Goal: Task Accomplishment & Management: Complete application form

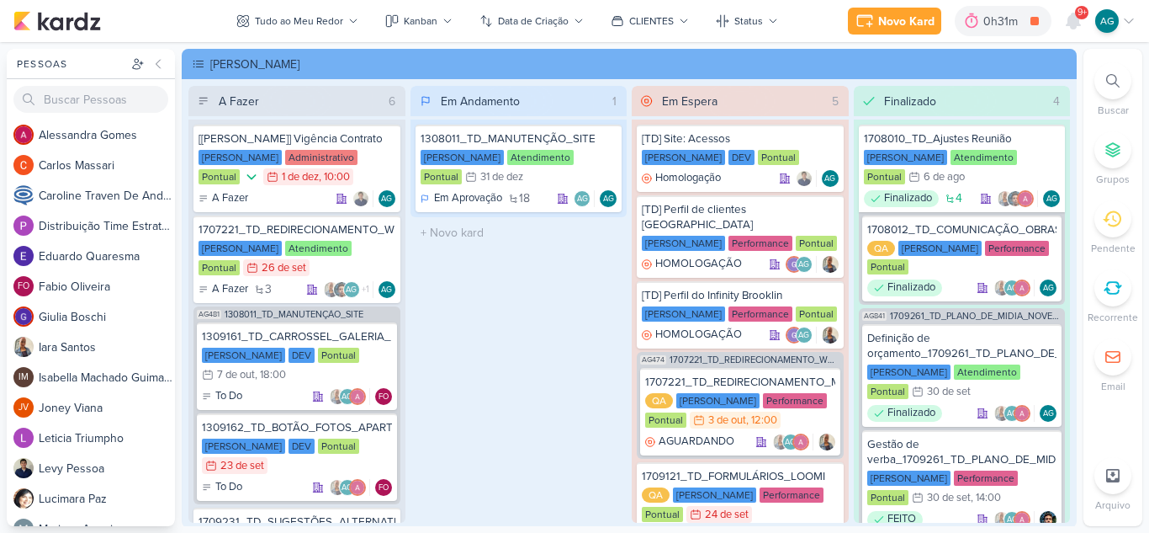
click at [1078, 18] on span "9+" at bounding box center [1082, 12] width 9 height 13
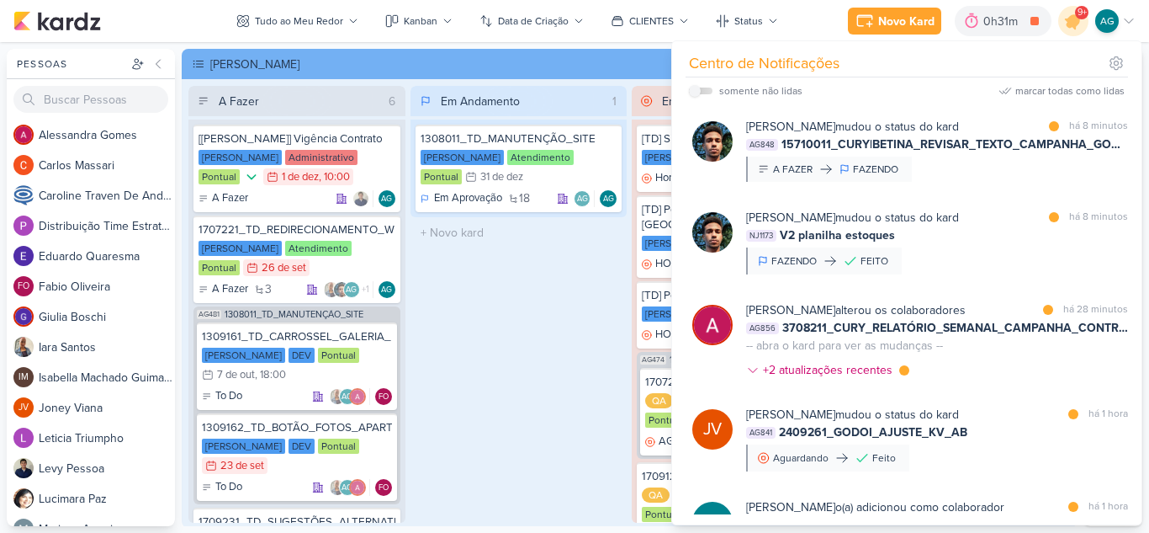
click at [970, 265] on div "[PERSON_NAME] mudou o status do kard marcar como lida há 8 minutos NJ1173 V2 pl…" at bounding box center [937, 242] width 382 height 66
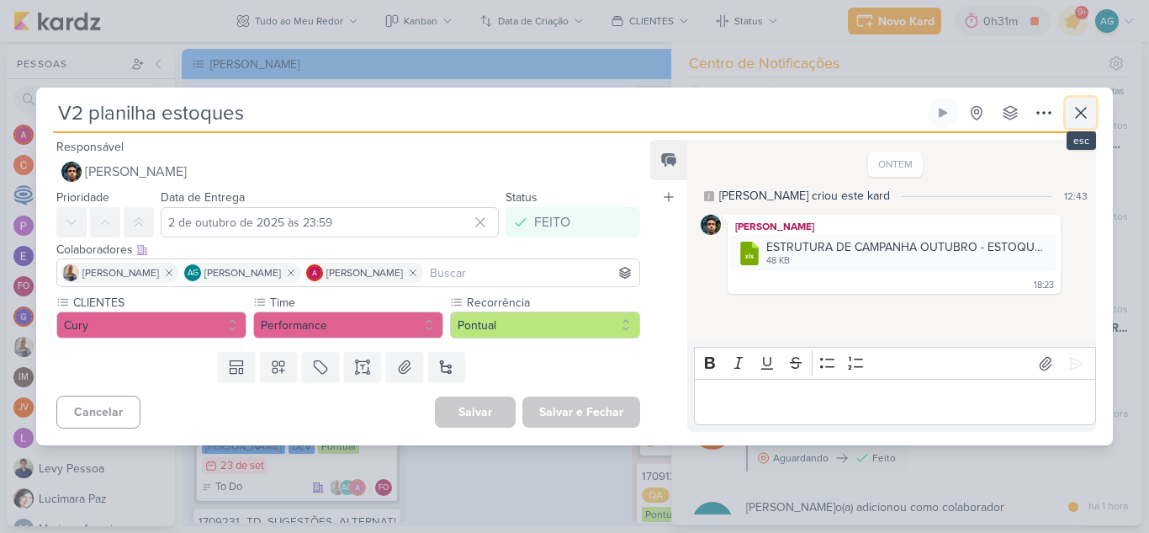
click at [1082, 112] on icon at bounding box center [1081, 113] width 10 height 10
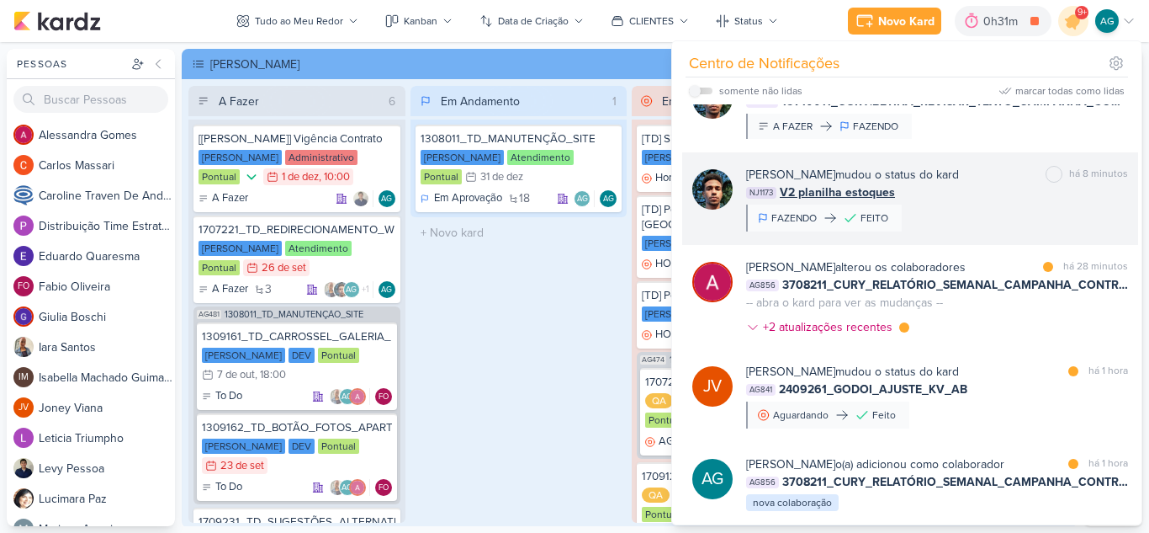
scroll to position [84, 0]
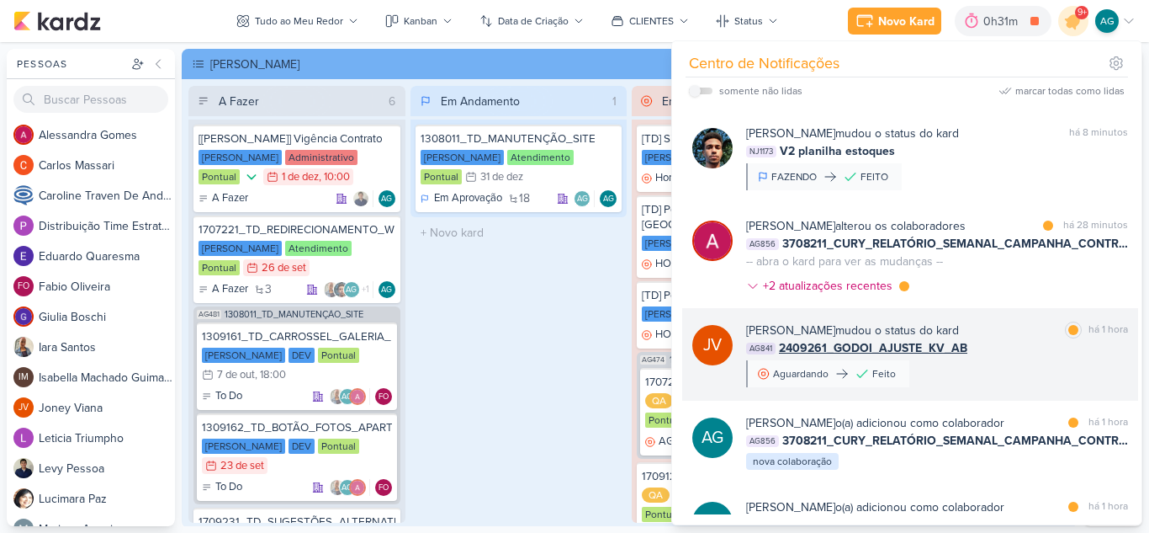
click at [990, 374] on div "[PERSON_NAME] mudou o status do kard marcar como lida há 1 hora AG841 2409261_G…" at bounding box center [937, 354] width 382 height 66
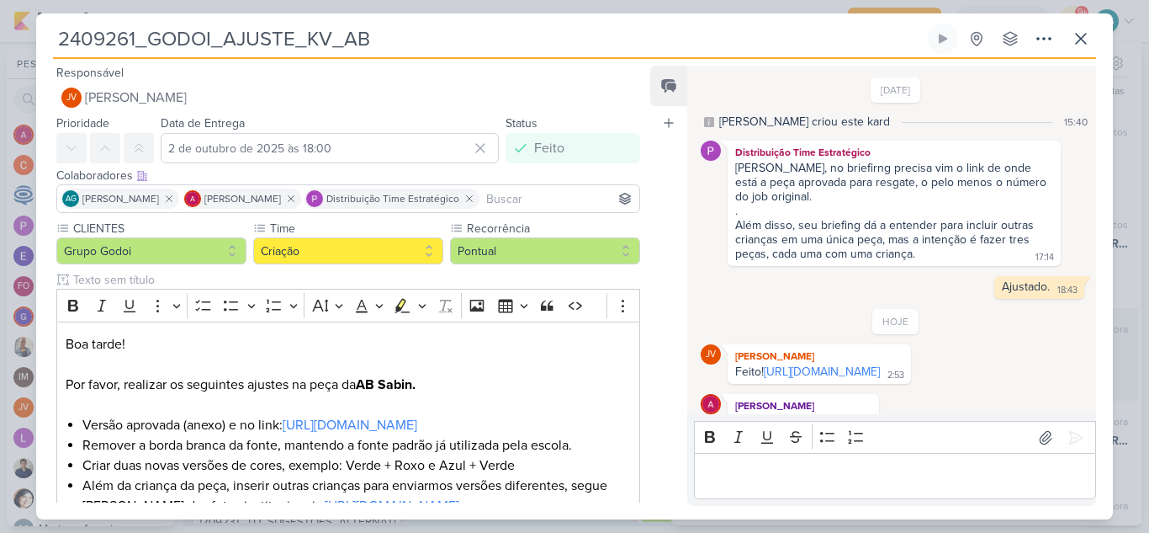
scroll to position [55, 0]
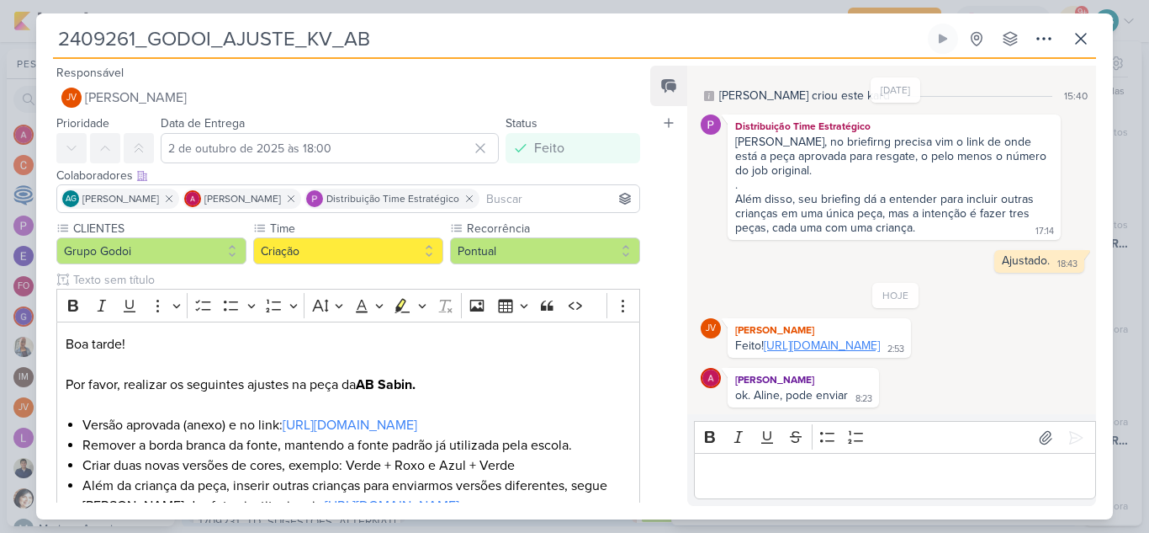
click at [878, 342] on link "[URL][DOMAIN_NAME]" at bounding box center [822, 345] width 116 height 14
drag, startPoint x: 402, startPoint y: 44, endPoint x: 0, endPoint y: 46, distance: 402.2
click at [0, 46] on div "2409261_GODOI_AJUSTE_KV_AB Criado por mim" at bounding box center [574, 266] width 1149 height 533
click at [1084, 34] on icon at bounding box center [1081, 39] width 20 height 20
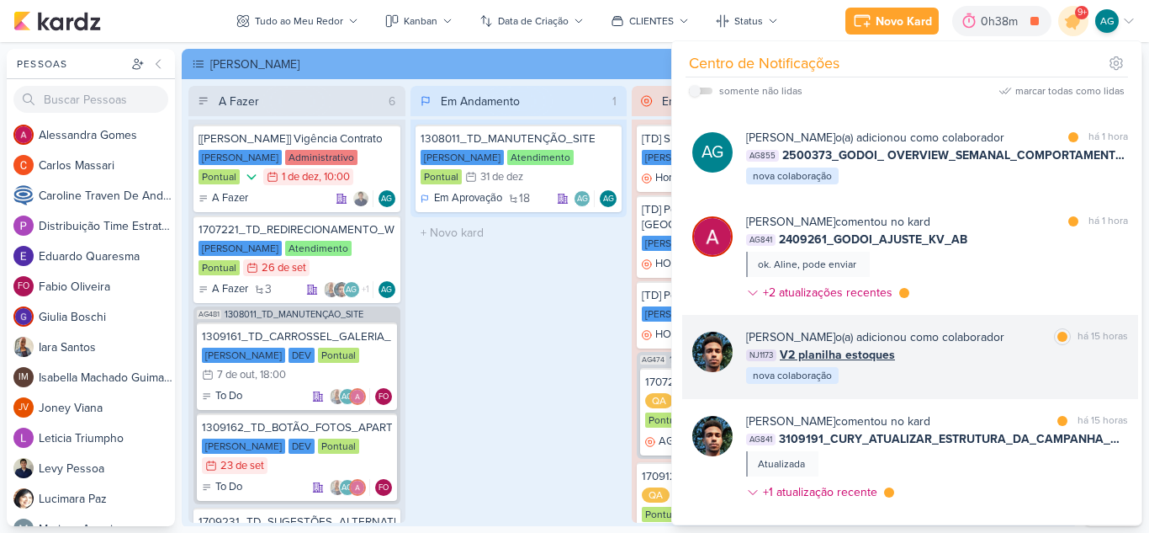
scroll to position [673, 0]
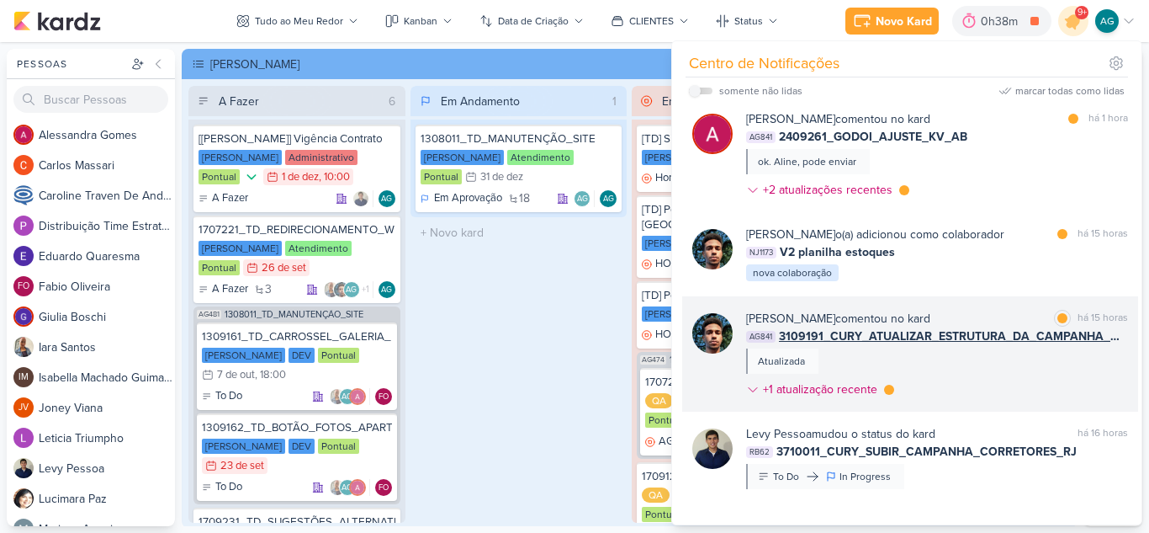
click at [986, 358] on div "[PERSON_NAME] comentou no kard marcar como lida há 15 horas AG841 3109191_CURY_…" at bounding box center [937, 357] width 382 height 95
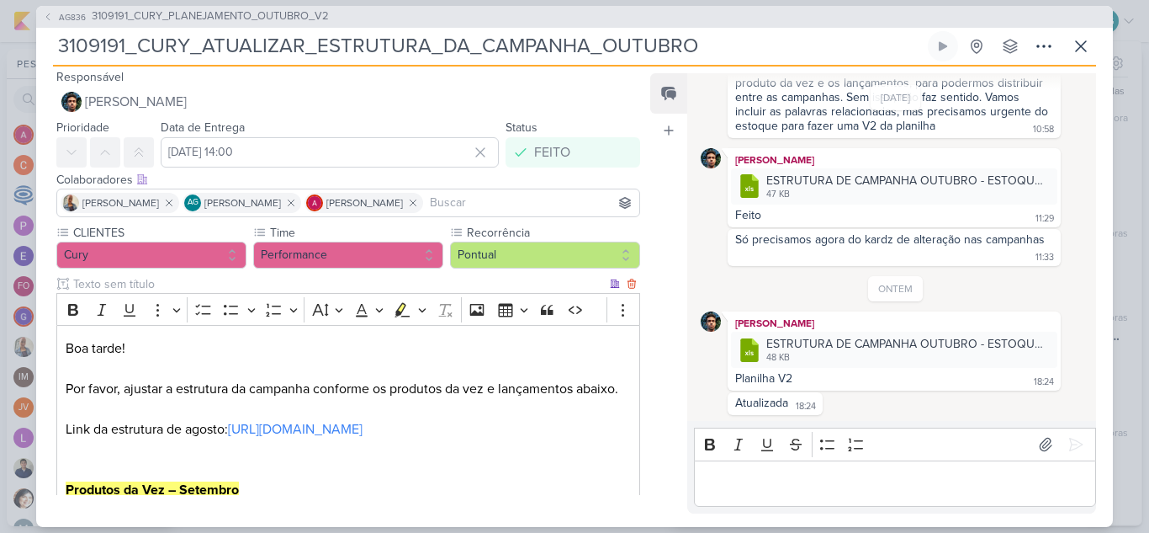
scroll to position [0, 0]
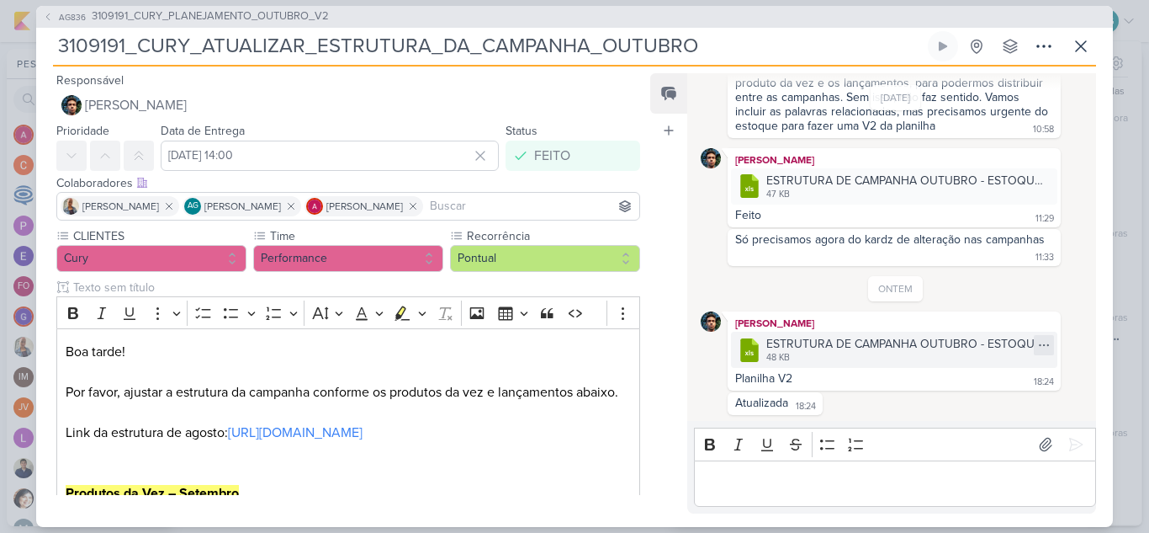
click at [1041, 349] on icon at bounding box center [1043, 344] width 13 height 13
click at [995, 406] on button "Baixar" at bounding box center [978, 401] width 135 height 24
drag, startPoint x: 717, startPoint y: 42, endPoint x: 22, endPoint y: 43, distance: 695.0
click at [22, 43] on div "AG836 3109191_CURY_PLANEJAMENTO_OUTUBRO_V2 3109191_CURY_ATUALIZAR_ESTRUTURA_DA_…" at bounding box center [574, 266] width 1149 height 533
drag, startPoint x: 894, startPoint y: 238, endPoint x: 1093, endPoint y: 241, distance: 198.6
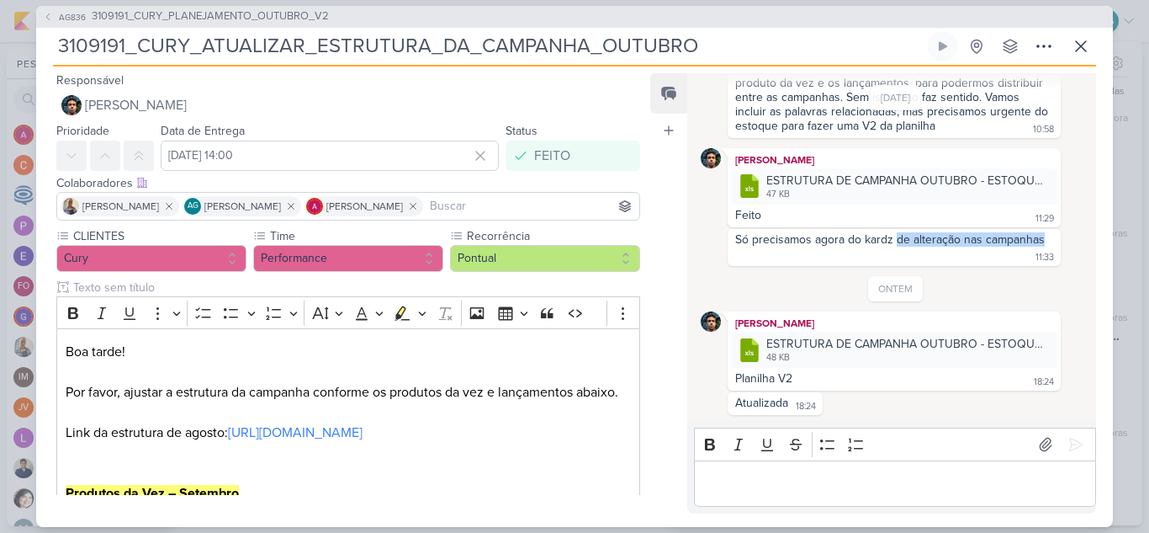
click at [1093, 241] on div "[DATE] [PERSON_NAME] criou este kard 16:17 [DATE] 9:59 9:59" at bounding box center [890, 248] width 407 height 347
copy div "de alteração nas campanhas"
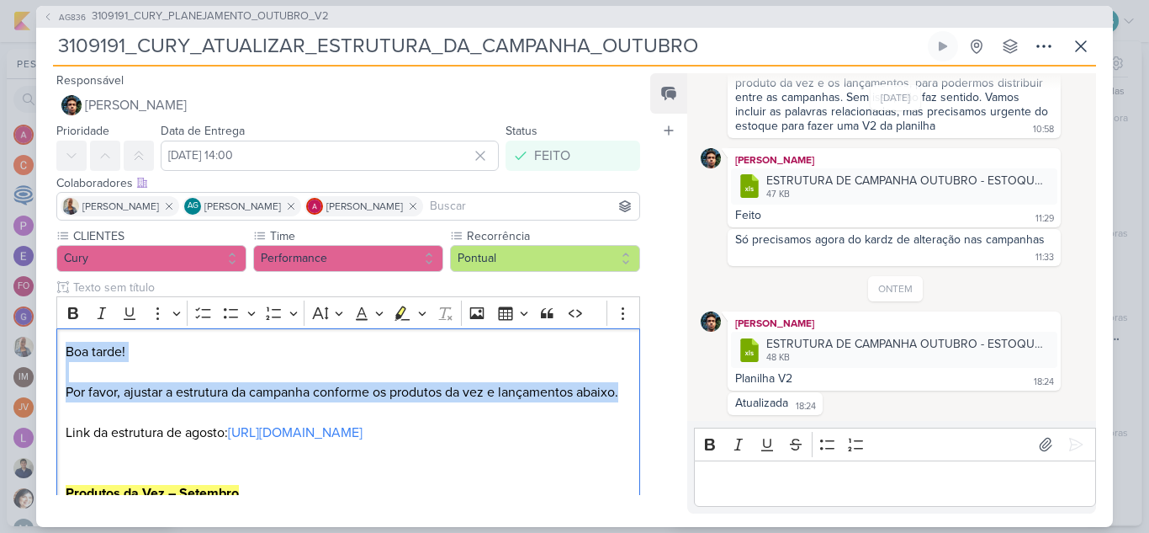
drag, startPoint x: 113, startPoint y: 353, endPoint x: 639, endPoint y: 397, distance: 527.7
click at [639, 397] on div "CLIENTES Cury Time" at bounding box center [341, 516] width 611 height 578
copy p "Boa tarde! Por favor, ajustar a estrutura da campanha conforme os produtos da v…"
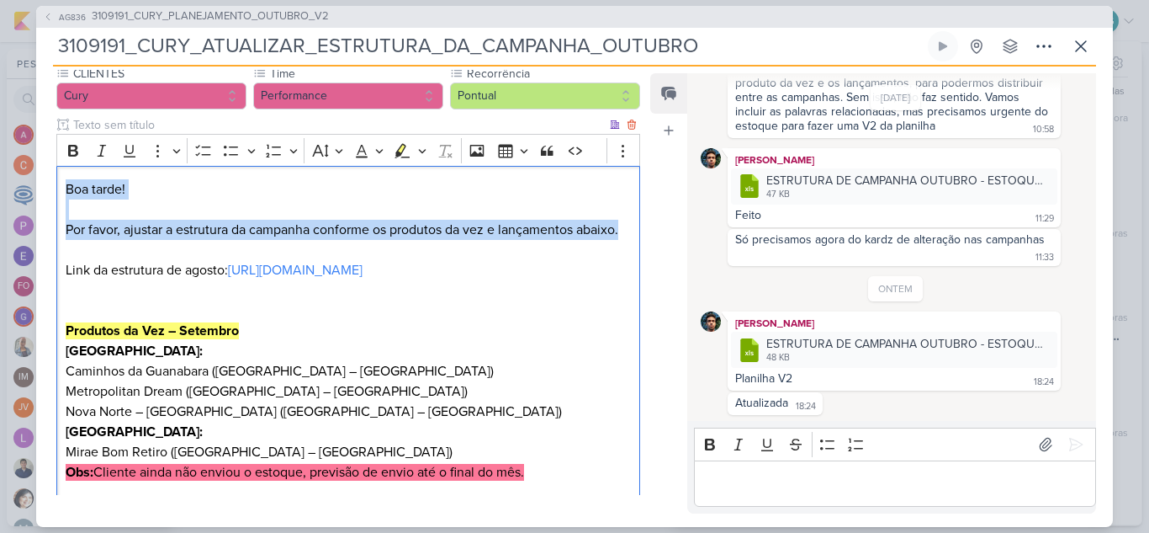
scroll to position [168, 0]
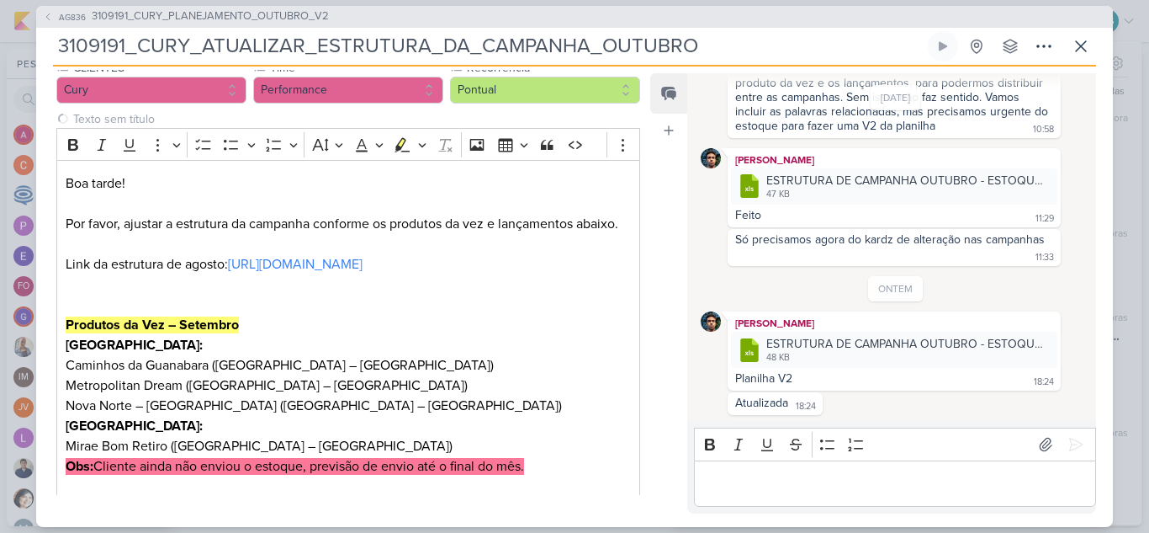
drag, startPoint x: 126, startPoint y: 44, endPoint x: 45, endPoint y: 41, distance: 80.8
click at [45, 41] on div "AG836 3109191_CURY_PLANEJAMENTO_OUTUBRO_V2 3109191_CURY_ATUALIZAR_ESTRUTURA_DA_…" at bounding box center [574, 266] width 1077 height 521
click at [295, 6] on div "AG836 3109191_CURY_PLANEJAMENTO_OUTUBRO_V2" at bounding box center [574, 17] width 1077 height 22
click at [296, 14] on span "3109191_CURY_PLANEJAMENTO_OUTUBRO_V2" at bounding box center [210, 16] width 237 height 17
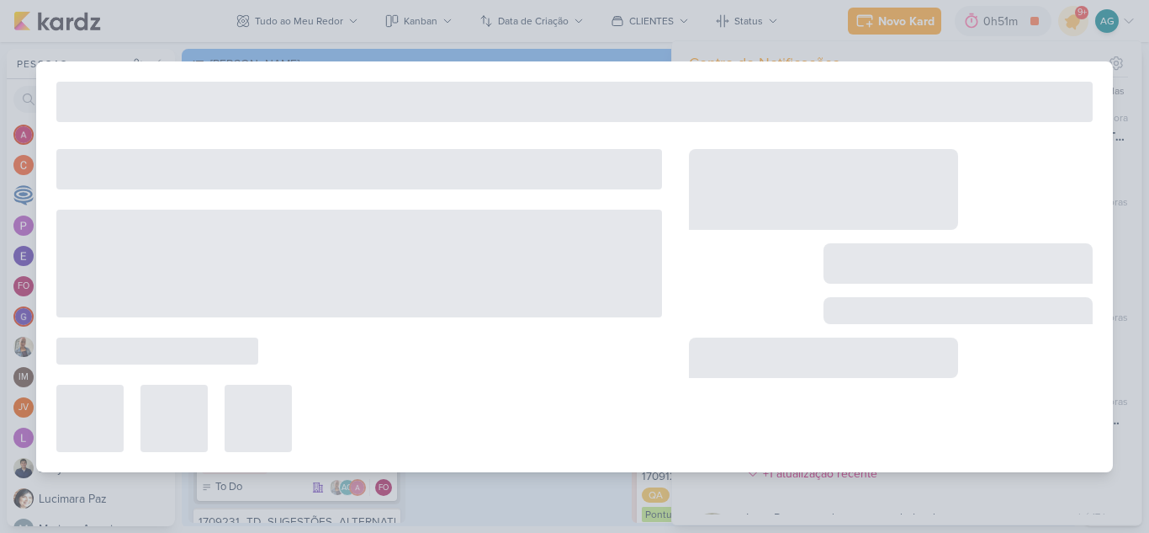
type input "3109191_CURY_PLANEJAMENTO_OUTUBRO_V2"
type input "3 de outubro de 2025 às 23:59"
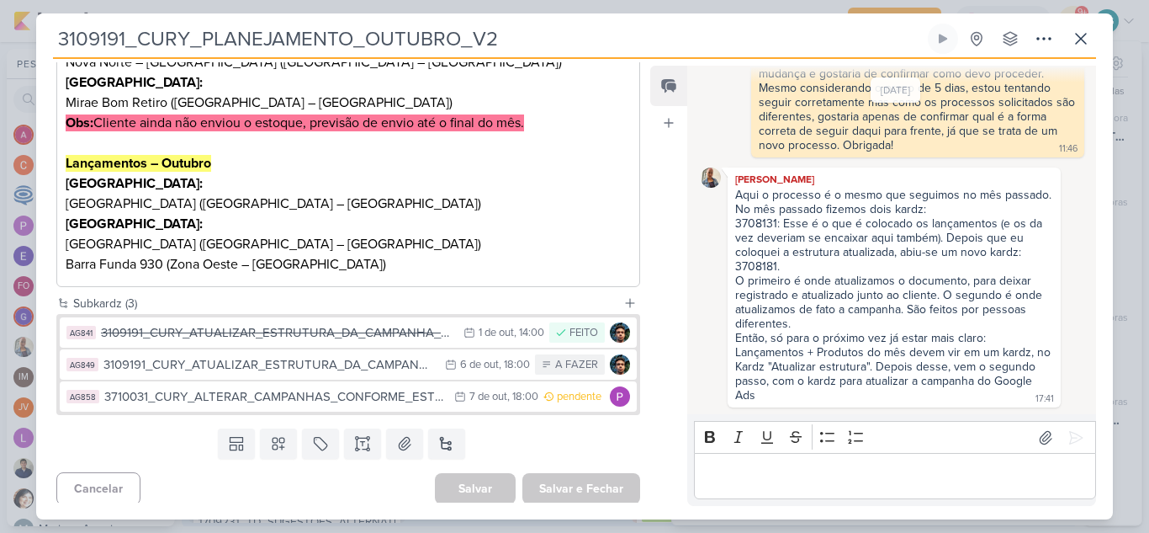
scroll to position [449, 0]
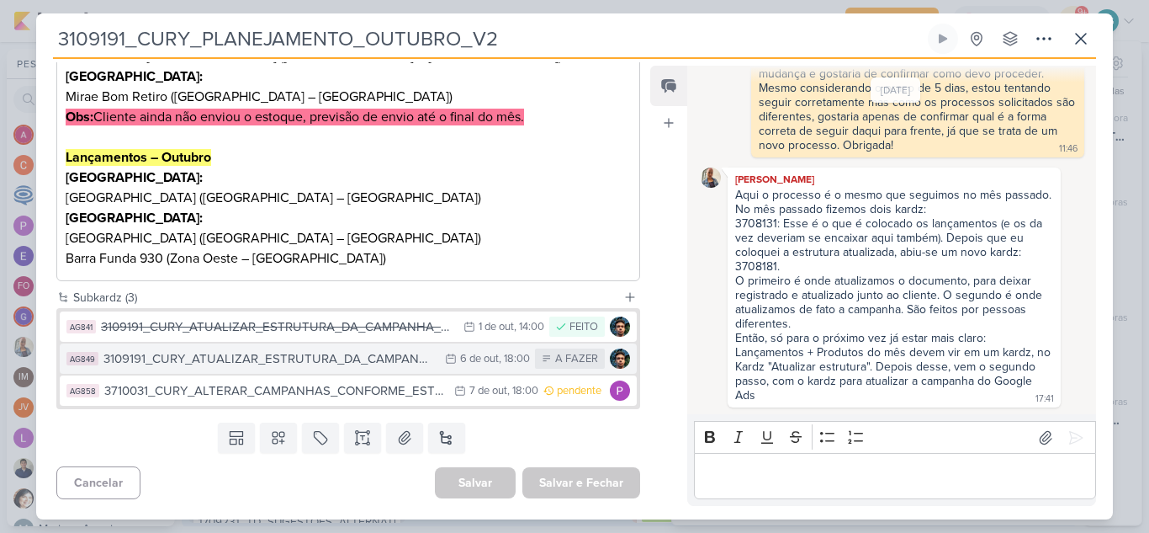
click at [367, 362] on div "3109191_CURY_ATUALIZAR_ESTRUTURA_DA_CAMPANHA_OUTUBRO_V2" at bounding box center [269, 358] width 333 height 19
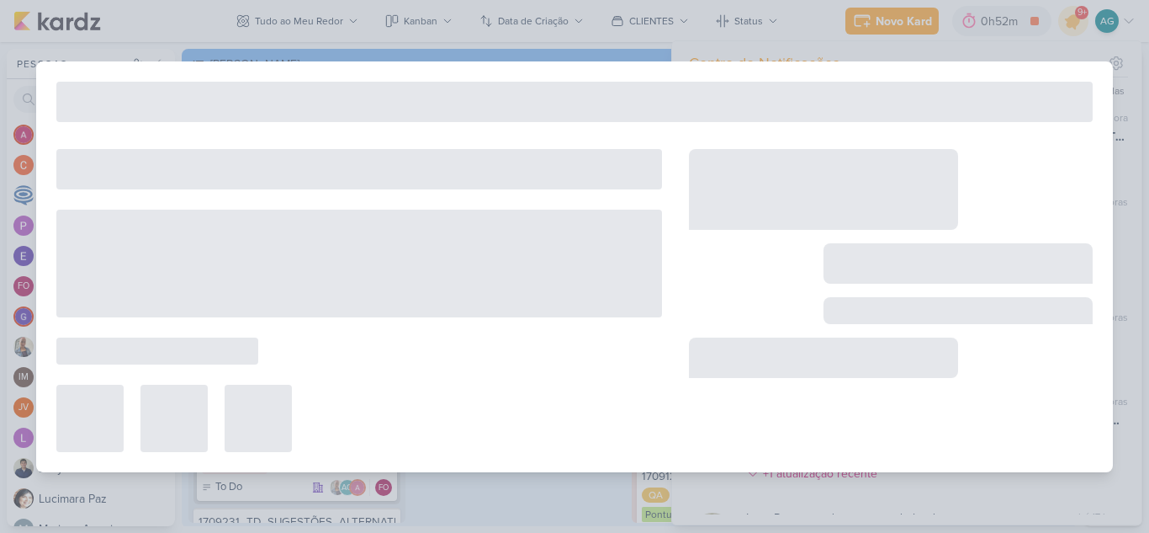
type input "3109191_CURY_ATUALIZAR_ESTRUTURA_DA_CAMPANHA_OUTUBRO_V2"
type input "6 de outubro de 2025 às 18:00"
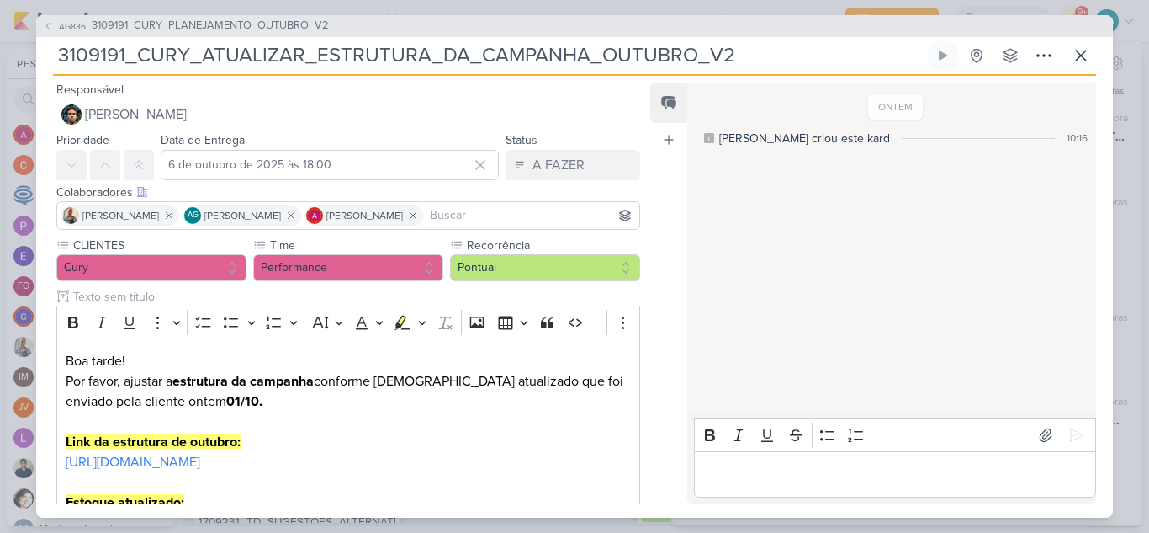
drag, startPoint x: 742, startPoint y: 52, endPoint x: 43, endPoint y: 67, distance: 699.4
click at [43, 67] on div "AG836 3109191_CURY_PLANEJAMENTO_OUTUBRO_V2 3109191_CURY_ATUALIZAR_ESTRUTURA_DA_…" at bounding box center [574, 266] width 1077 height 502
click at [1084, 58] on icon at bounding box center [1081, 55] width 10 height 10
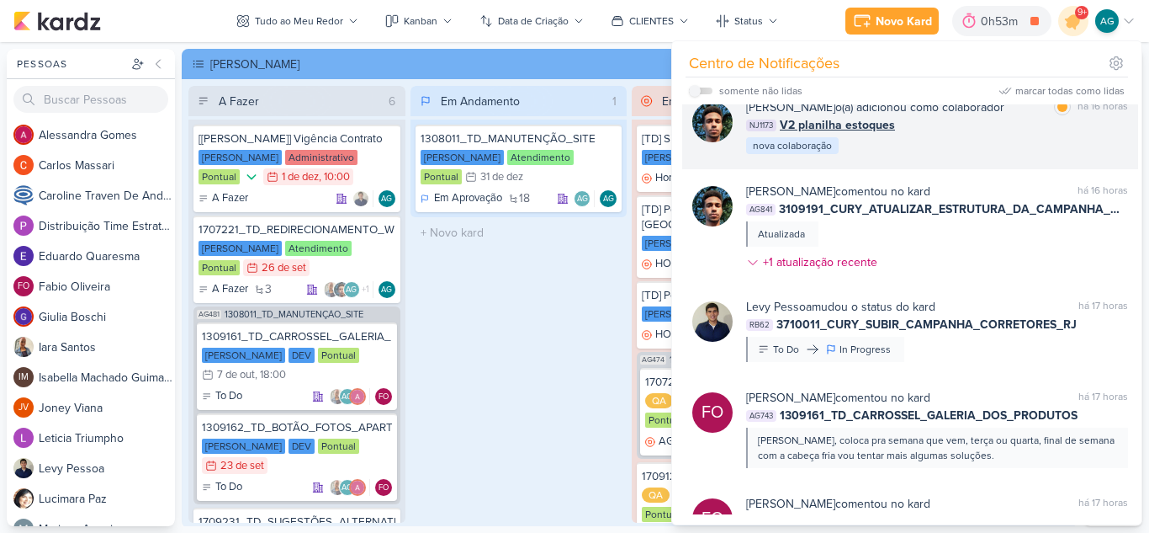
scroll to position [926, 0]
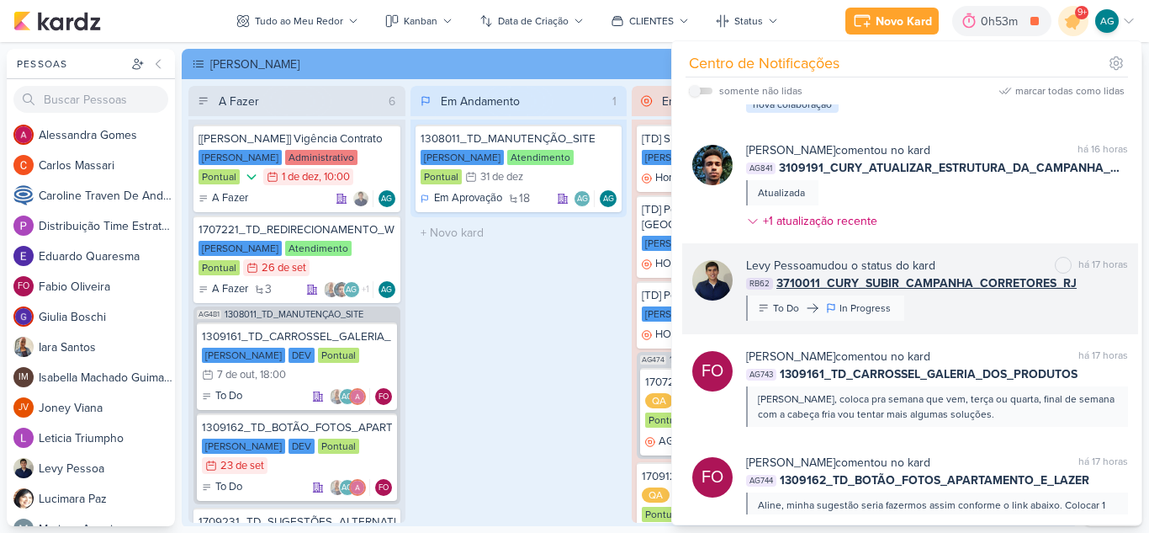
click at [979, 321] on div "[PERSON_NAME] mudou o status do kard marcar como não lida há 17 horas RB62 3710…" at bounding box center [937, 289] width 382 height 64
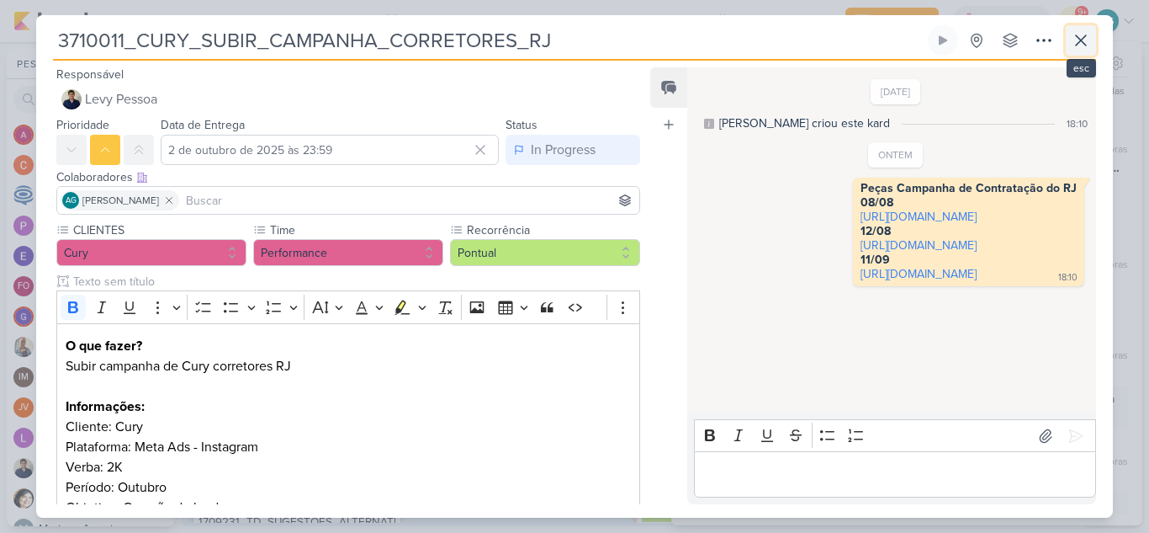
click at [1087, 40] on icon at bounding box center [1081, 40] width 20 height 20
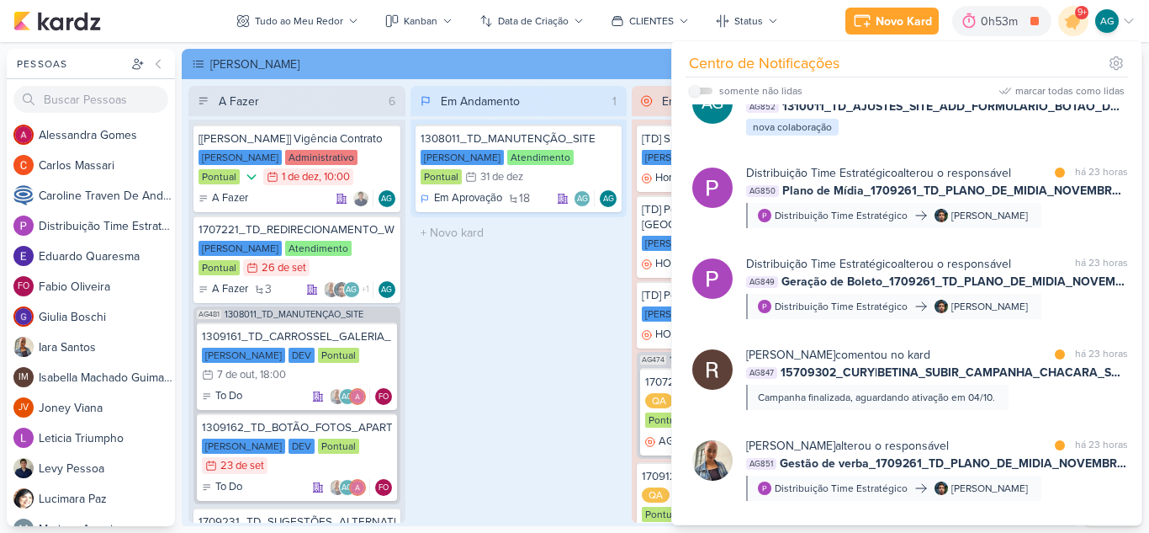
scroll to position [2141, 0]
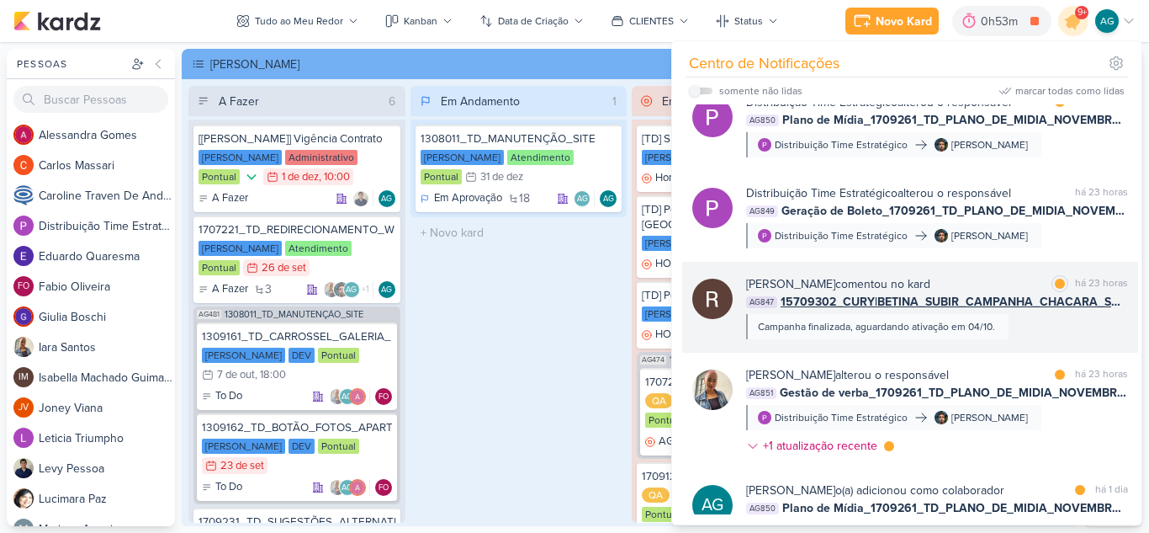
click at [1071, 339] on div "[PERSON_NAME] comentou no kard marcar como lida há 23 horas AG847 15709302_CURY…" at bounding box center [937, 307] width 382 height 64
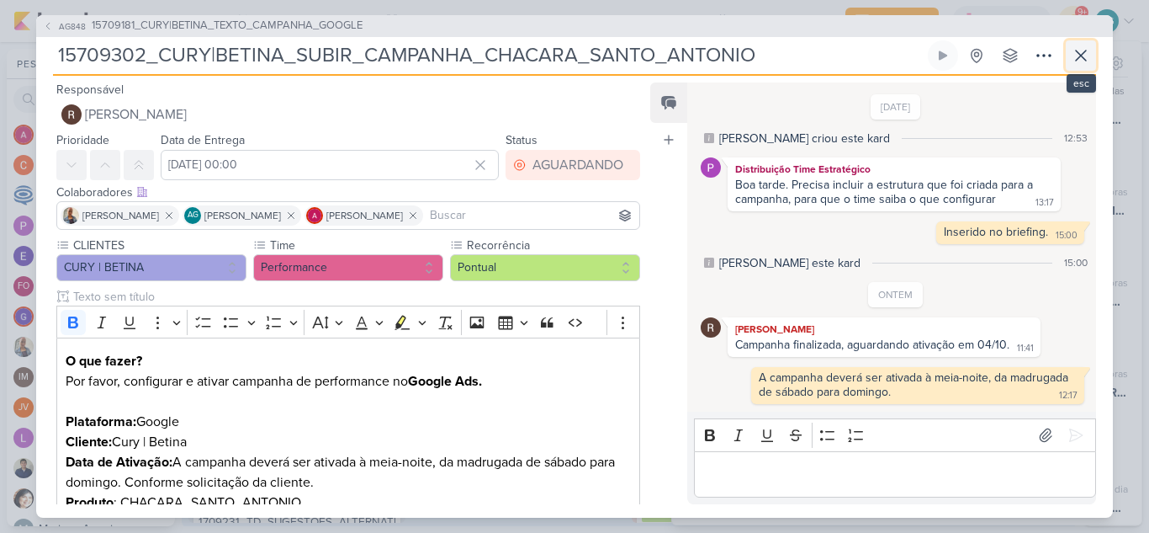
click at [1076, 56] on icon at bounding box center [1081, 55] width 20 height 20
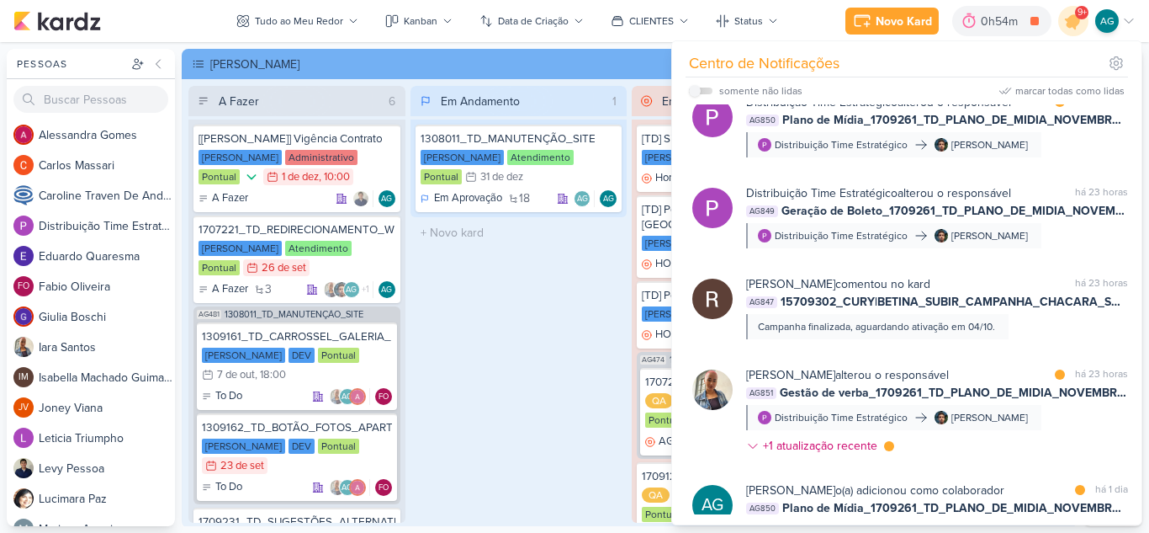
click at [531, 411] on div "Em Andamento 1 1308011_TD_MANUTENÇÃO_SITE [PERSON_NAME] Atendimento Pontual 31/…" at bounding box center [519, 304] width 217 height 437
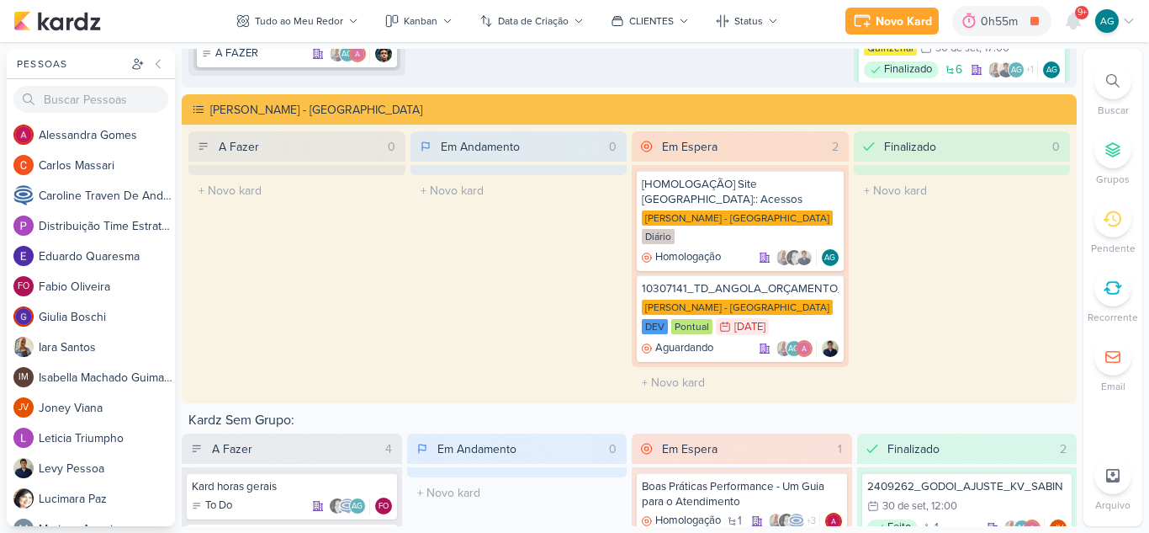
scroll to position [2835, 0]
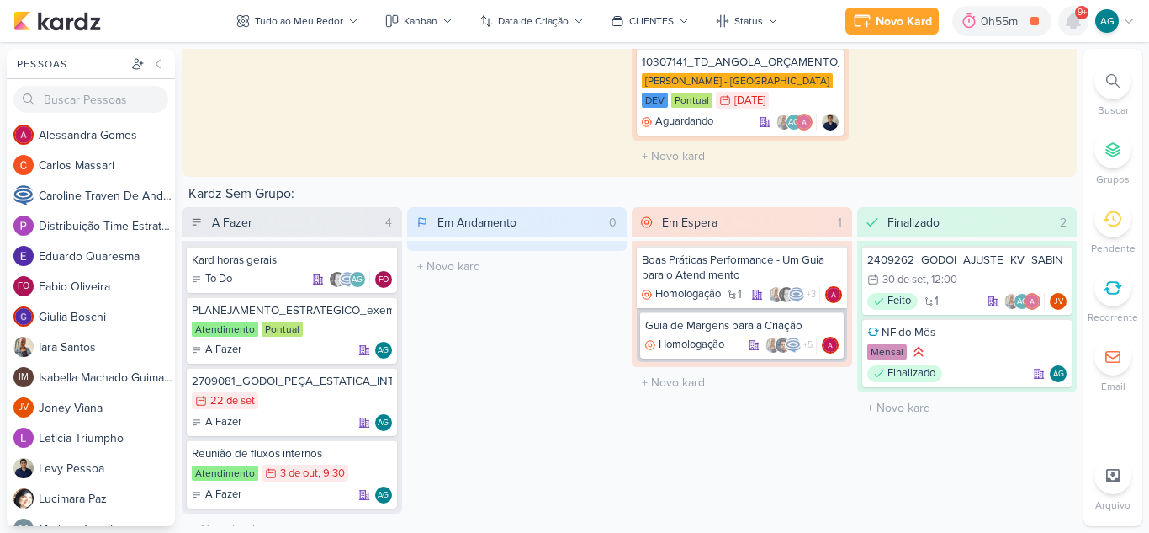
click at [1070, 24] on icon at bounding box center [1073, 20] width 13 height 15
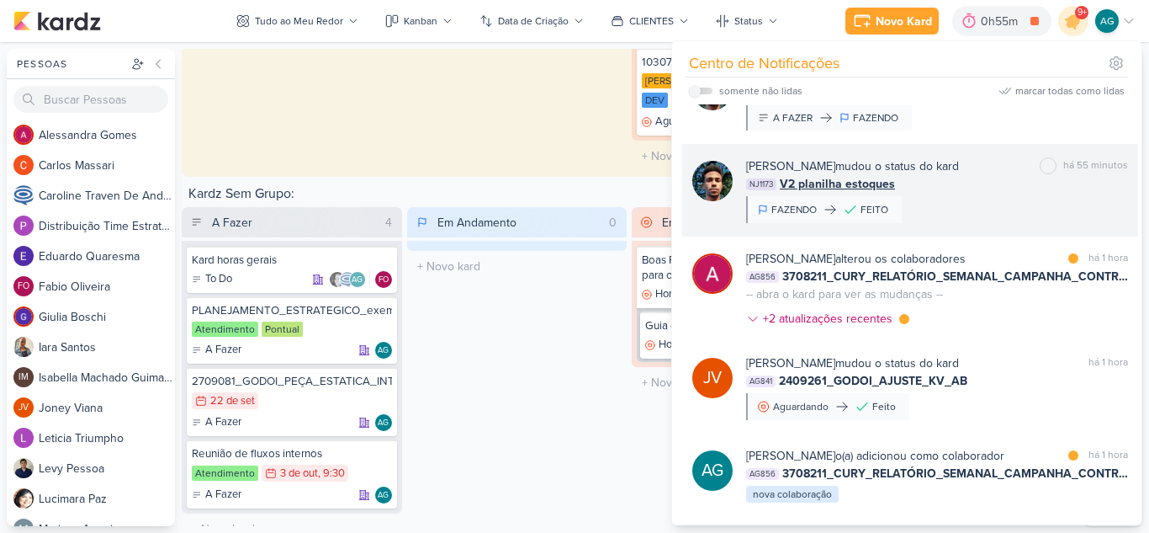
scroll to position [337, 0]
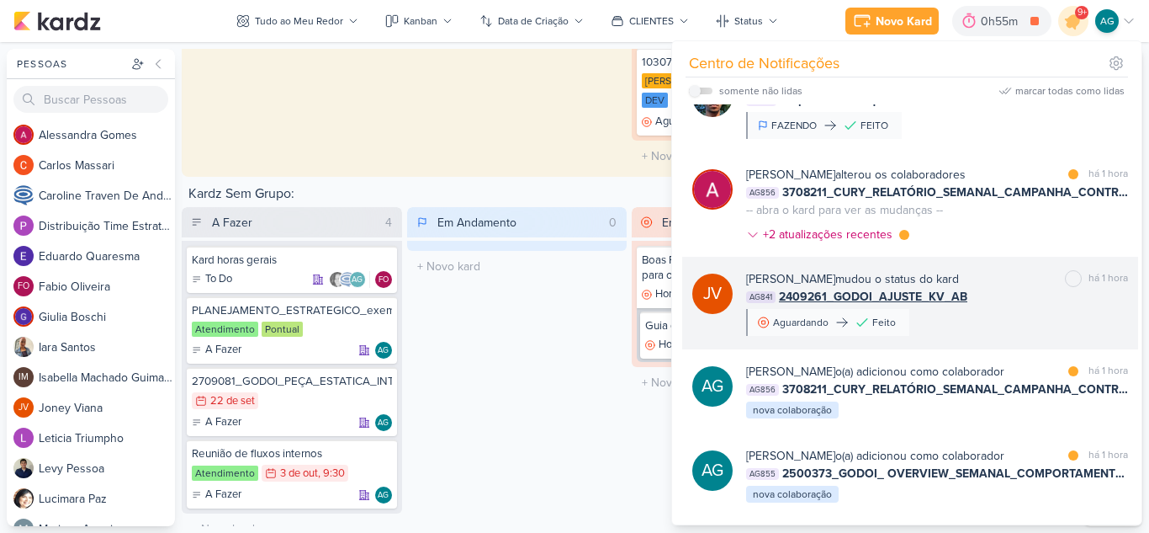
click at [1000, 332] on div "[PERSON_NAME] mudou o status do kard marcar como não lida há 1 hora AG841 24092…" at bounding box center [937, 303] width 382 height 66
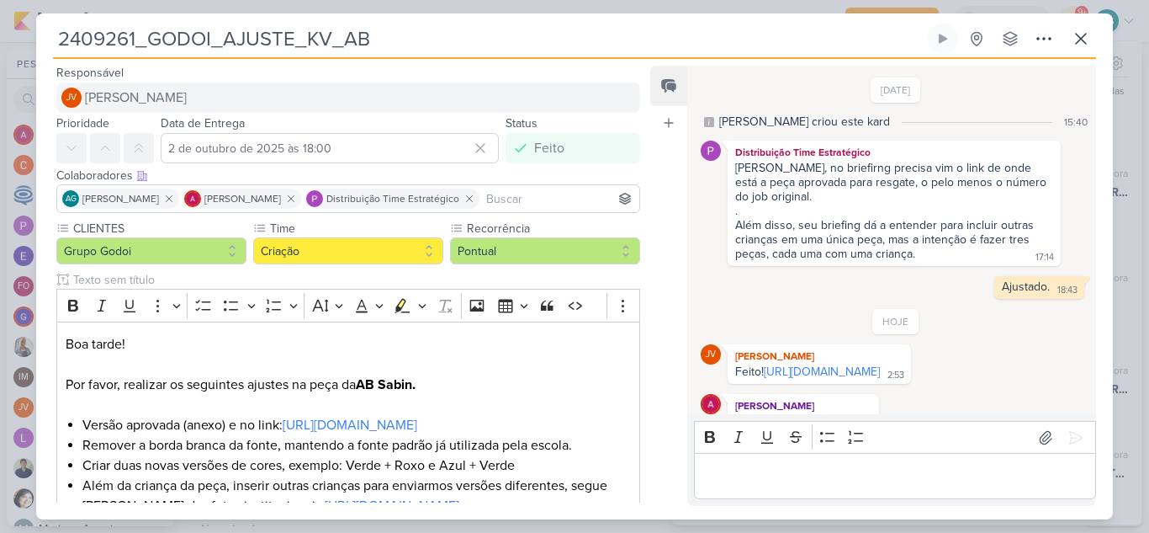
scroll to position [55, 0]
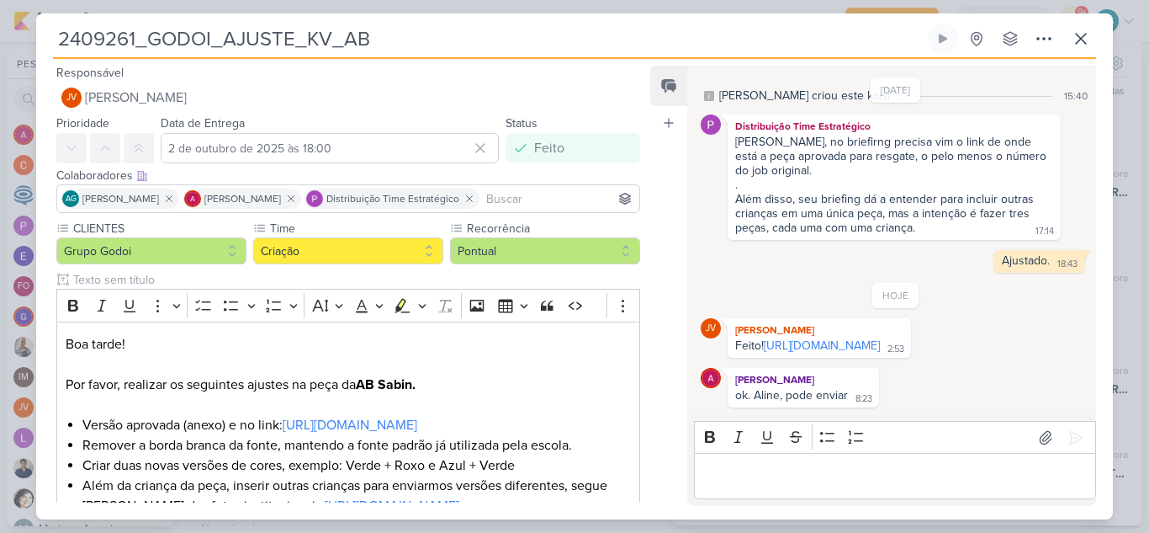
drag, startPoint x: 413, startPoint y: 45, endPoint x: 50, endPoint y: 45, distance: 362.7
click at [50, 45] on div "2409261_GODOI_AJUSTE_KV_AB Criado por mim nenhum grupo disponível" at bounding box center [574, 272] width 1077 height 496
click at [1086, 41] on icon at bounding box center [1081, 39] width 20 height 20
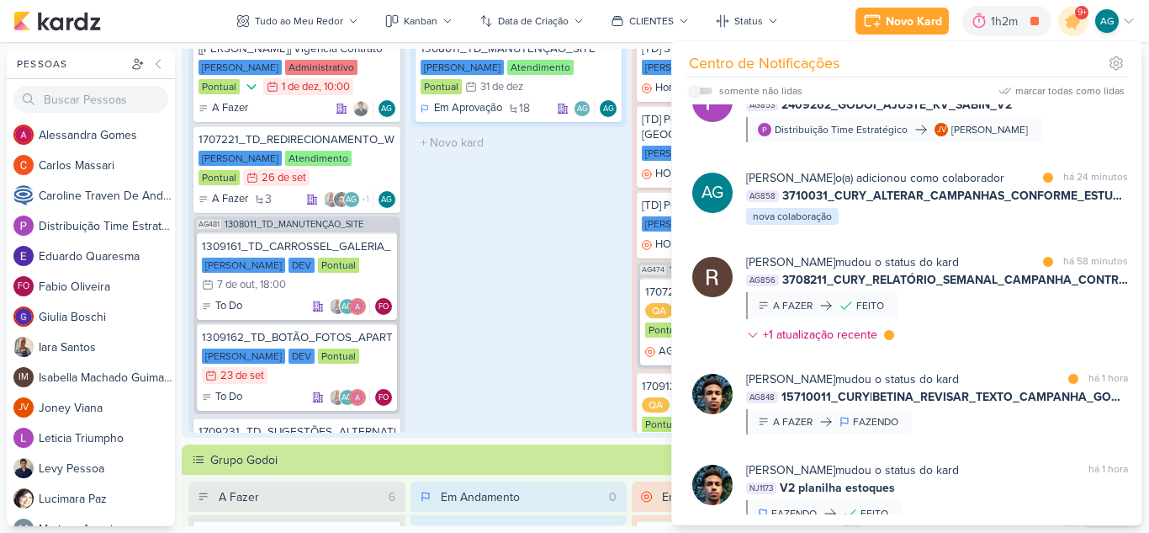
scroll to position [0, 0]
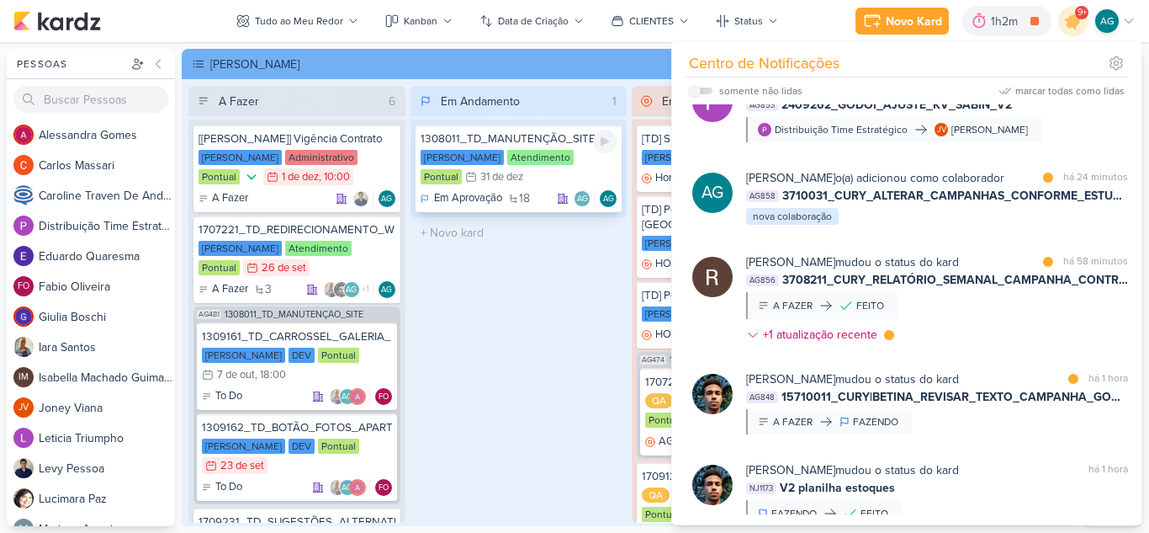
click at [540, 142] on div "1308011_TD_MANUTENÇÃO_SITE" at bounding box center [519, 138] width 197 height 15
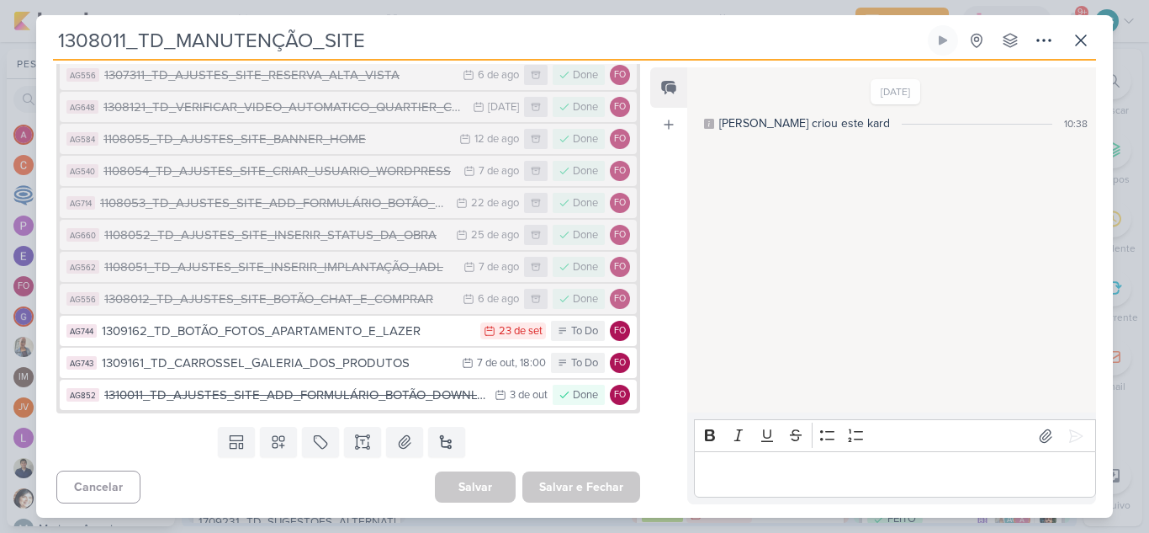
scroll to position [565, 0]
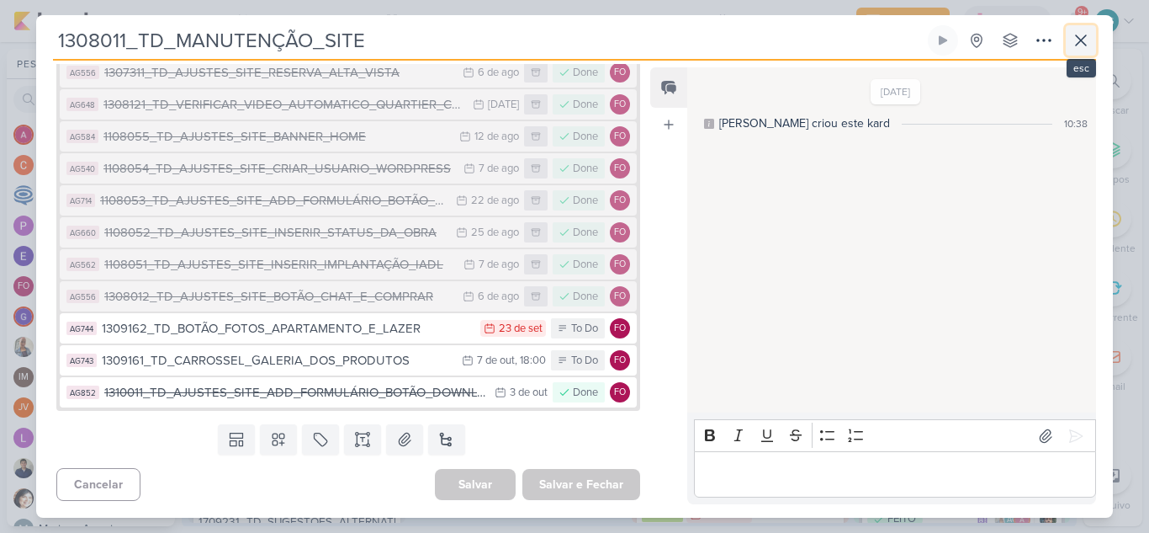
click at [1085, 45] on icon at bounding box center [1081, 40] width 10 height 10
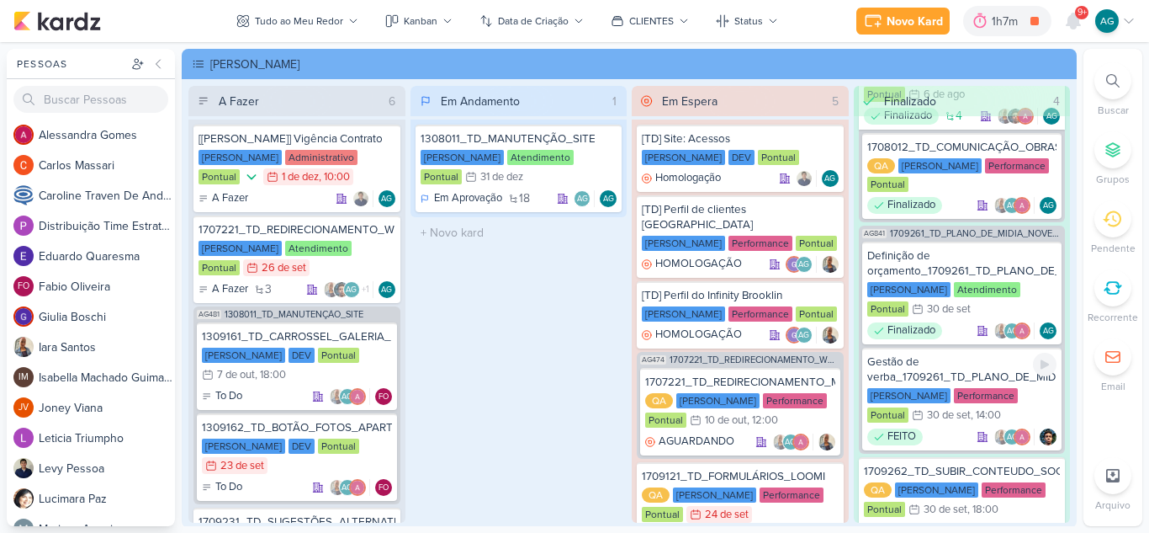
scroll to position [0, 0]
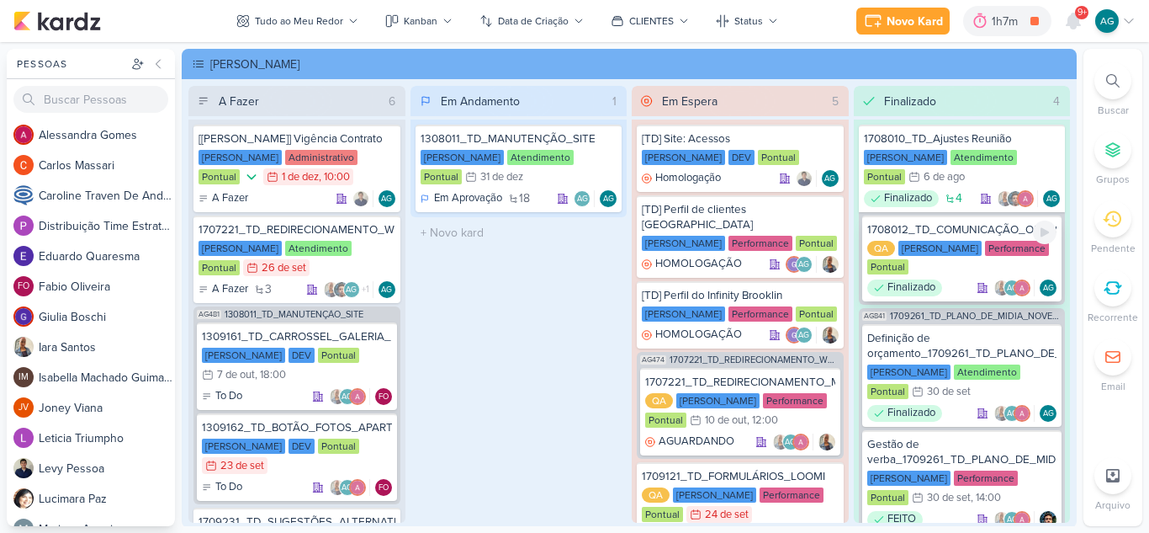
click at [962, 228] on div "1708012_TD_COMUNICAÇÃO_OBRAS_INICIADAS_IADL" at bounding box center [963, 229] width 190 height 15
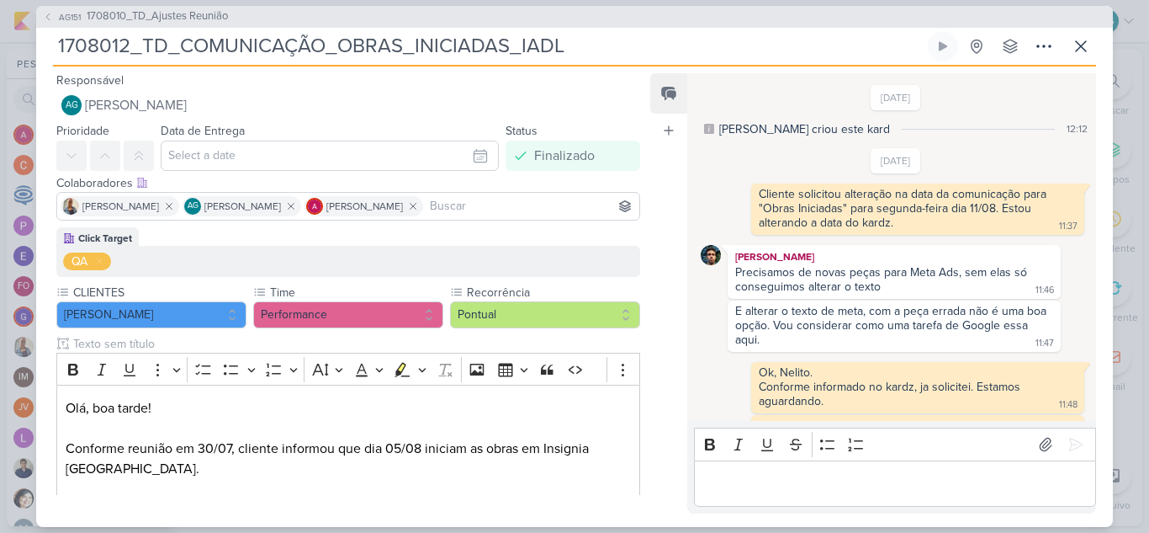
scroll to position [682, 0]
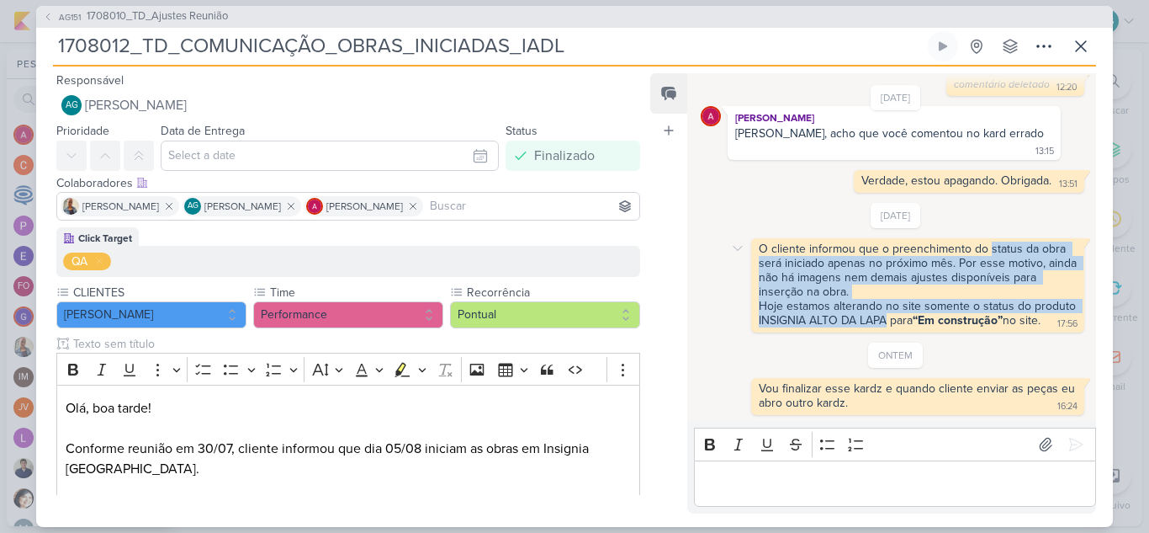
drag, startPoint x: 990, startPoint y: 235, endPoint x: 931, endPoint y: 310, distance: 95.4
click at [931, 310] on span "O cliente informou que o preenchimento do status da obra será iniciado apenas n…" at bounding box center [919, 284] width 321 height 86
copy span "status da obra será iniciado apenas no próximo mês. Por esse motivo, ainda não …"
click at [1085, 45] on icon at bounding box center [1081, 46] width 20 height 20
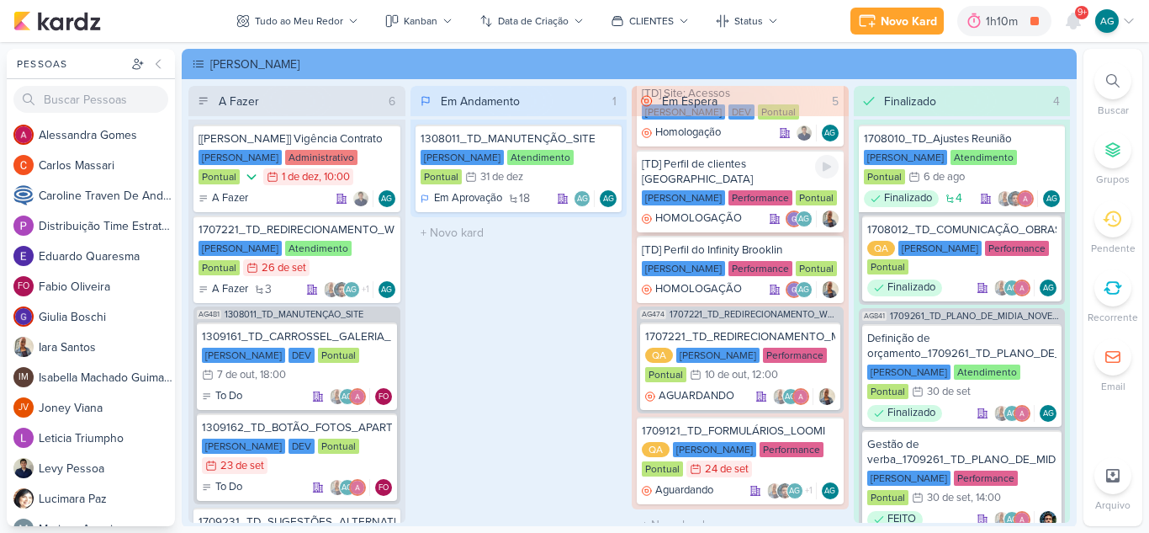
scroll to position [48, 0]
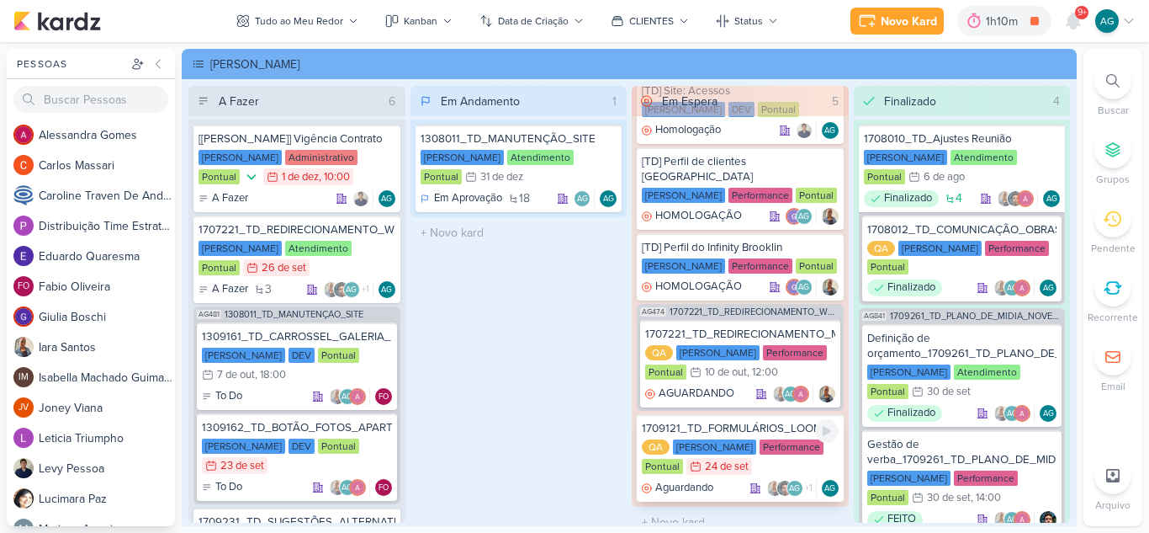
click at [767, 421] on div "1709121_TD_FORMULÁRIOS_LOOMI" at bounding box center [740, 428] width 197 height 15
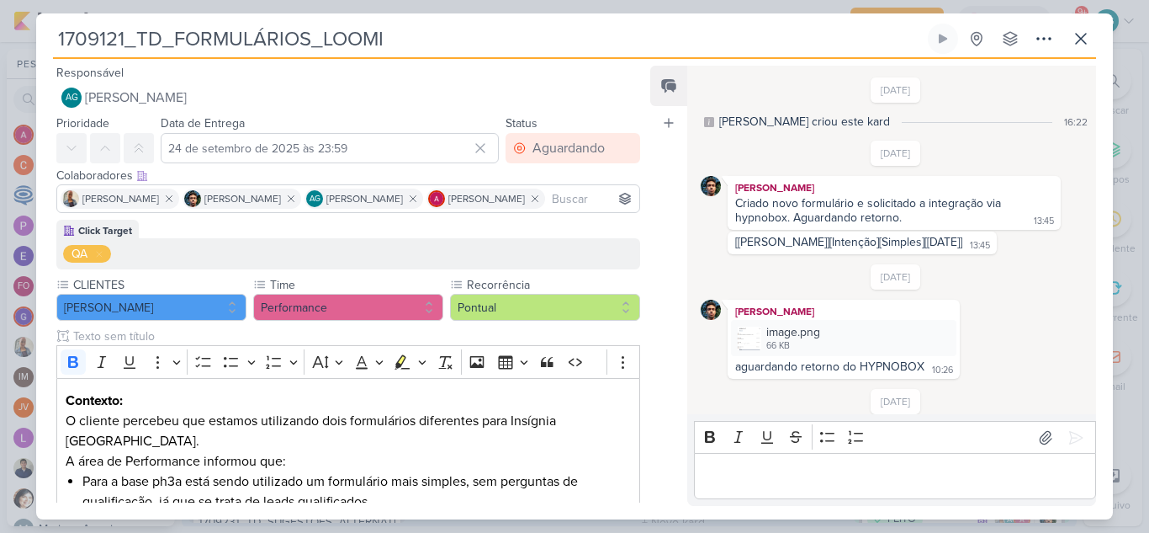
scroll to position [523, 0]
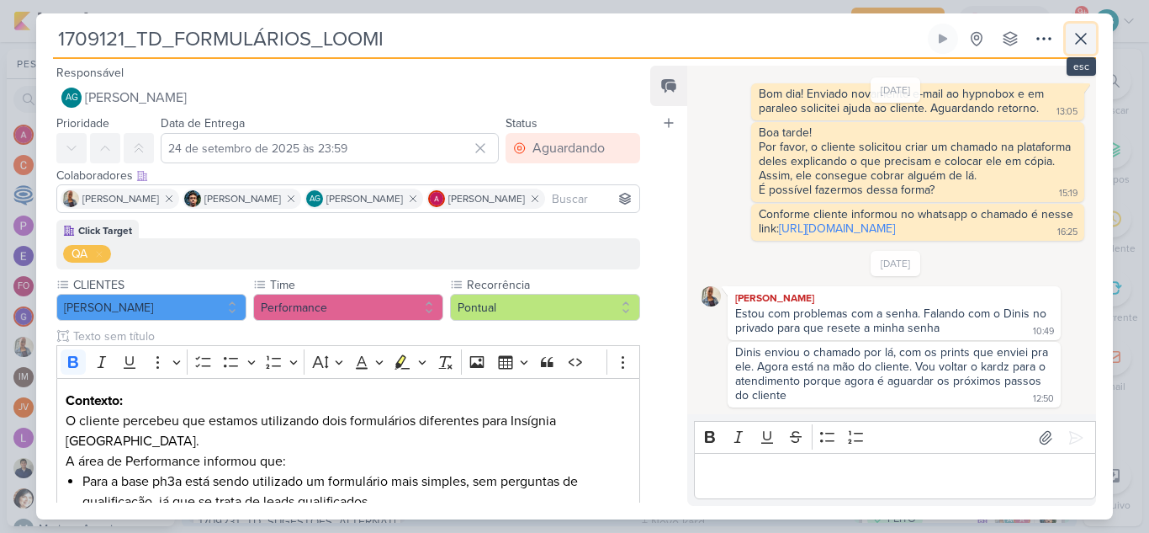
click at [1084, 44] on icon at bounding box center [1081, 39] width 20 height 20
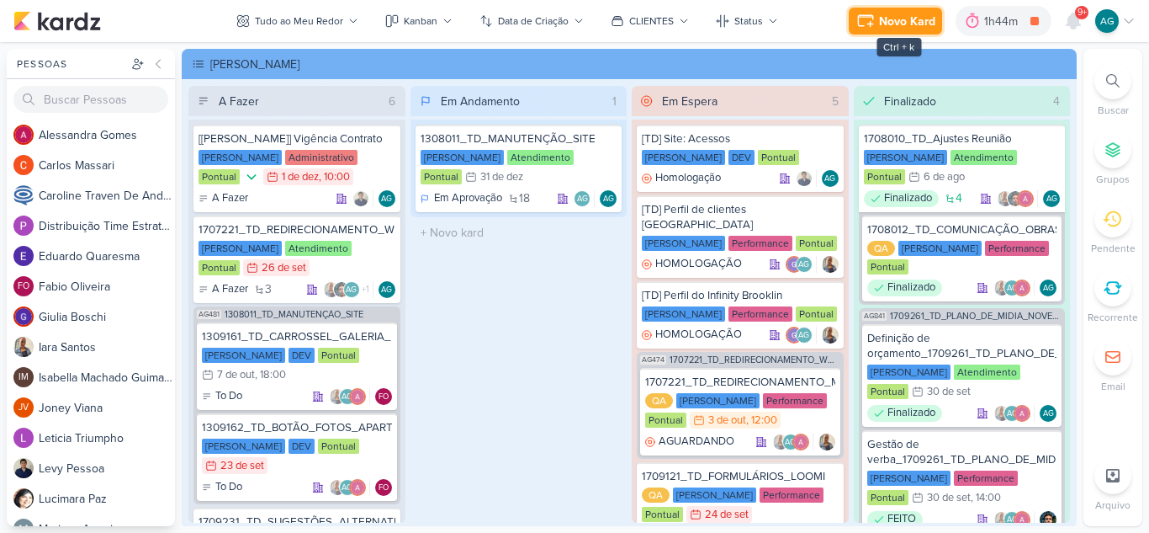
click at [899, 32] on button "Novo Kard" at bounding box center [895, 21] width 93 height 27
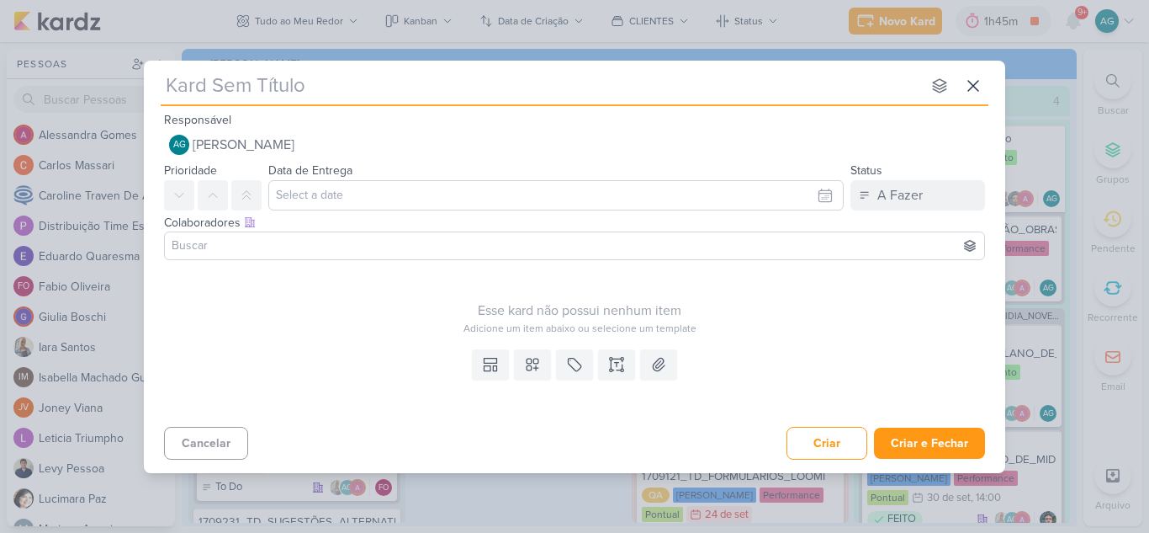
paste input "3109191_CURY_ATUALIZAR_ESTRUTURA_DA_CAMPANHA_OUTUBRO"
type input "3109191_CURY_ATUALIZAR_ESTRUTURA_DA_CAMPANHA_OUTUBRO"
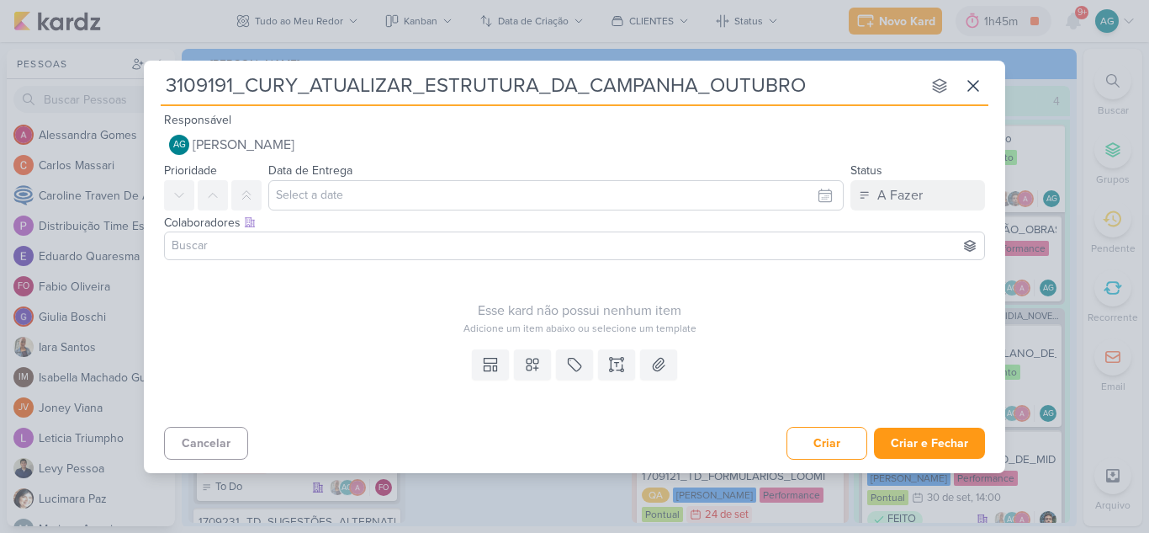
type input "3109191_CURY_ATUALIZAR_ESTRUTURA_DA_CAMPANHA_OUTUBRO"
click at [615, 362] on icon at bounding box center [616, 364] width 17 height 17
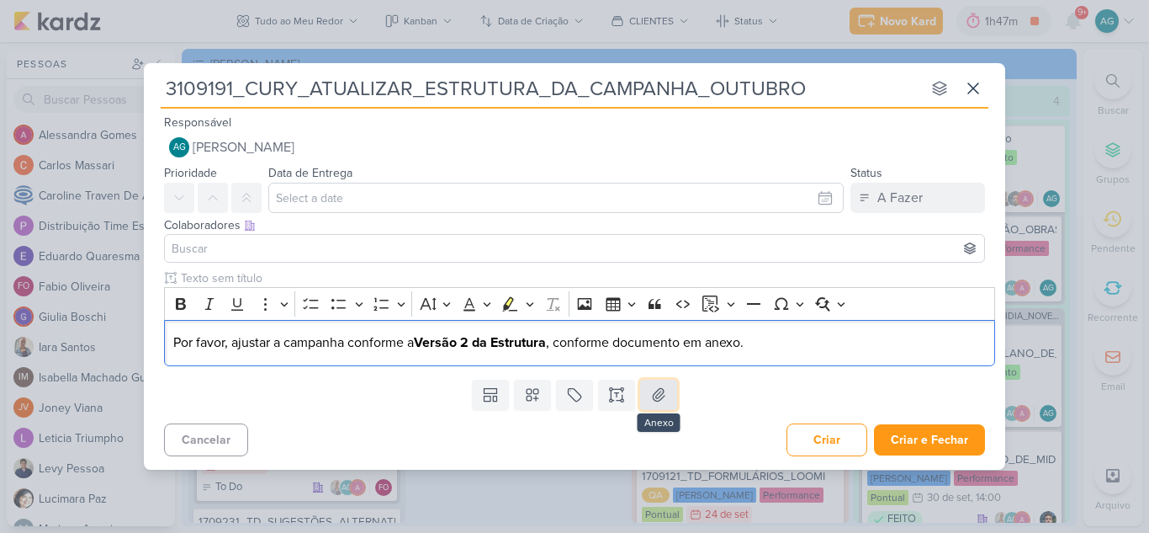
click at [655, 397] on icon at bounding box center [658, 394] width 17 height 17
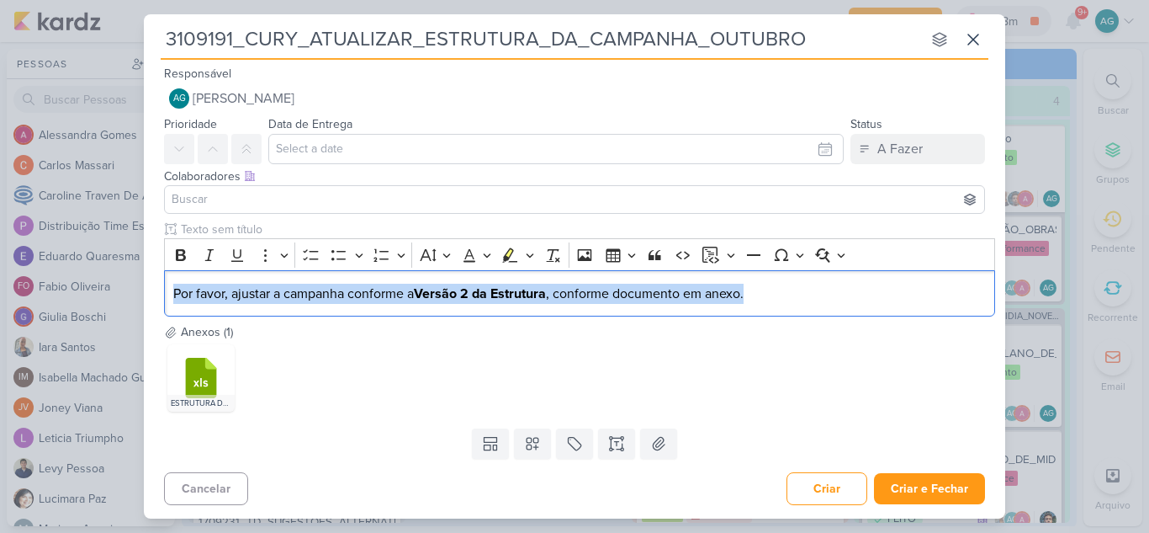
drag, startPoint x: 801, startPoint y: 295, endPoint x: 71, endPoint y: 297, distance: 730.4
click at [71, 297] on div "3109191_CURY_ATUALIZAR_ESTRUTURA_DA_CAMPANHA_OUTUBRO nenhum grupo disponível es…" at bounding box center [574, 266] width 1149 height 533
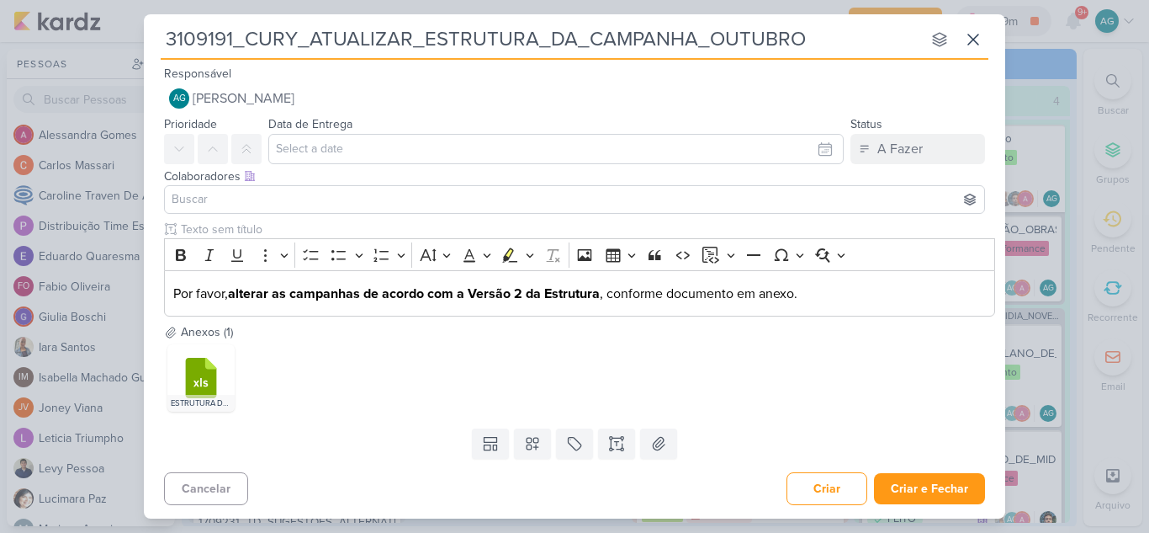
drag, startPoint x: 838, startPoint y: 47, endPoint x: 88, endPoint y: 32, distance: 749.9
click at [88, 32] on div "3109191_CURY_ATUALIZAR_ESTRUTURA_DA_CAMPANHA_OUTUBRO nenhum grupo disponível es…" at bounding box center [574, 266] width 1149 height 533
paste input "710031_CURY_ALTERAR_CAMPANHAS_CONFORME_ESTUTUR"
type input "3710031_CURY_ALTERAR_CAMPANHAS_CONFORME_ESTUTURA_OUTUBRO"
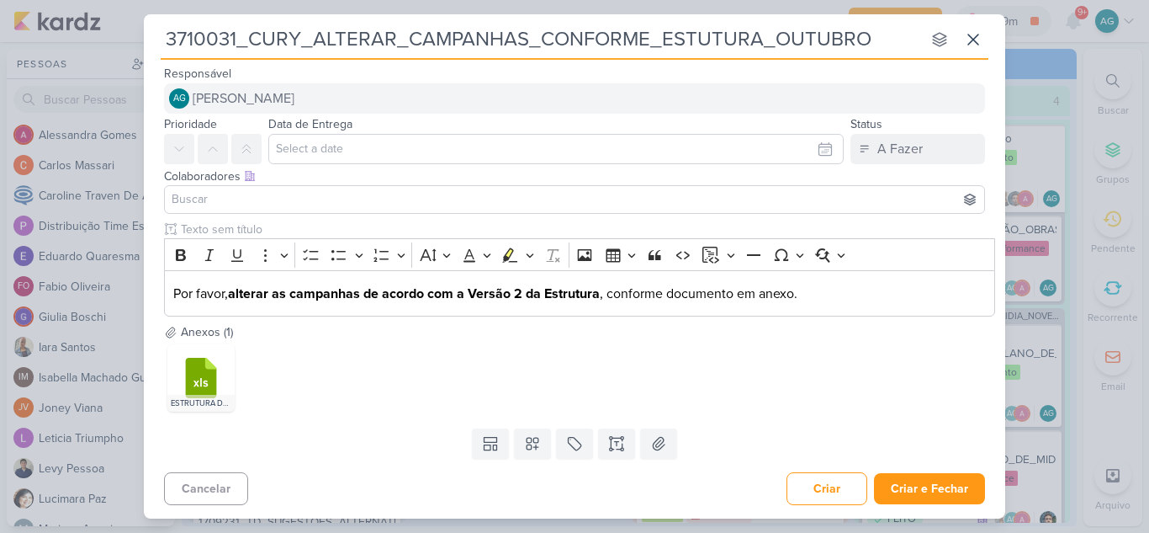
type input "3710031_CURY_ALTERAR_CAMPANHAS_CONFORME_ESTUTURA_OUTUBRO"
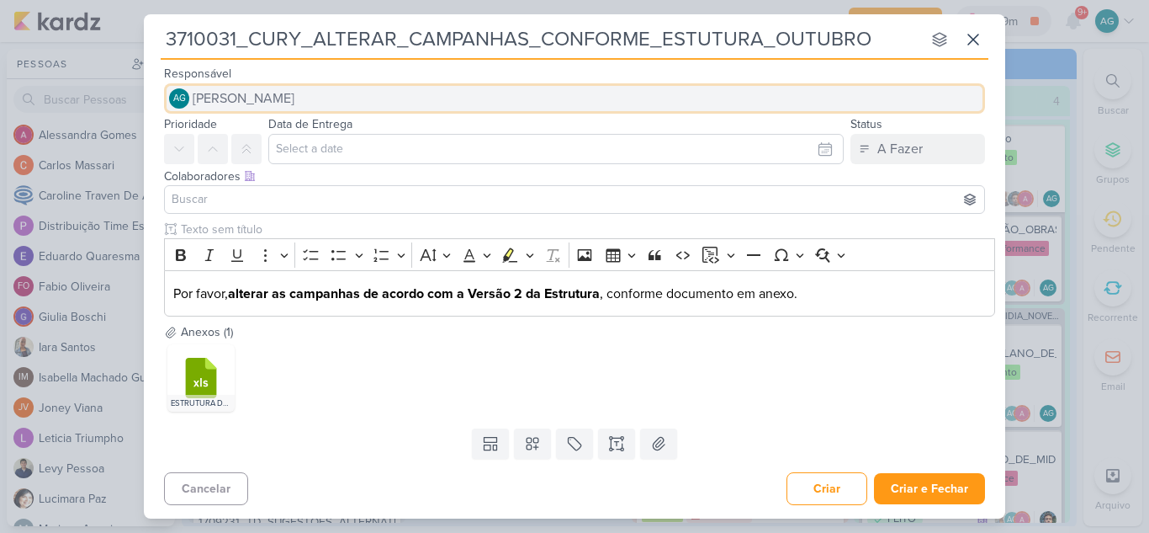
click at [269, 102] on span "[PERSON_NAME]" at bounding box center [244, 98] width 102 height 20
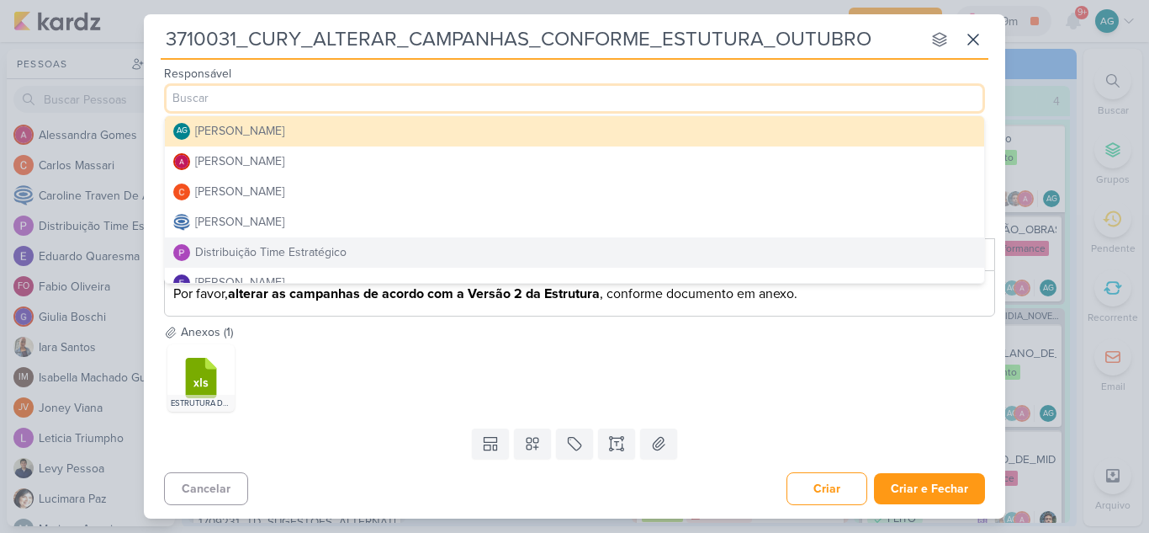
click at [263, 250] on div "Distribuição Time Estratégico" at bounding box center [270, 252] width 151 height 18
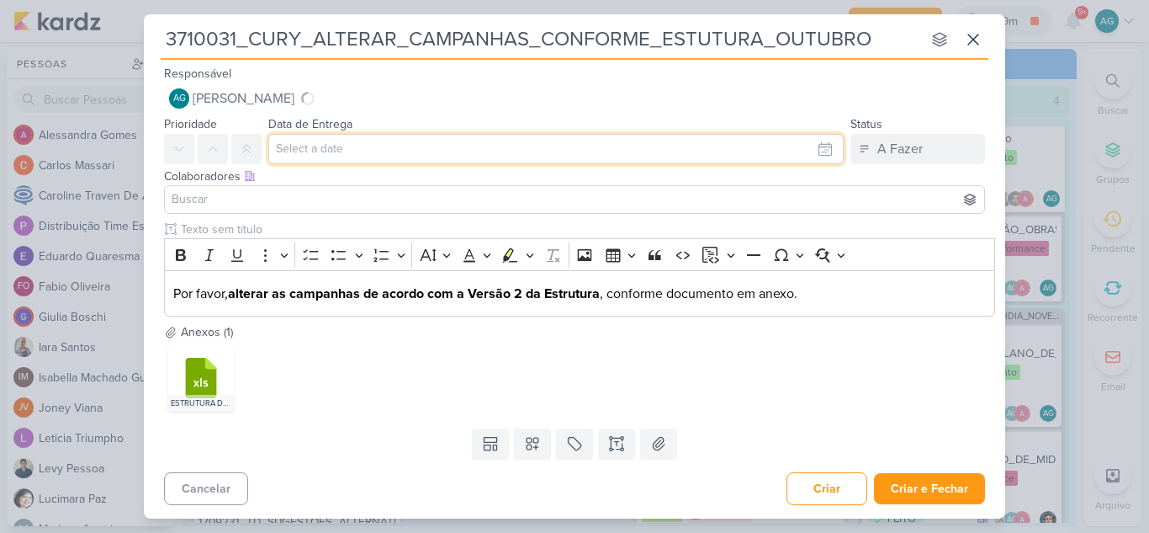
click at [324, 150] on input "text" at bounding box center [556, 149] width 576 height 30
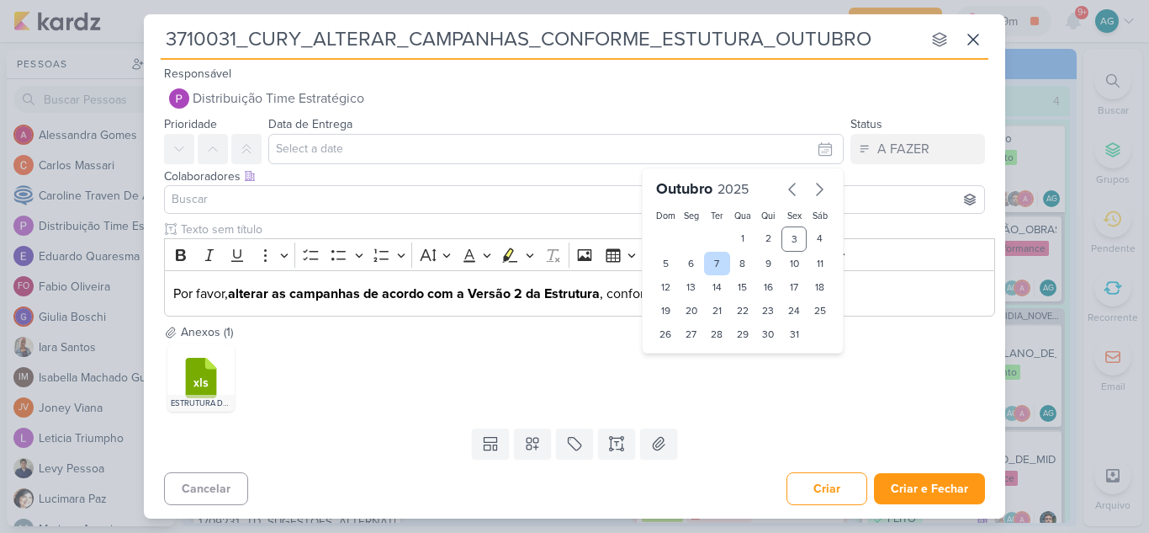
click at [714, 269] on div "7" at bounding box center [717, 264] width 26 height 24
type input "7 de outubro de 2025 às 23:59"
click at [693, 363] on select "00 01 02 03 04 05 06 07 08 09 10 11 12 13 14 15 16 17 18 19 20 21 22 23" at bounding box center [692, 363] width 24 height 20
select select "18"
click at [680, 353] on select "00 01 02 03 04 05 06 07 08 09 10 11 12 13 14 15 16 17 18 19 20 21 22 23" at bounding box center [692, 363] width 24 height 20
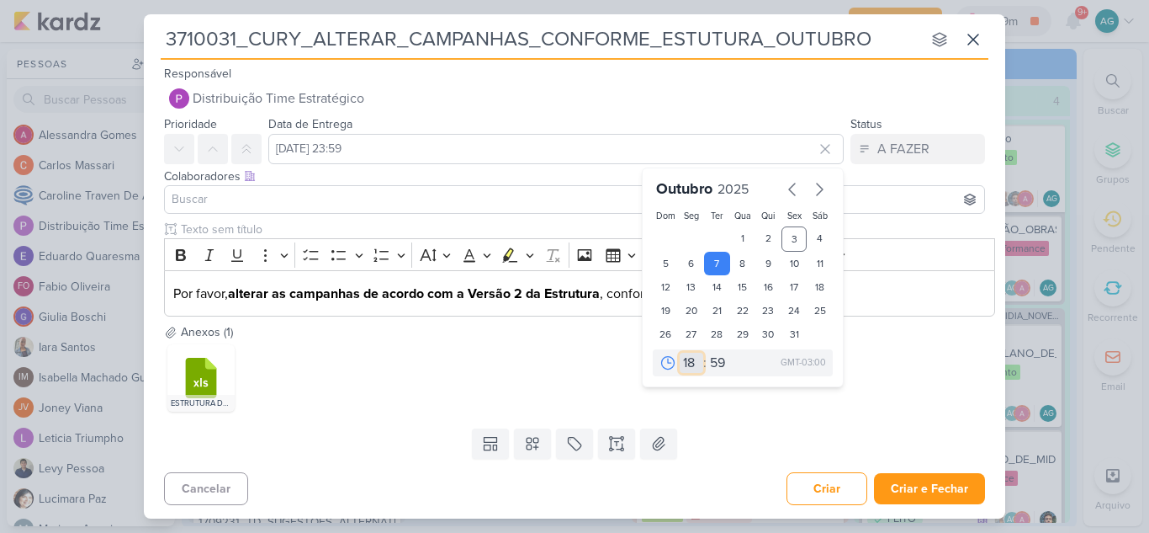
type input "7 de outubro de 2025 às 18:59"
click at [714, 361] on select "00 05 10 15 20 25 30 35 40 45 50 55 59" at bounding box center [719, 363] width 24 height 20
select select "0"
click at [707, 353] on select "00 05 10 15 20 25 30 35 40 45 50 55 59" at bounding box center [719, 363] width 24 height 20
type input "7 de outubro de 2025 às 18:00"
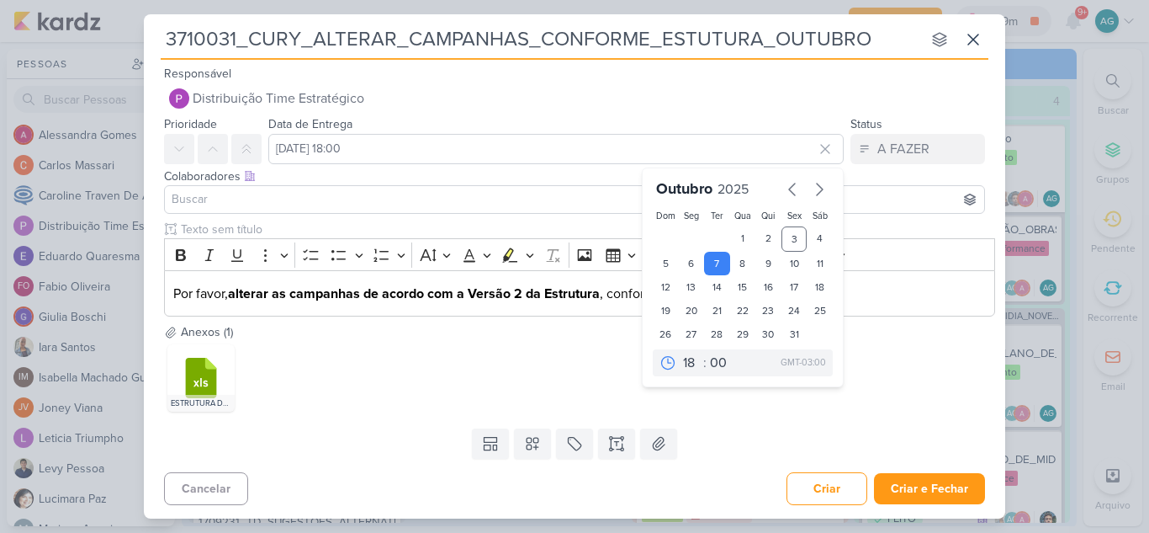
click at [730, 444] on div "Templates Campos Personalizados Marcadores Caixa De Texto Anexo" at bounding box center [575, 444] width 862 height 44
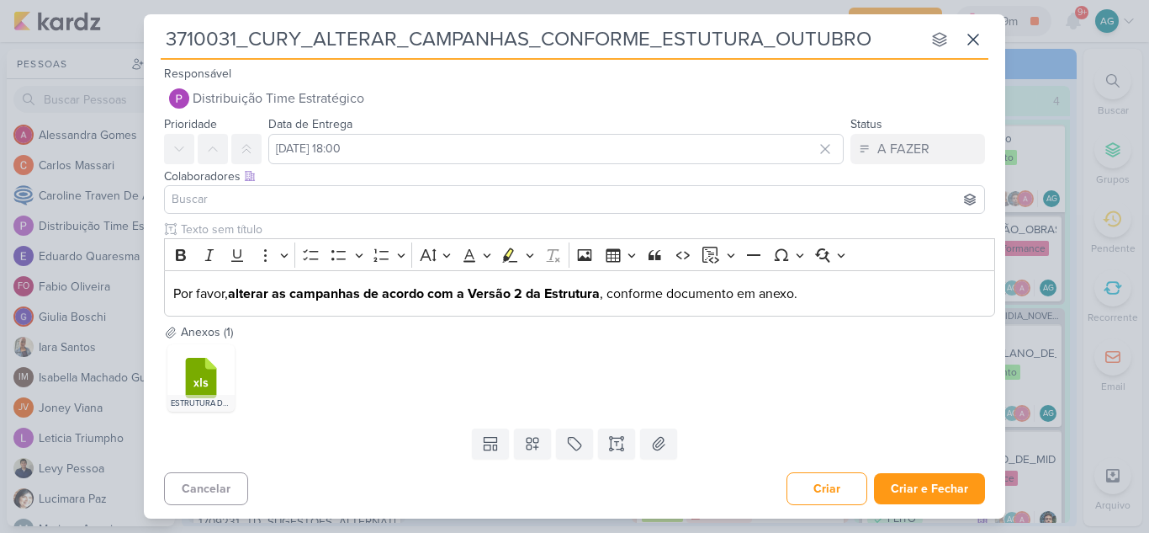
click at [310, 203] on input at bounding box center [574, 199] width 813 height 20
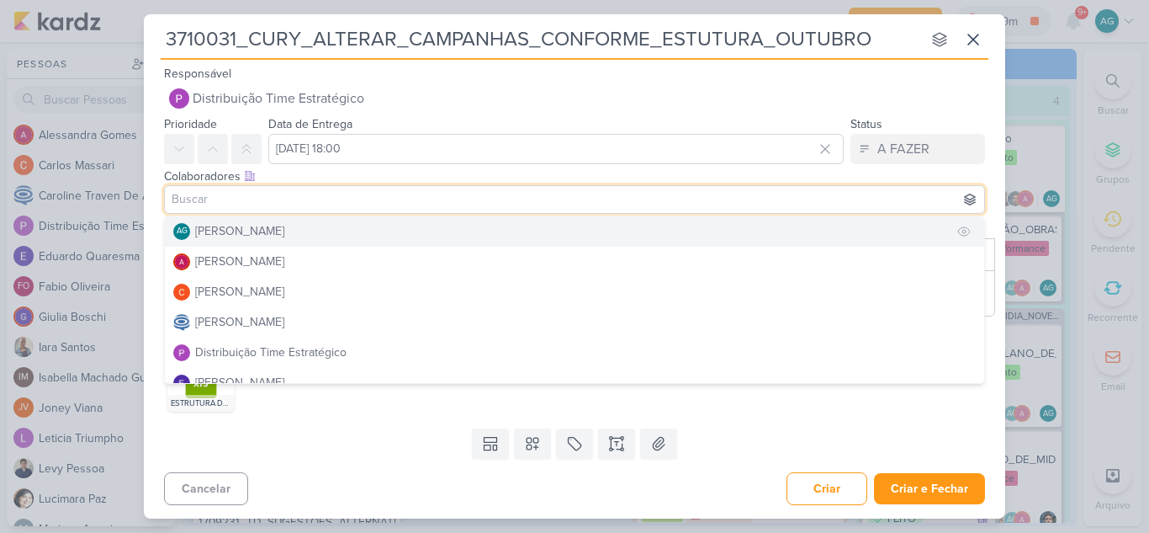
click at [284, 226] on div "[PERSON_NAME]" at bounding box center [239, 231] width 89 height 18
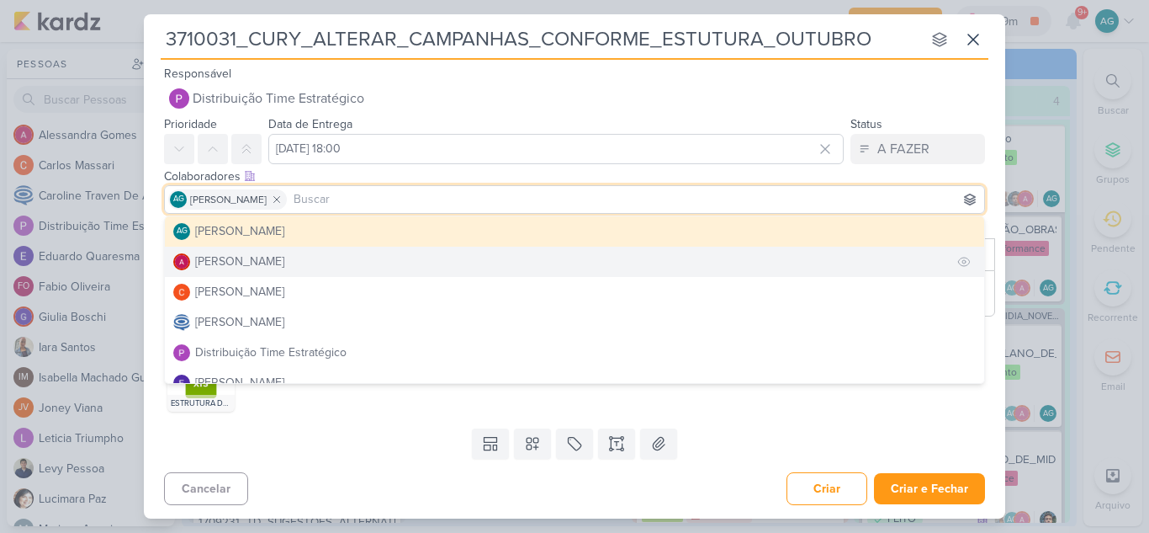
click at [279, 262] on div "[PERSON_NAME]" at bounding box center [239, 261] width 89 height 18
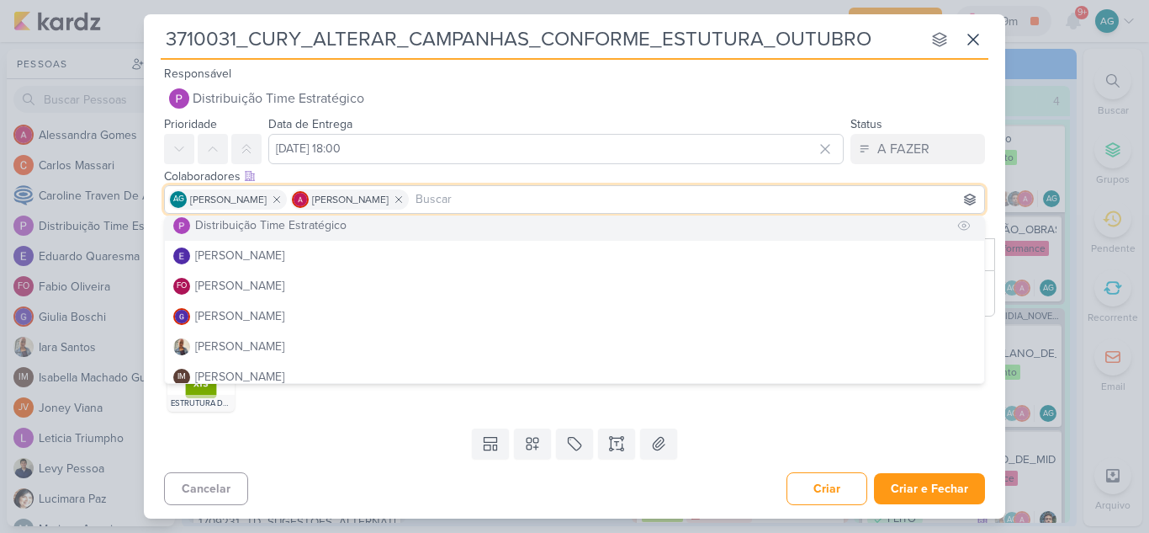
scroll to position [168, 0]
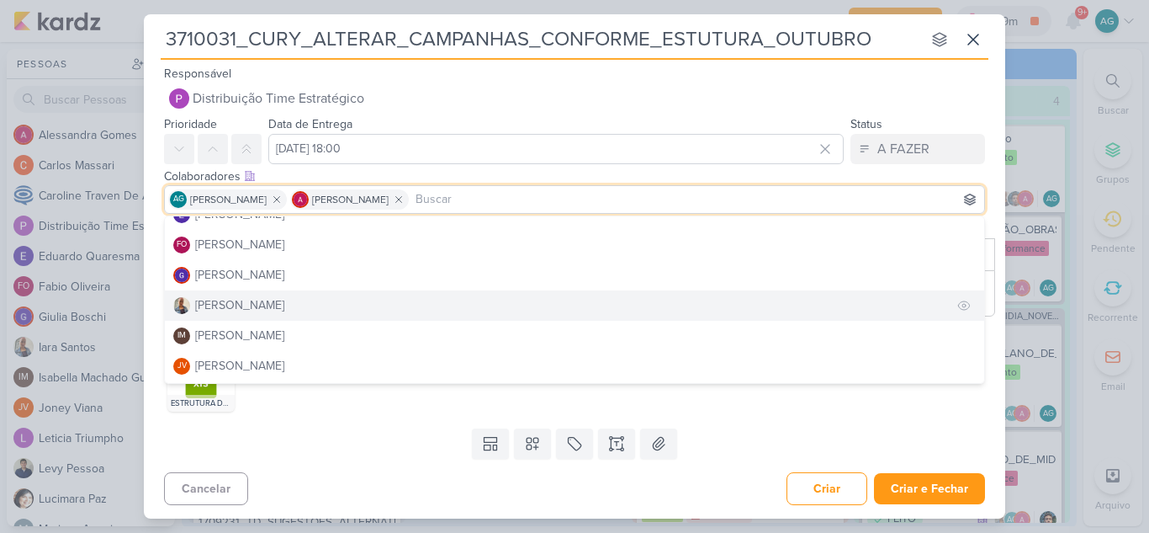
click at [274, 298] on button "[PERSON_NAME]" at bounding box center [575, 305] width 820 height 30
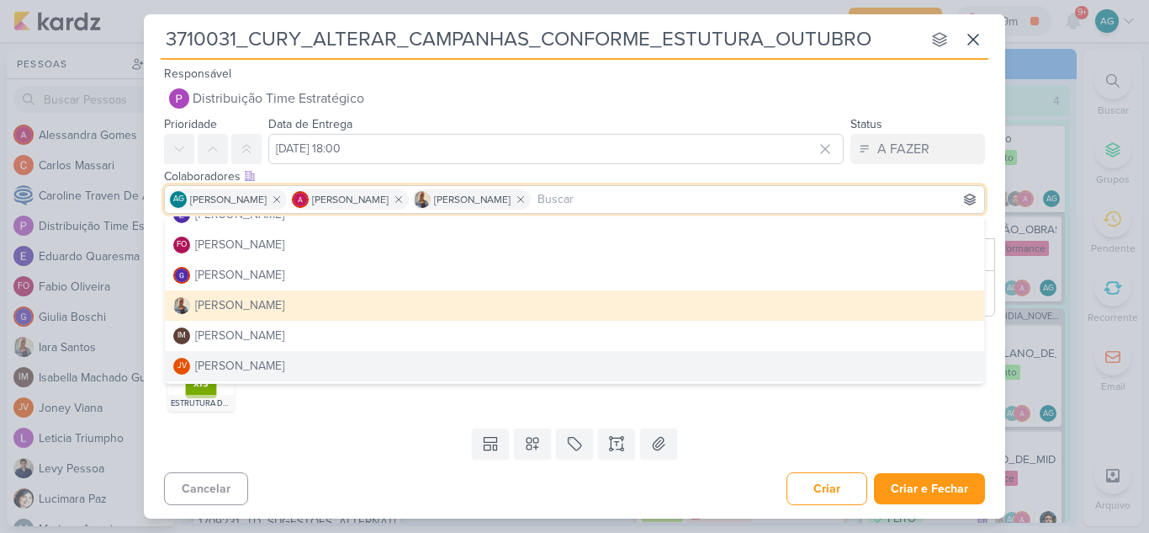
click at [383, 452] on div "Templates Campos Personalizados Marcadores Caixa De Texto Anexo" at bounding box center [575, 444] width 862 height 44
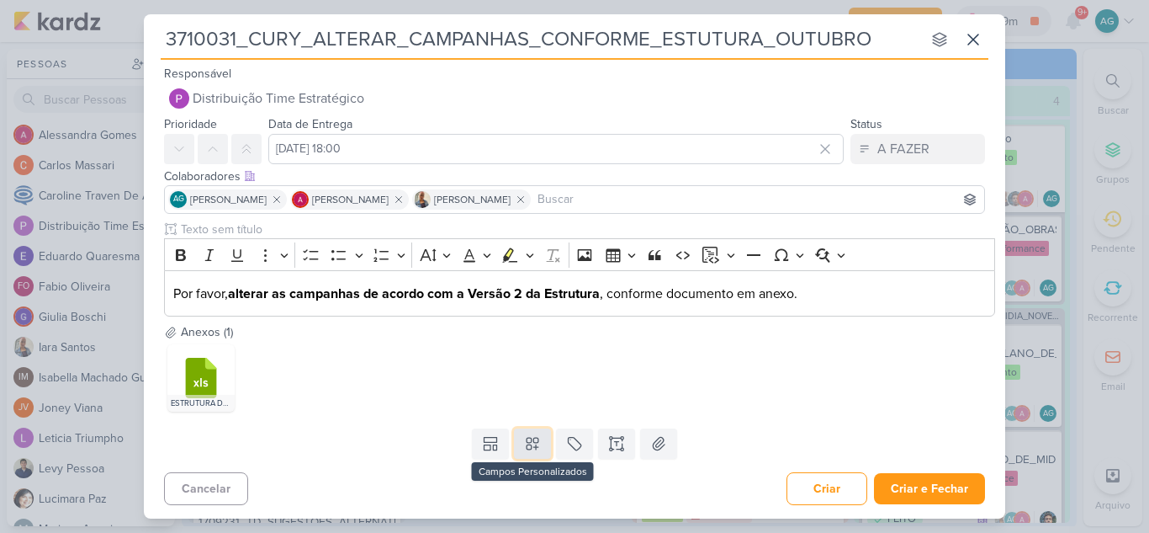
click at [533, 441] on icon at bounding box center [532, 443] width 17 height 17
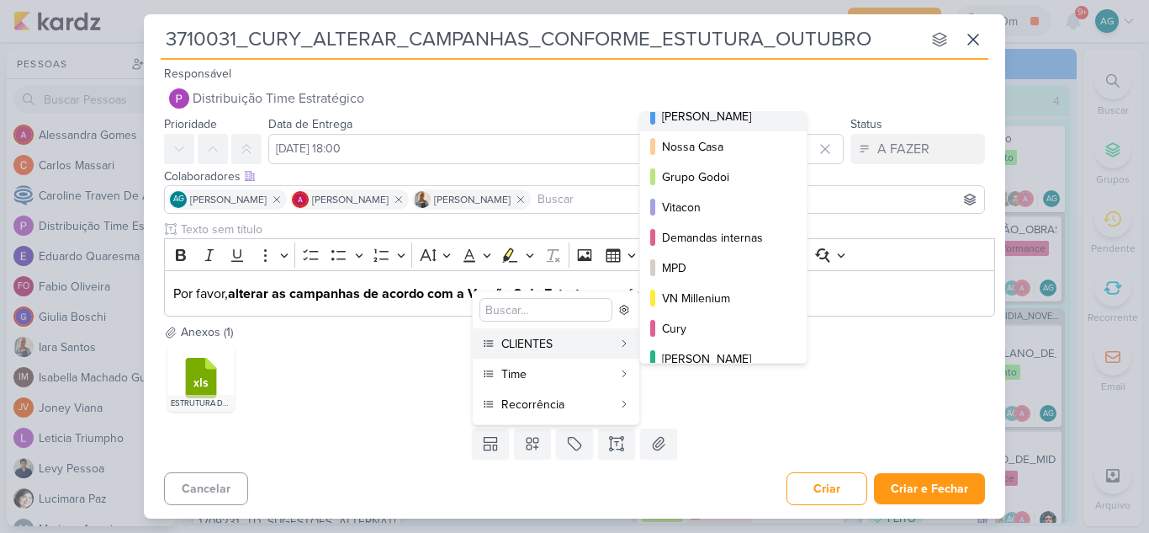
scroll to position [84, 0]
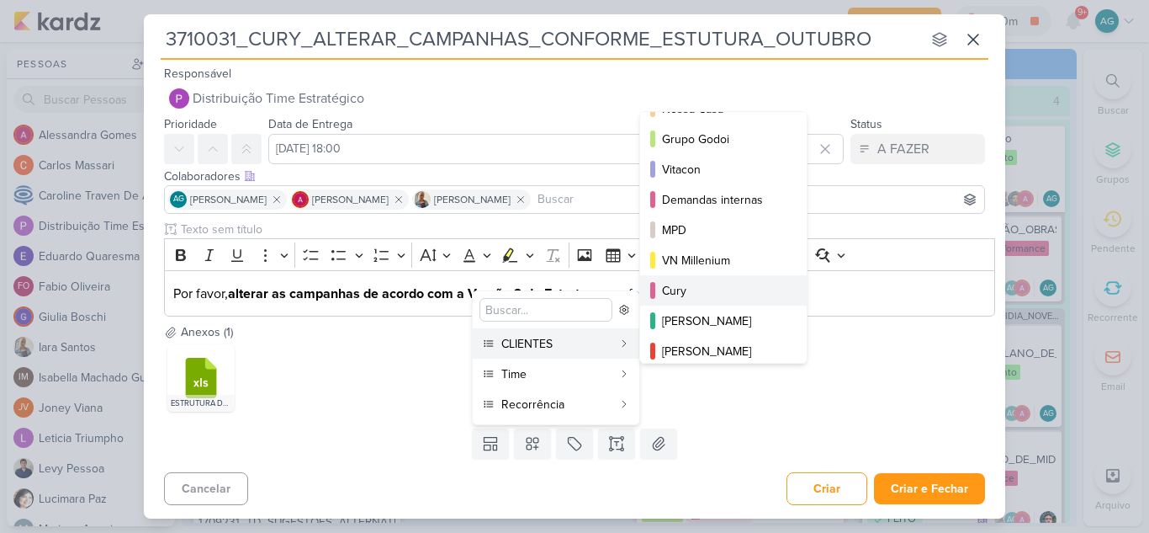
click at [687, 279] on button "Cury" at bounding box center [723, 290] width 167 height 30
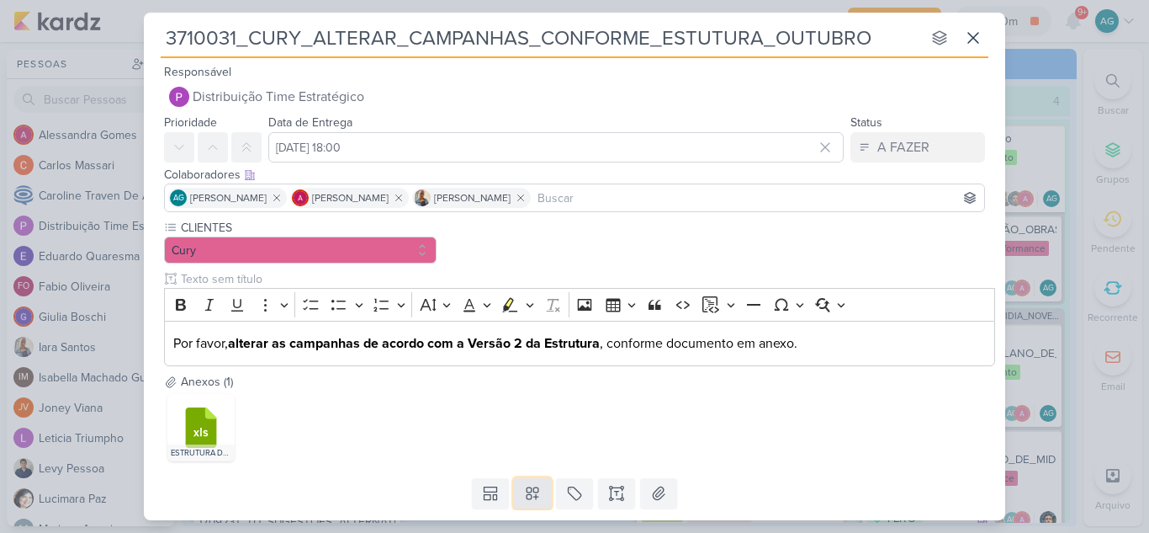
click at [532, 495] on icon at bounding box center [532, 493] width 17 height 17
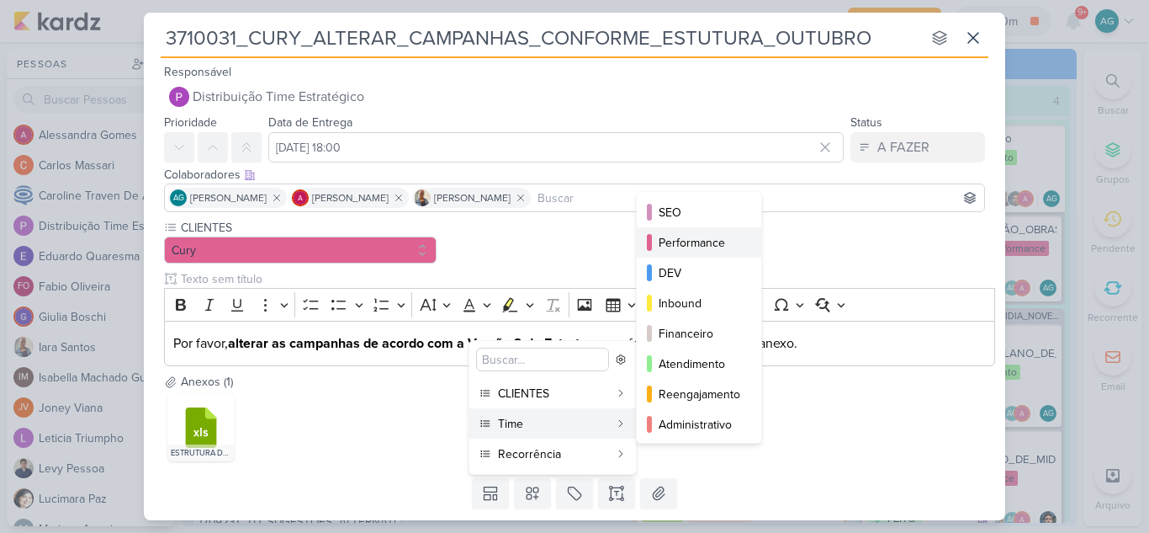
click at [698, 237] on div "Performance" at bounding box center [700, 243] width 82 height 18
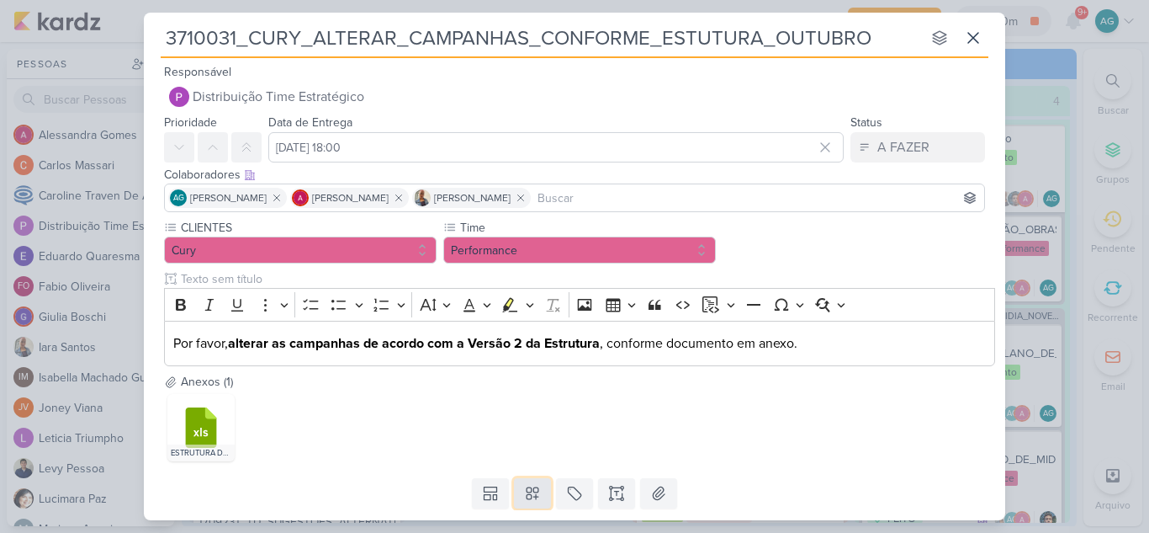
click at [532, 496] on icon at bounding box center [533, 494] width 12 height 12
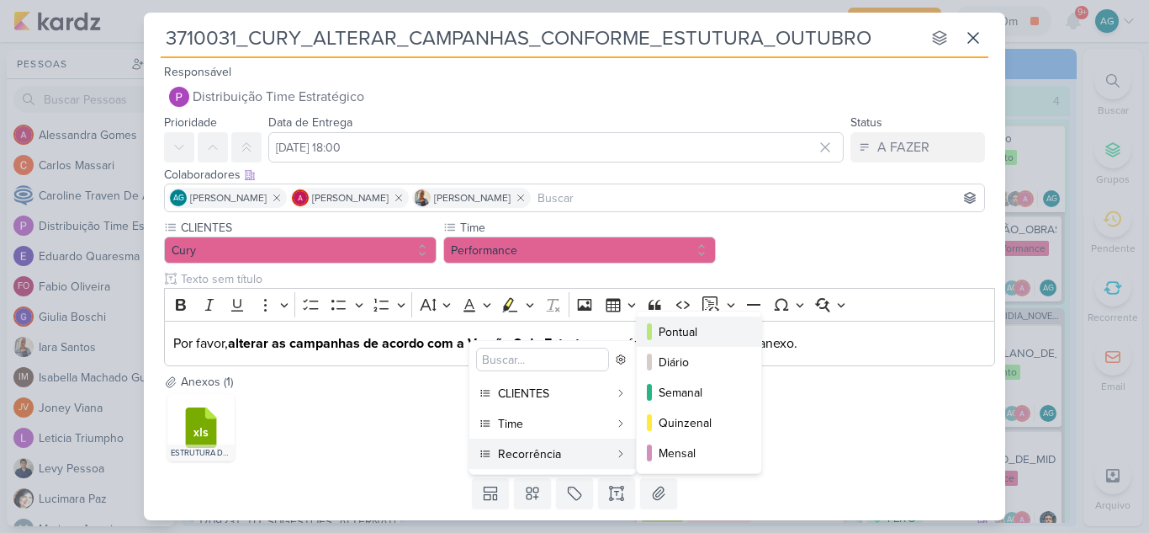
click at [694, 329] on div "Pontual" at bounding box center [700, 332] width 82 height 18
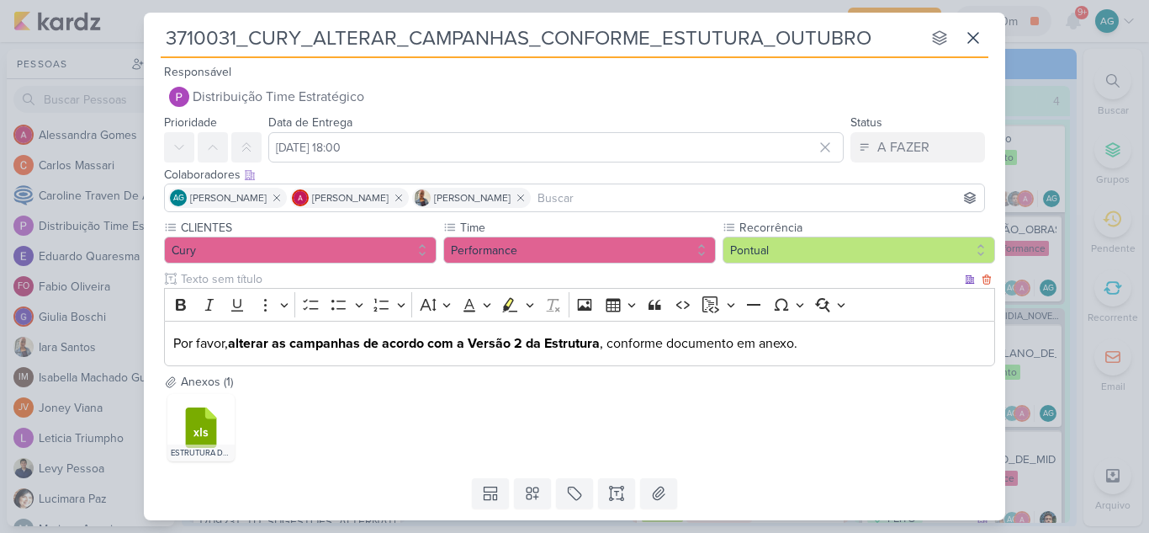
scroll to position [48, 0]
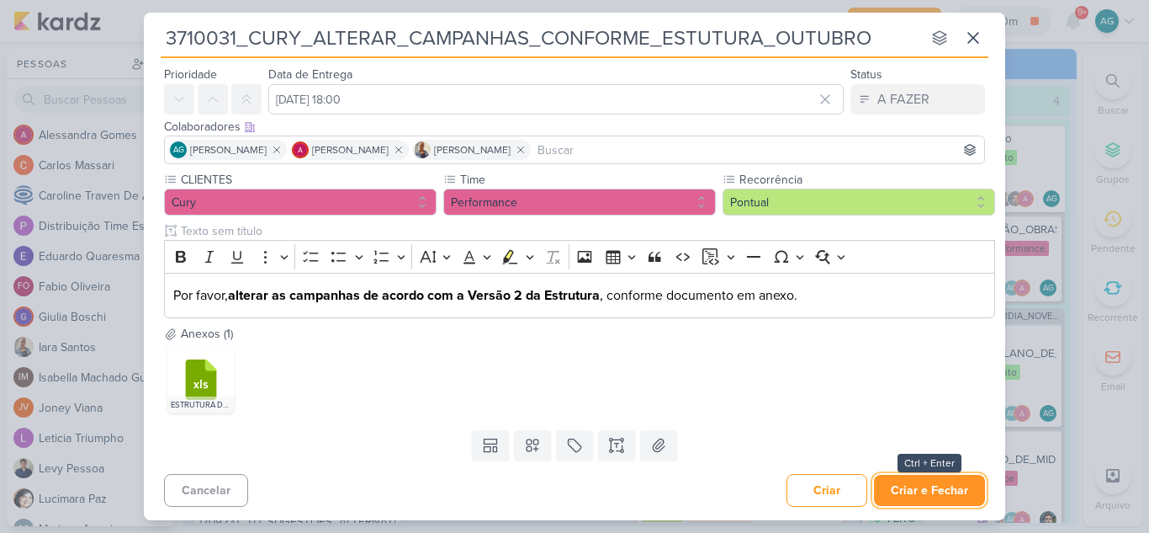
click at [945, 488] on button "Criar e Fechar" at bounding box center [929, 490] width 111 height 31
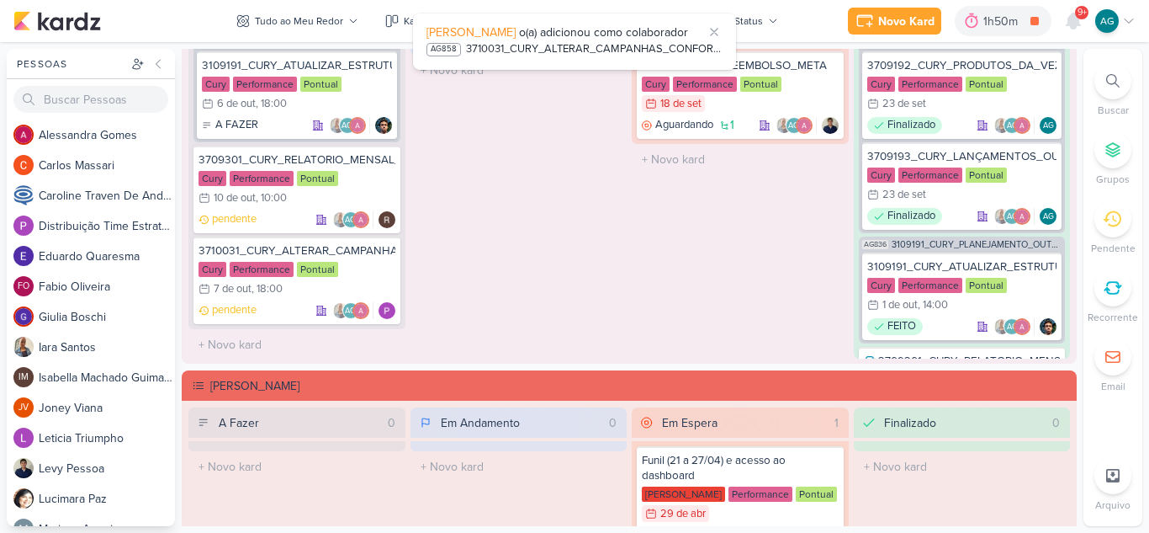
scroll to position [1515, 0]
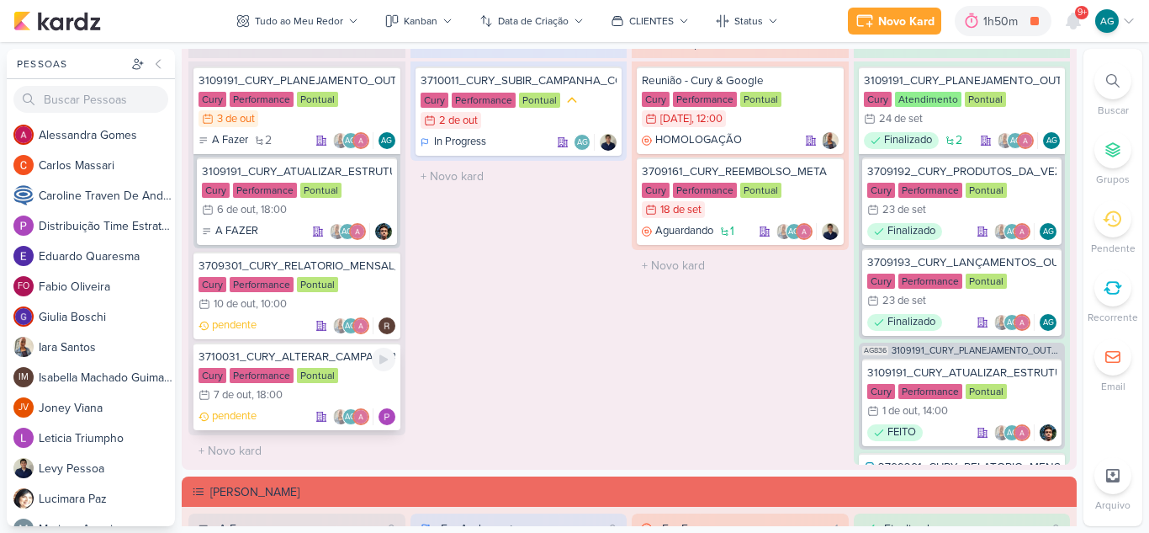
click at [301, 357] on div "3710031_CURY_ALTERAR_CAMPANHAS_CONFORME_ESTUTURA_OUTUBRO" at bounding box center [297, 356] width 197 height 15
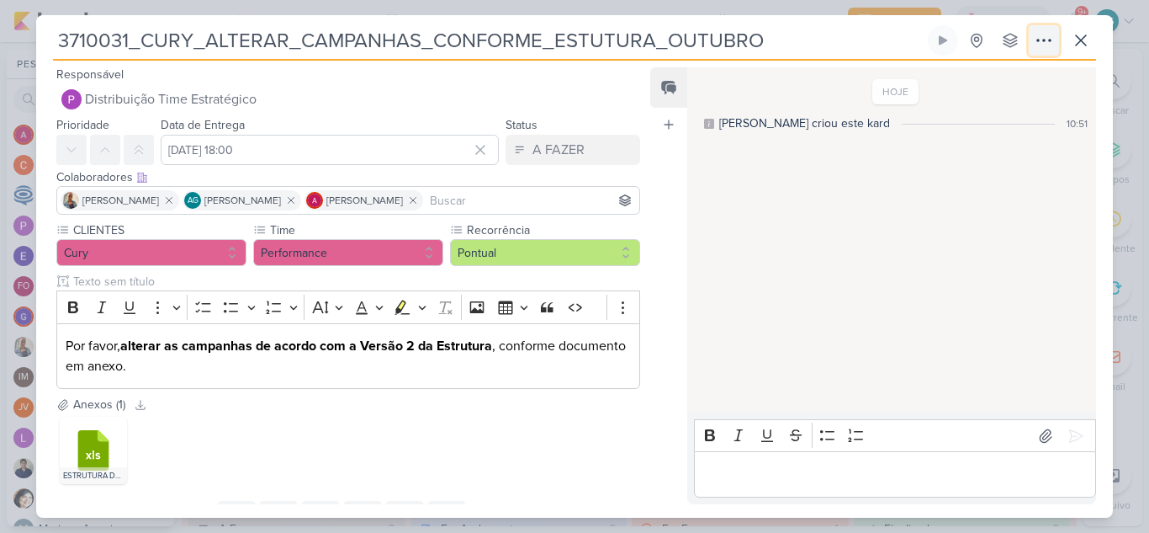
click at [1049, 40] on icon at bounding box center [1043, 41] width 13 height 2
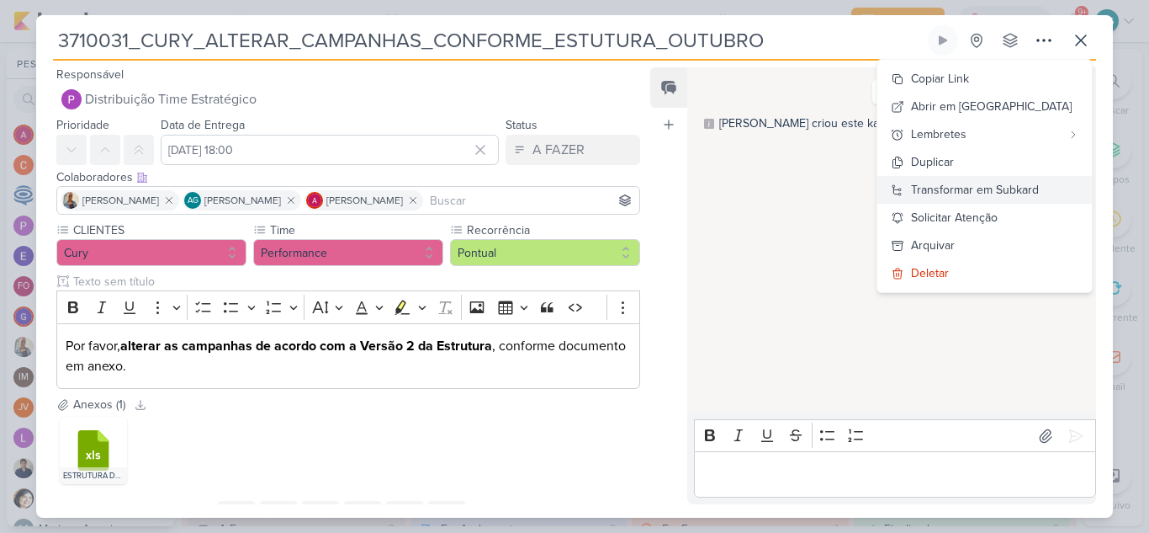
click at [1019, 190] on div "Transformar em Subkard" at bounding box center [975, 190] width 128 height 18
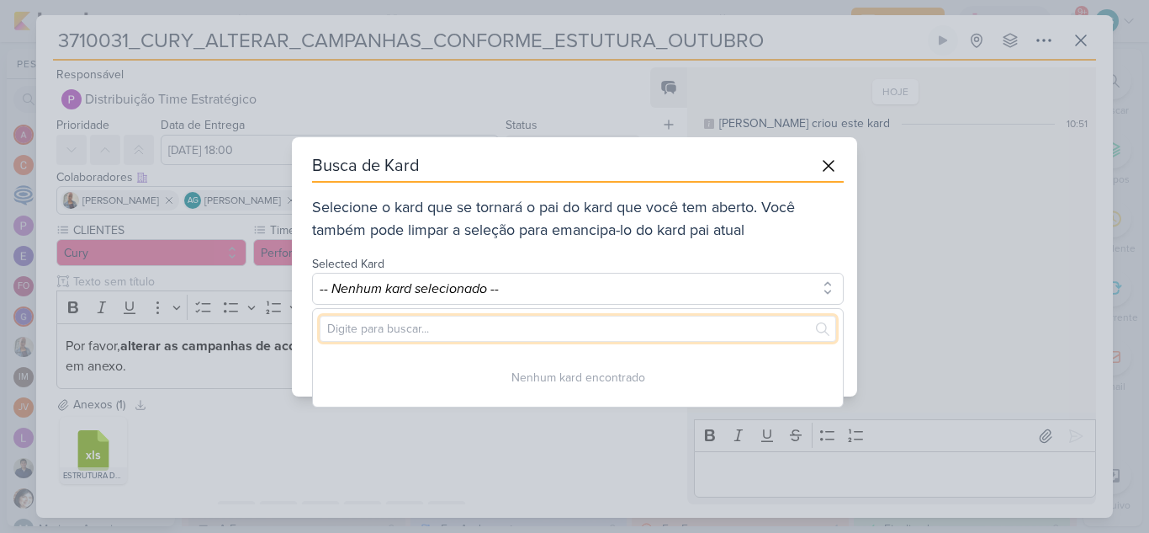
click at [596, 325] on input "text" at bounding box center [578, 329] width 517 height 26
paste input "3109191"
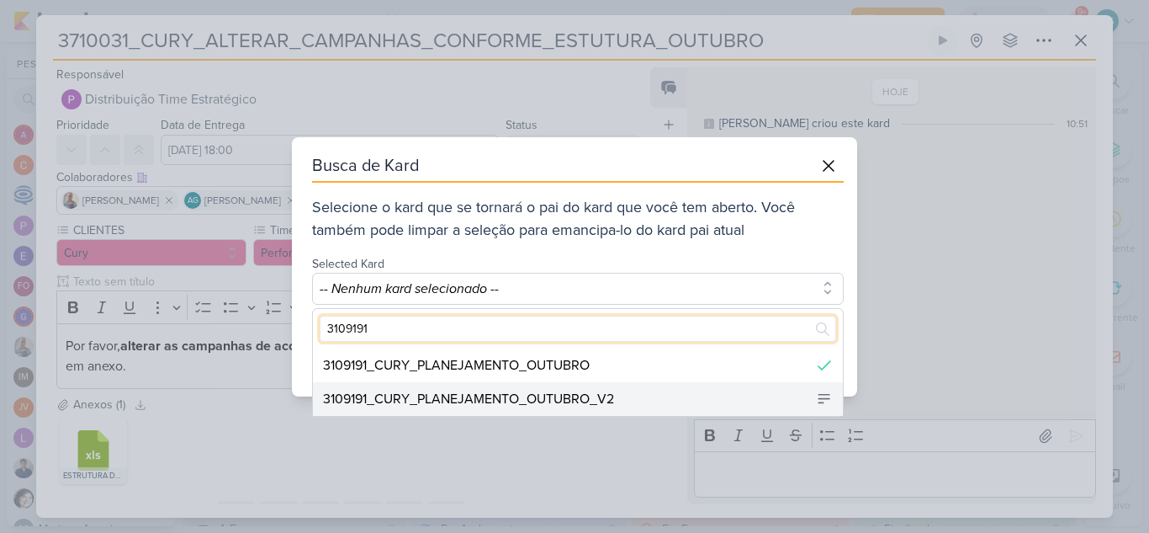
type input "3109191"
click at [582, 396] on div "3109191_CURY_PLANEJAMENTO_OUTUBRO_V2" at bounding box center [468, 399] width 291 height 20
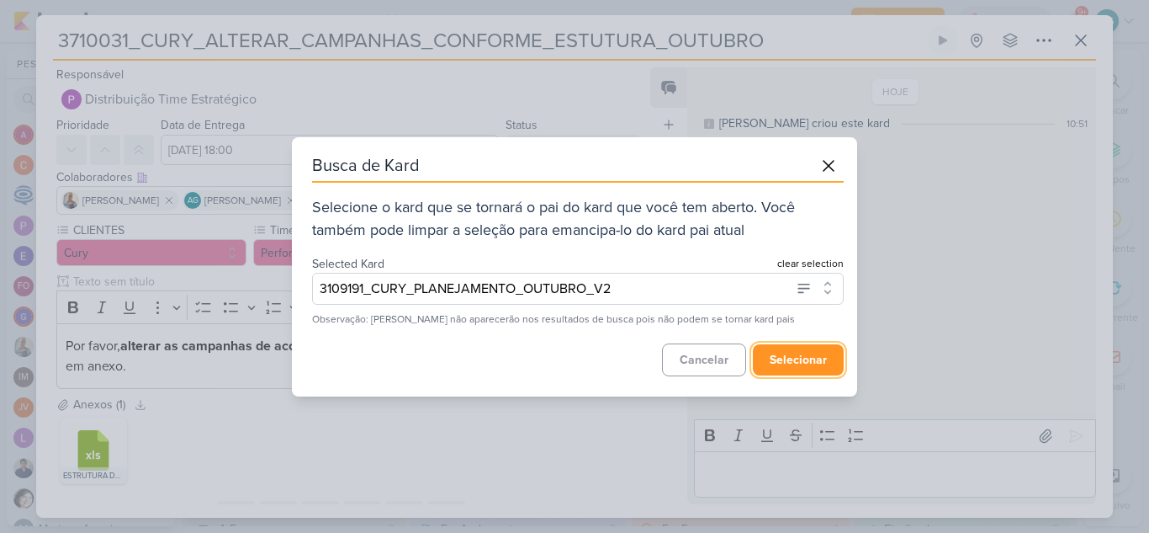
click at [804, 360] on button "selecionar" at bounding box center [798, 359] width 91 height 31
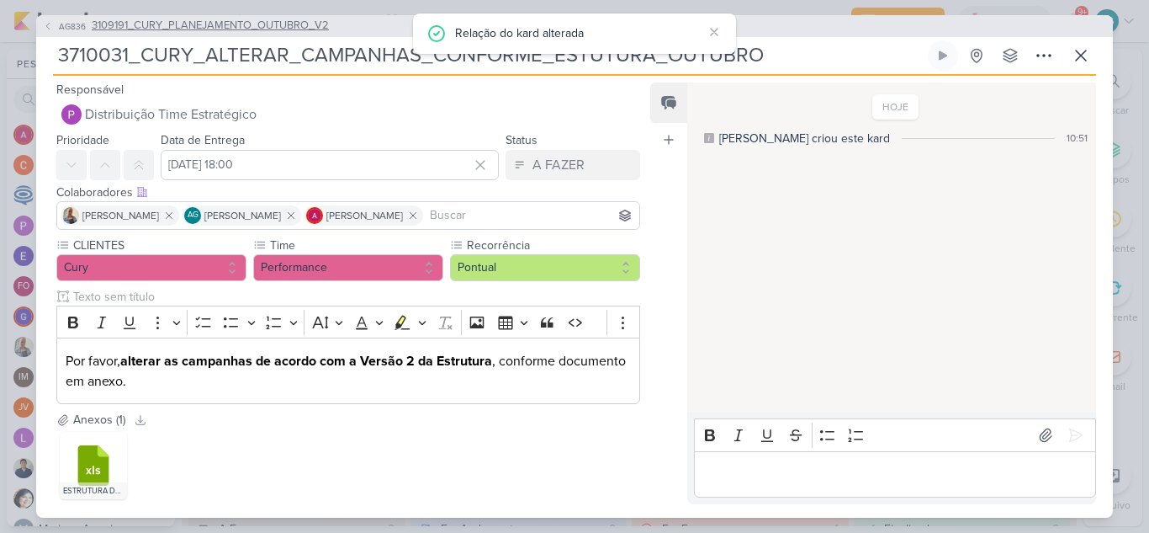
click at [308, 30] on span "3109191_CURY_PLANEJAMENTO_OUTUBRO_V2" at bounding box center [210, 26] width 237 height 17
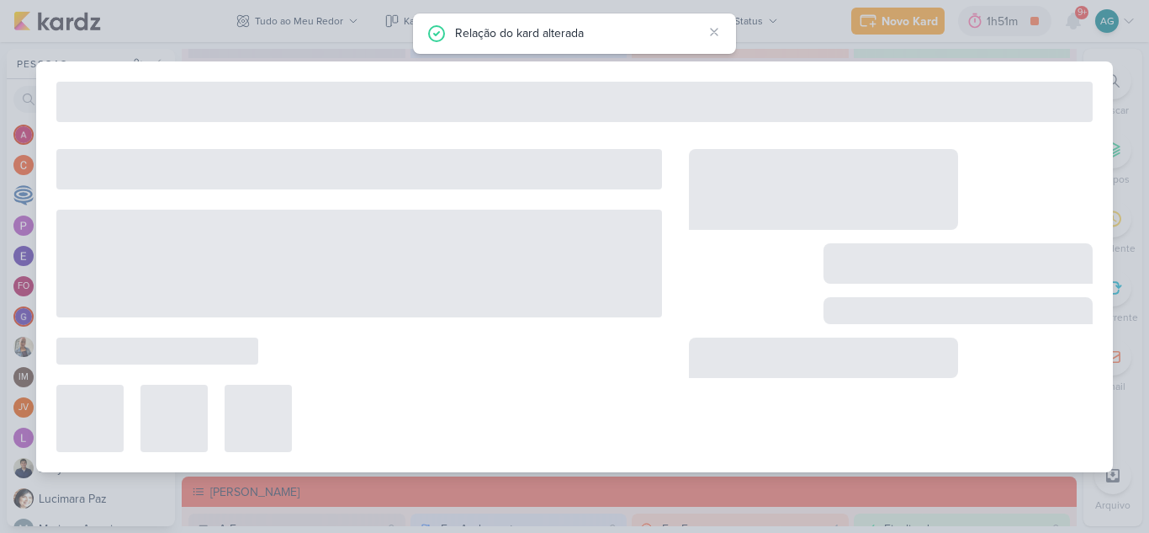
type input "3109191_CURY_PLANEJAMENTO_OUTUBRO_V2"
type input "3 de outubro de 2025 às 23:59"
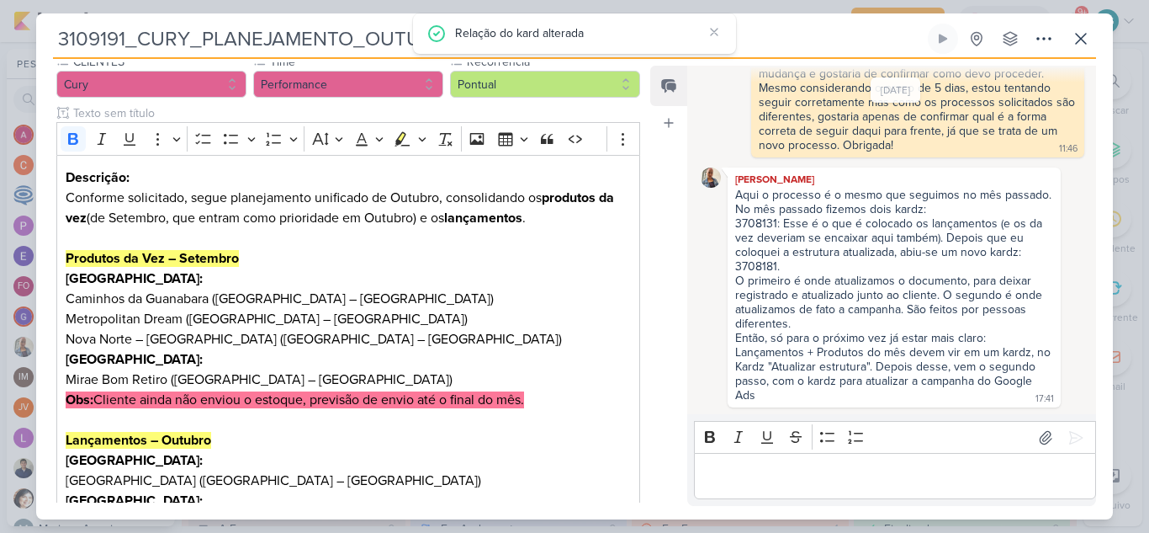
scroll to position [421, 0]
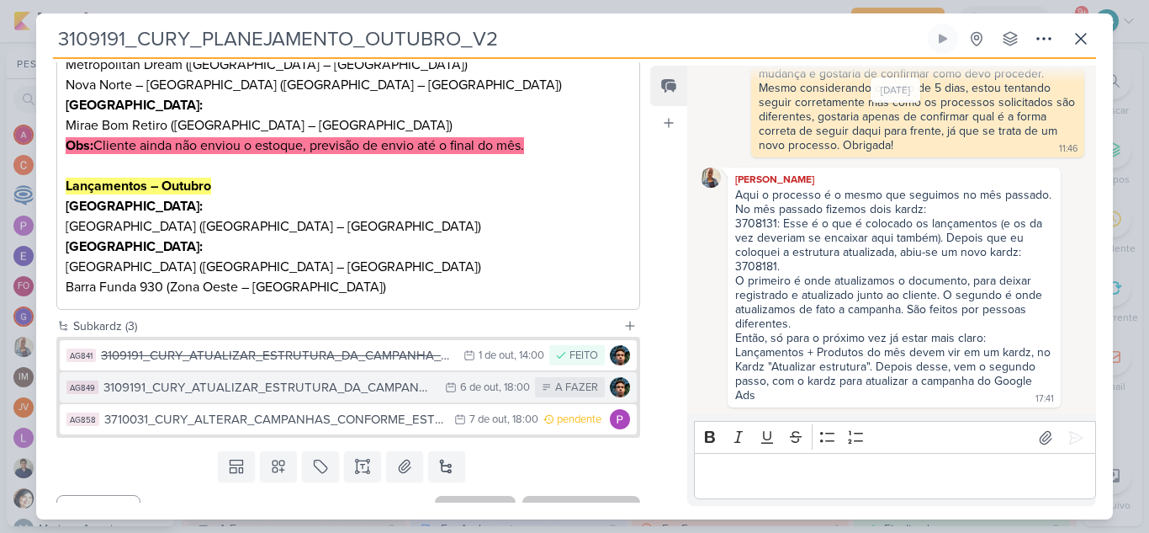
click at [337, 391] on div "3109191_CURY_ATUALIZAR_ESTRUTURA_DA_CAMPANHA_OUTUBRO_V2" at bounding box center [269, 387] width 333 height 19
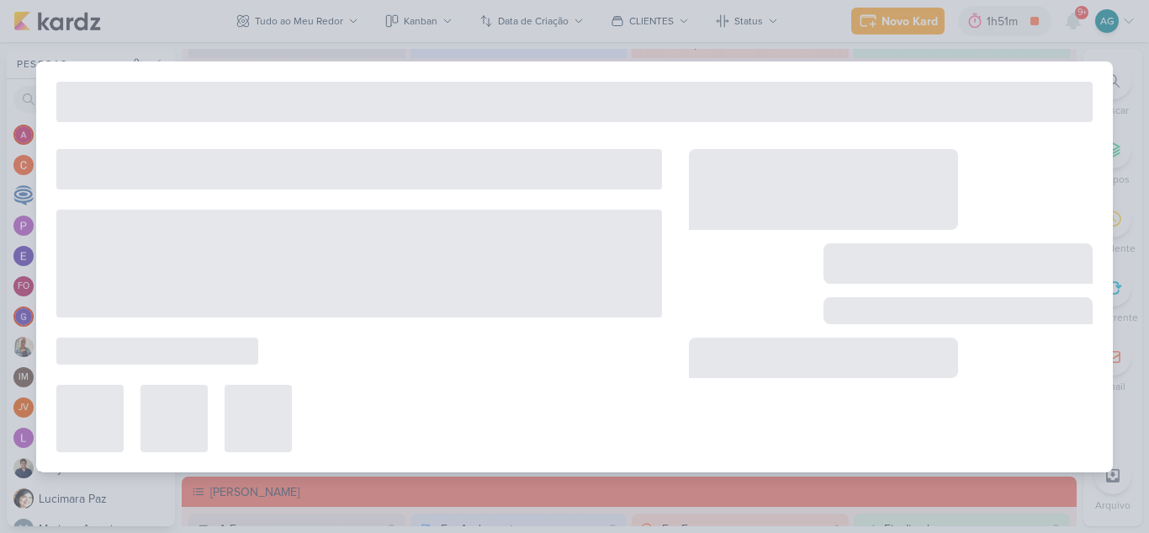
type input "3109191_CURY_ATUALIZAR_ESTRUTURA_DA_CAMPANHA_OUTUBRO_V2"
type input "6 de outubro de 2025 às 18:00"
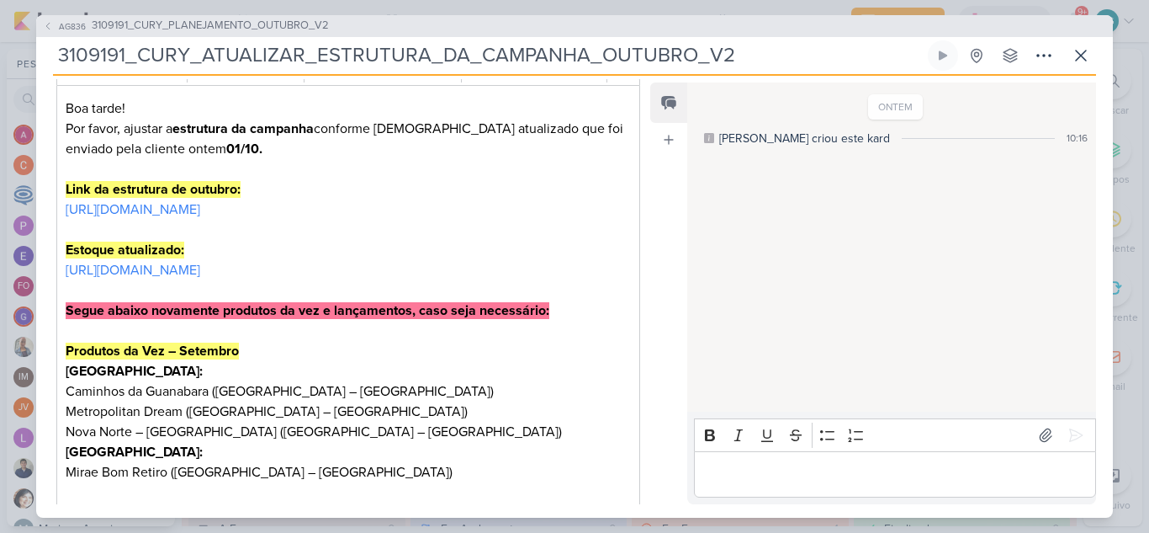
scroll to position [0, 0]
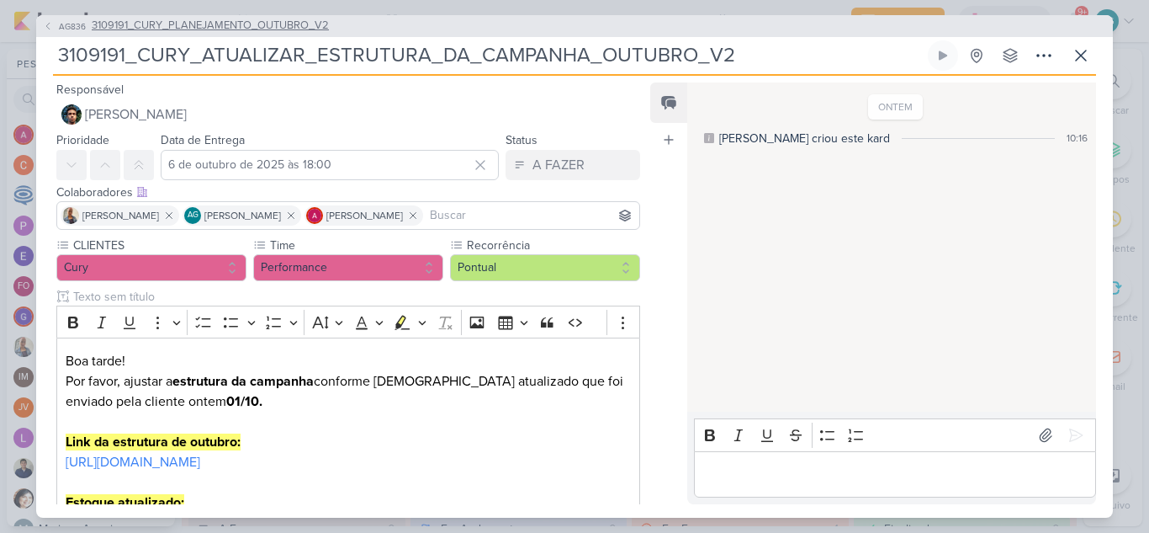
click at [283, 33] on span "3109191_CURY_PLANEJAMENTO_OUTUBRO_V2" at bounding box center [210, 26] width 237 height 17
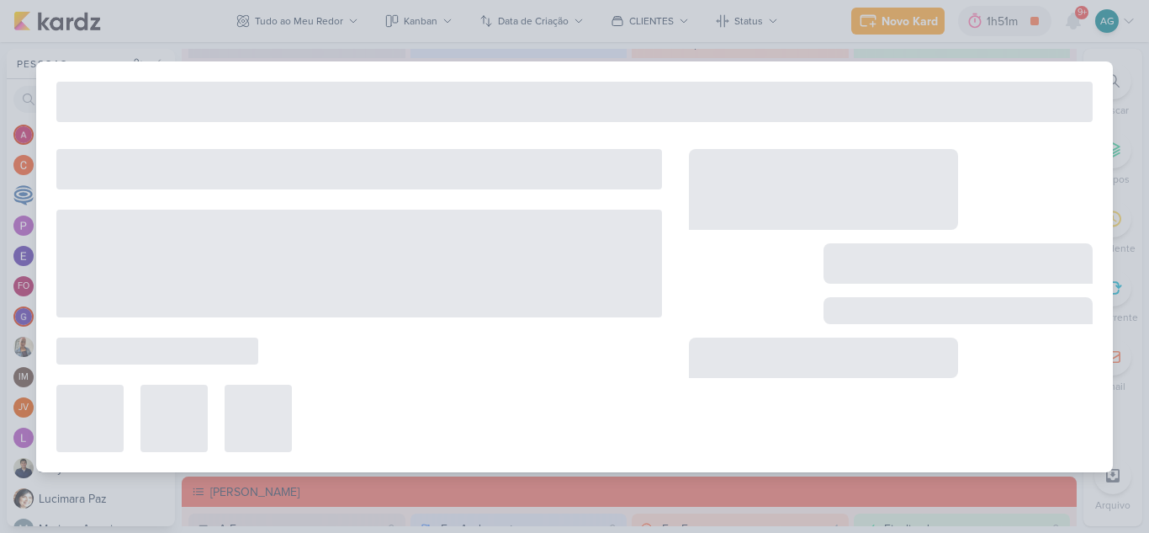
type input "3109191_CURY_PLANEJAMENTO_OUTUBRO_V2"
type input "3 de outubro de 2025 às 23:59"
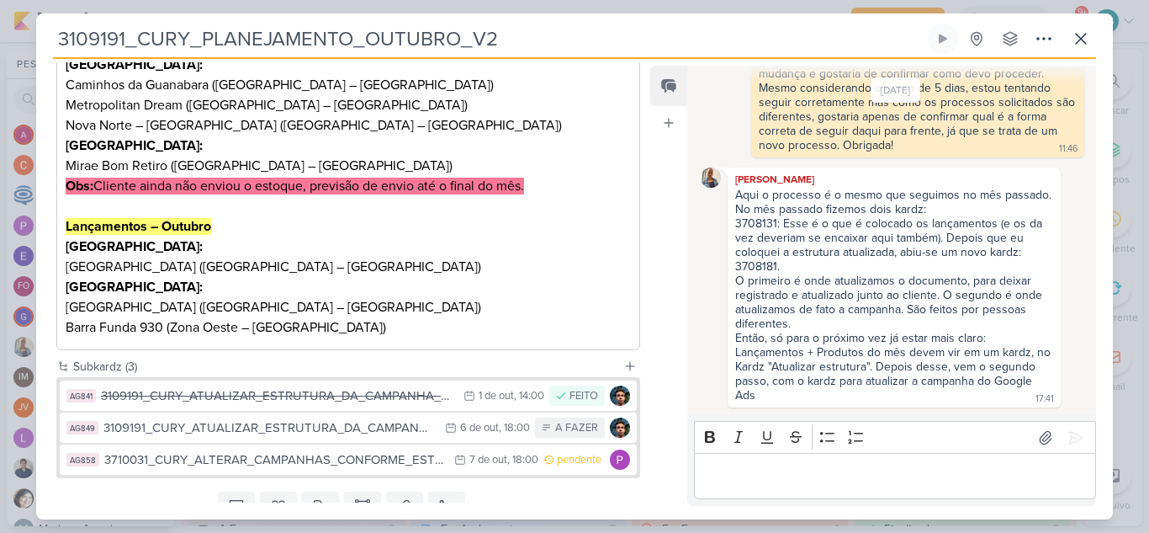
scroll to position [449, 0]
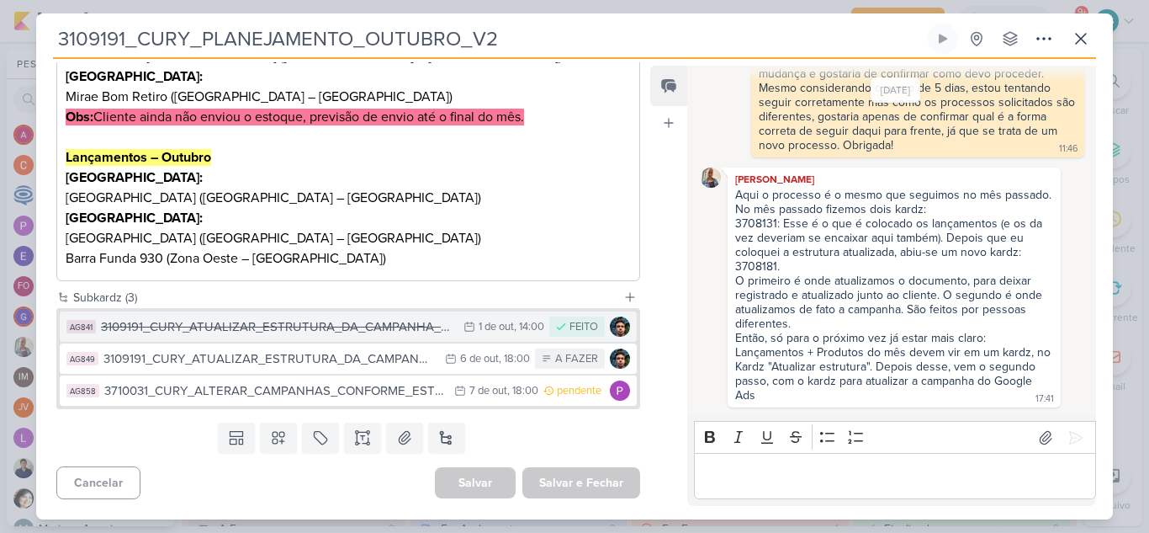
click at [395, 331] on div "3109191_CURY_ATUALIZAR_ESTRUTURA_DA_CAMPANHA_OUTUBRO" at bounding box center [278, 326] width 354 height 19
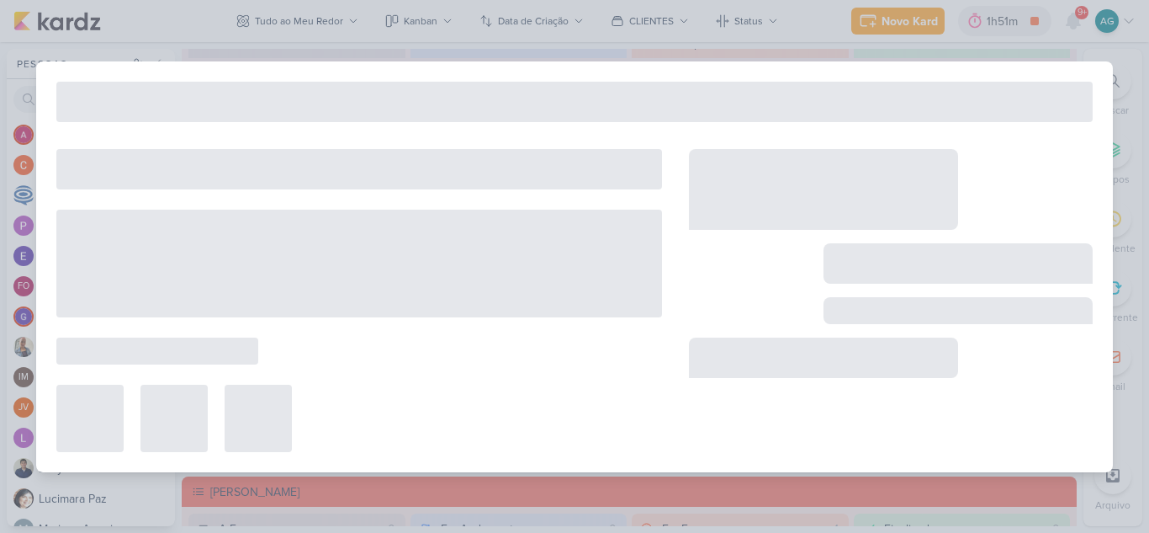
type input "3109191_CURY_ATUALIZAR_ESTRUTURA_DA_CAMPANHA_OUTUBRO"
type input "[DATE] 14:00"
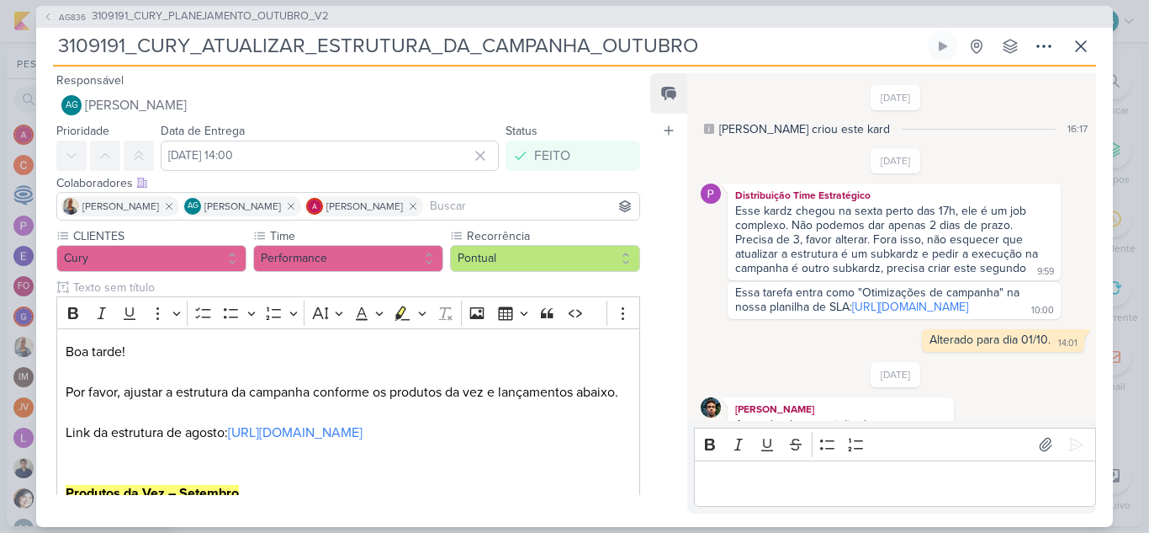
scroll to position [470, 0]
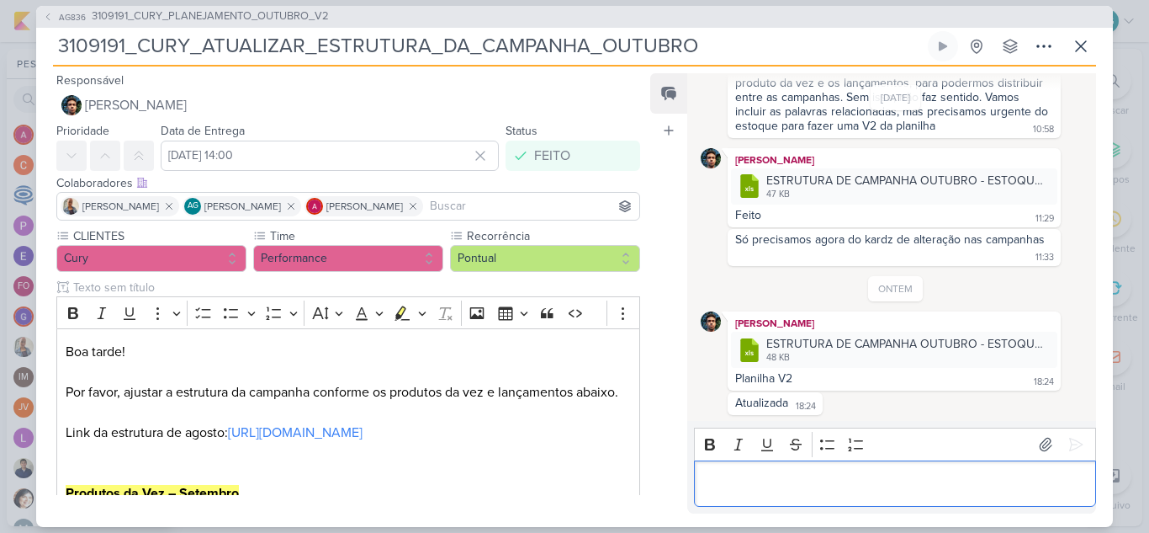
click at [748, 486] on p "Editor editing area: main" at bounding box center [895, 483] width 385 height 20
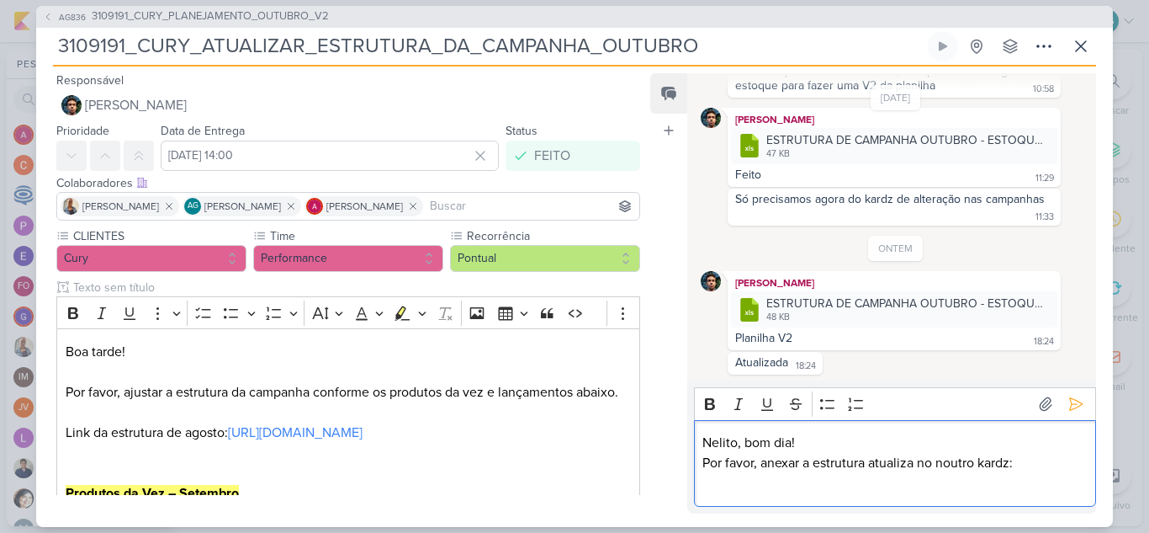
scroll to position [530, 0]
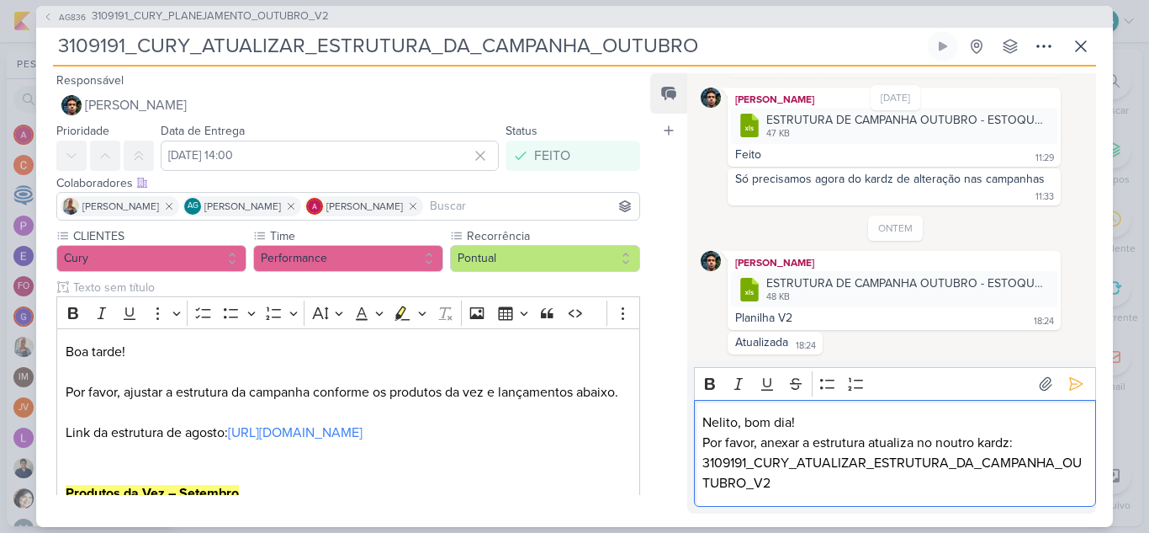
click at [1043, 438] on p "Por favor, anexar a estrutura atualiza no noutro kardz:" at bounding box center [895, 442] width 385 height 20
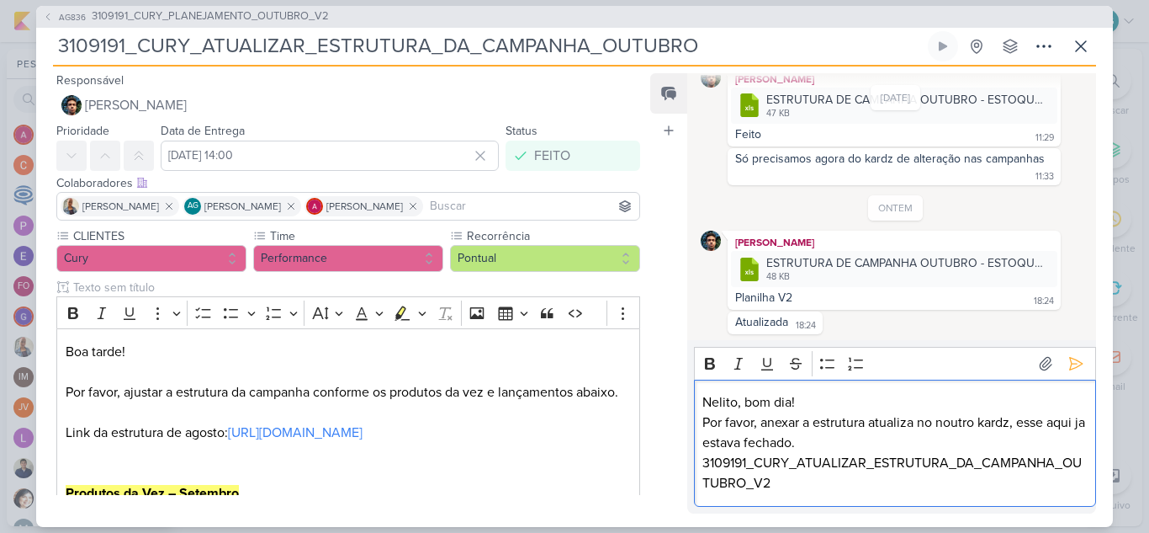
click at [762, 423] on p "Por favor, anexar a estrutura atualiza no noutro kardz, esse aqui ja estava fec…" at bounding box center [895, 432] width 385 height 40
click at [1070, 363] on icon at bounding box center [1076, 364] width 13 height 13
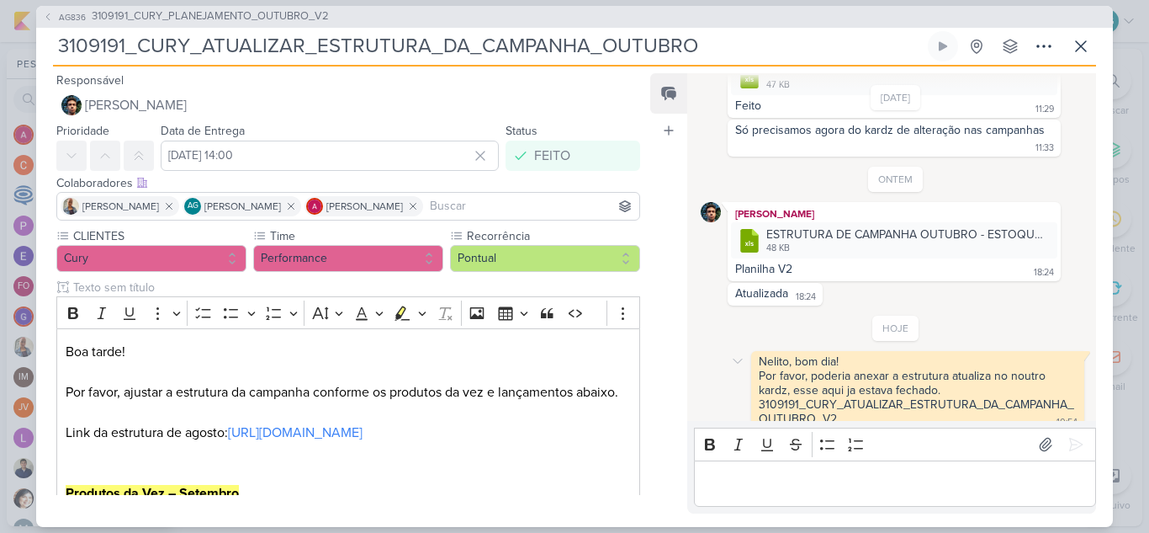
scroll to position [595, 0]
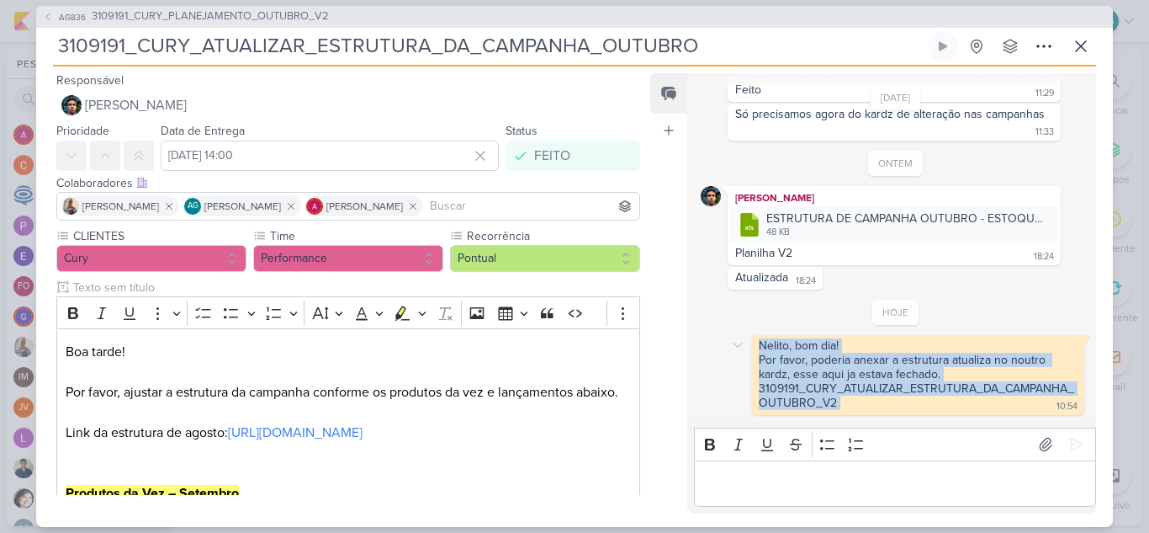
drag, startPoint x: 847, startPoint y: 401, endPoint x: 755, endPoint y: 344, distance: 108.4
click at [755, 344] on div "Nelito, bom dia! Por favor, poderia anexar a estrutura atualiza no noutro kardz…" at bounding box center [918, 374] width 326 height 73
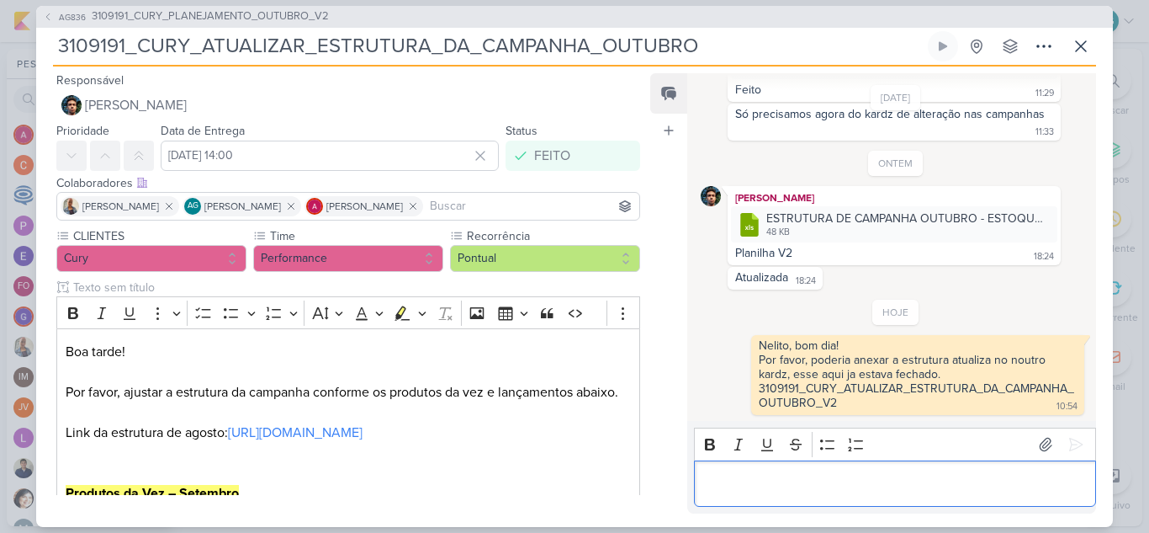
click at [803, 493] on p "Editor editing area: main" at bounding box center [895, 483] width 385 height 20
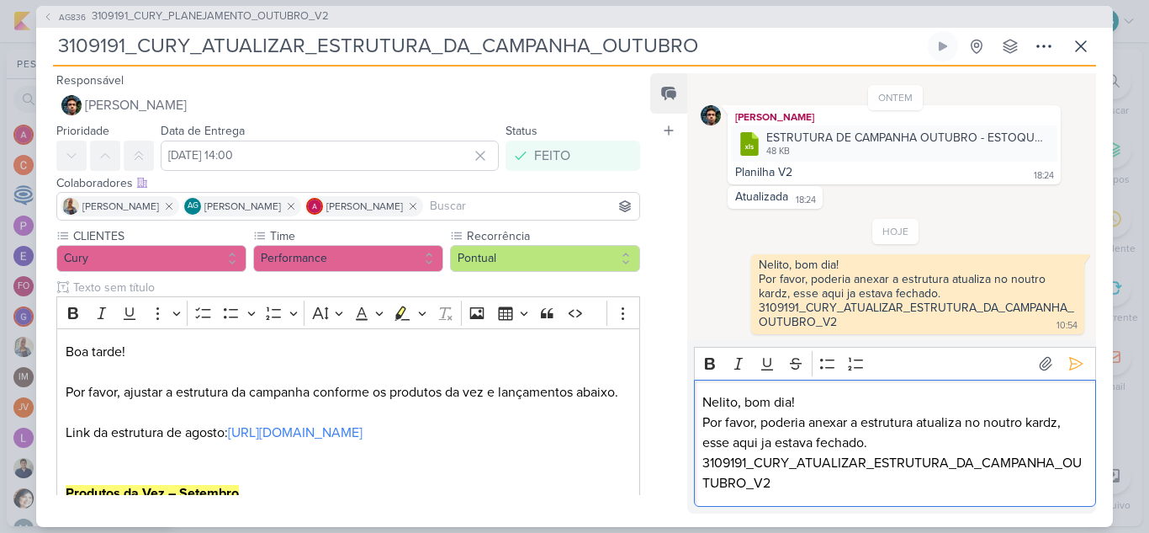
click at [963, 421] on p "Por favor, poderia anexar a estrutura atualiza no noutro kardz, esse aqui ja es…" at bounding box center [895, 432] width 385 height 40
click at [1011, 421] on p "Por favor, poderia anexar a estrutura atualizada no noutro kardz, esse aqui ja …" at bounding box center [895, 432] width 385 height 40
click at [1074, 363] on icon at bounding box center [1076, 363] width 17 height 17
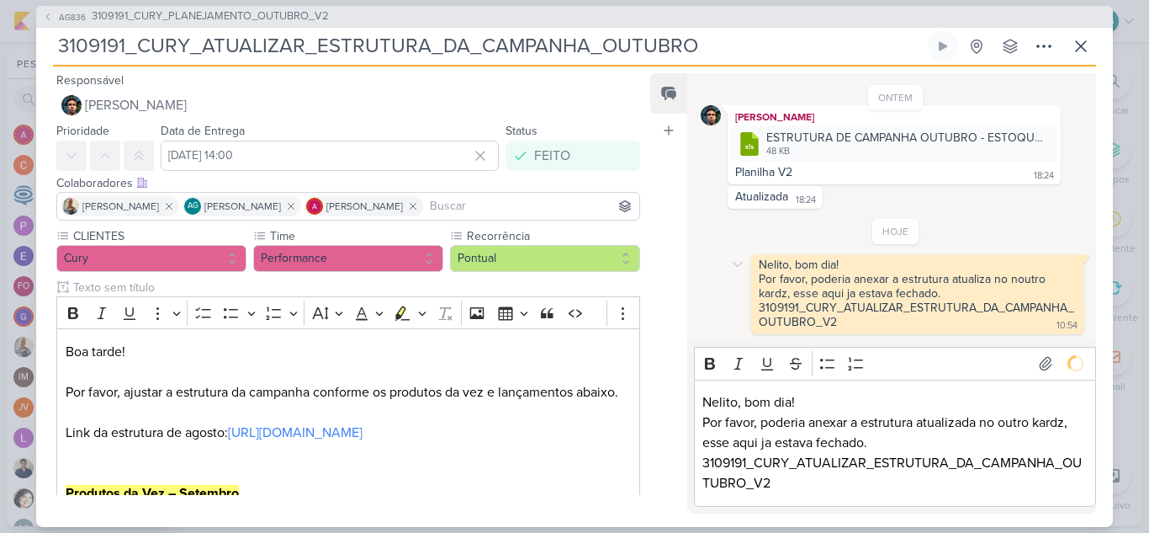
scroll to position [677, 0]
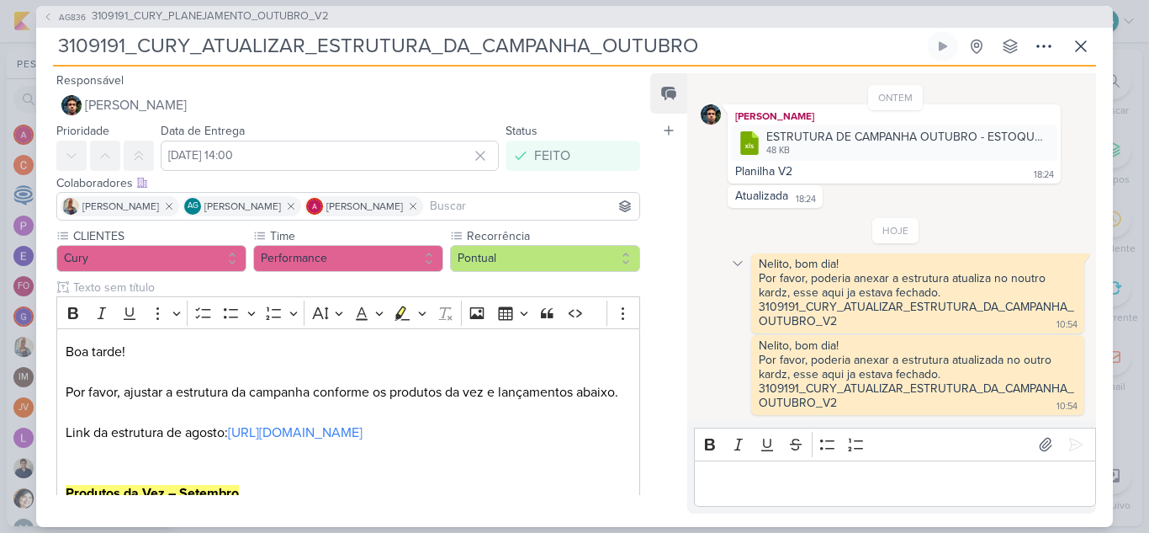
click at [740, 261] on icon at bounding box center [737, 263] width 13 height 13
click at [770, 297] on div "Deletar" at bounding box center [781, 293] width 38 height 18
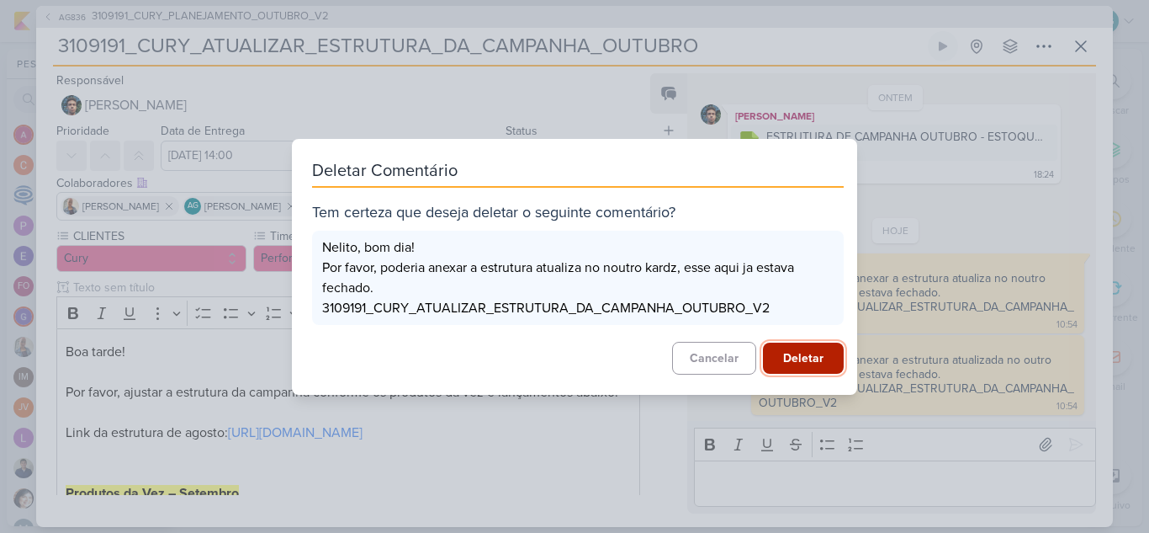
click at [788, 357] on button "Deletar" at bounding box center [803, 357] width 81 height 31
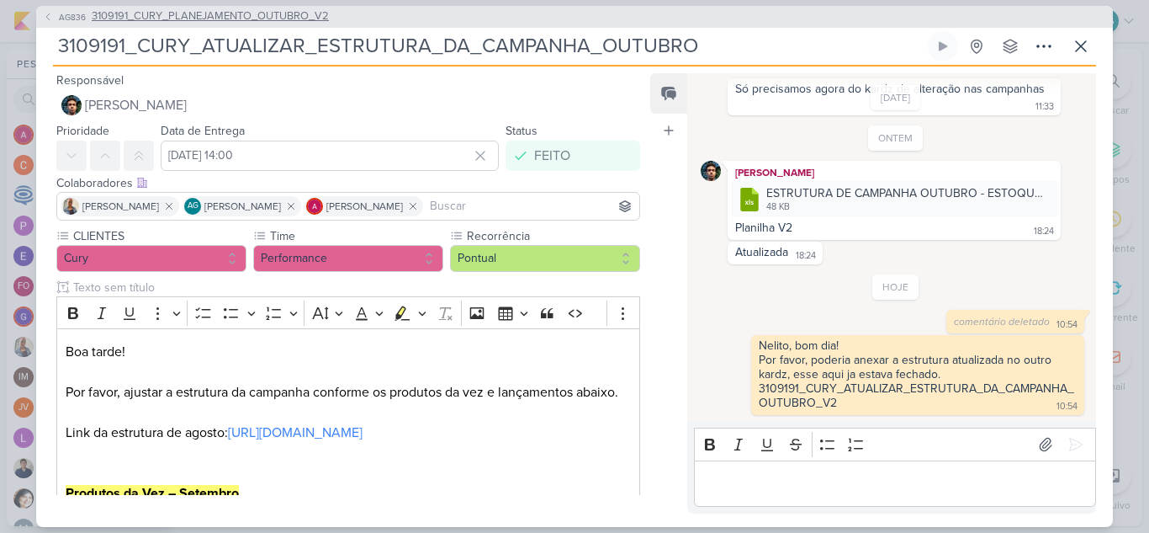
click at [296, 21] on span "3109191_CURY_PLANEJAMENTO_OUTUBRO_V2" at bounding box center [210, 16] width 237 height 17
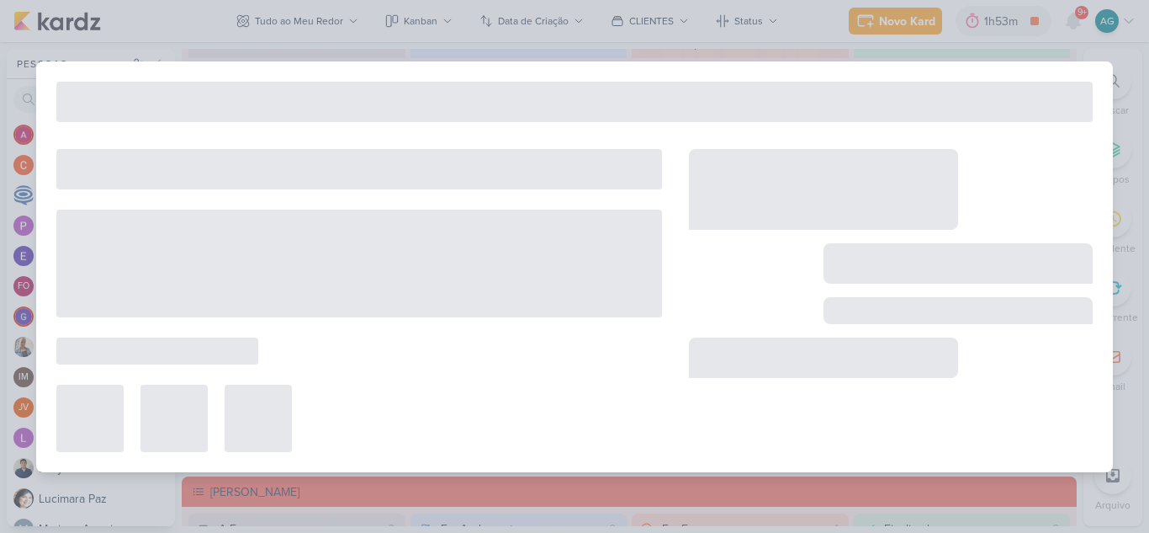
type input "3109191_CURY_PLANEJAMENTO_OUTUBRO_V2"
type input "3 de outubro de 2025 às 23:59"
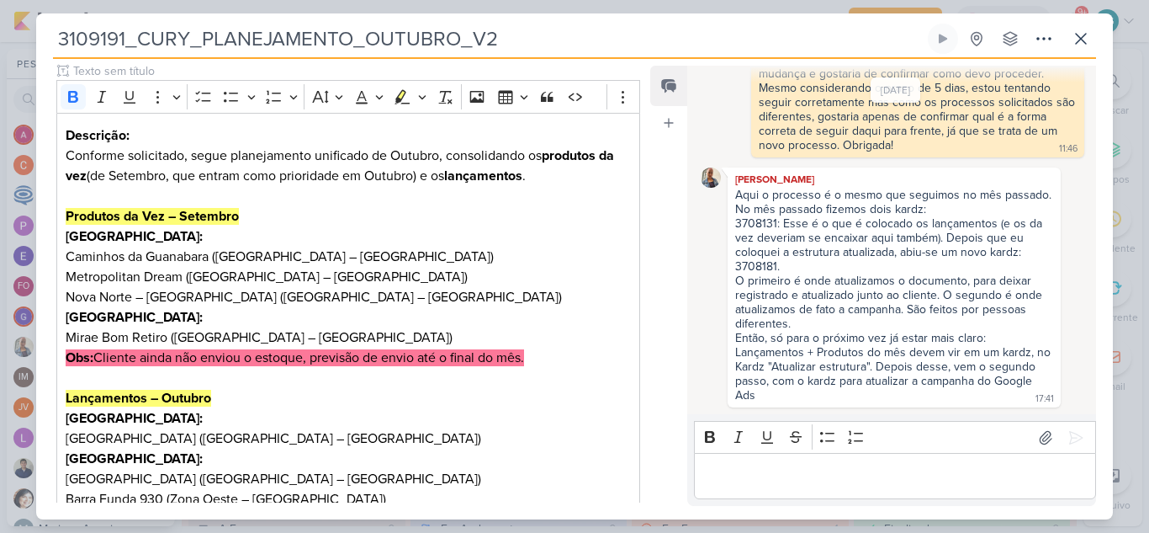
scroll to position [449, 0]
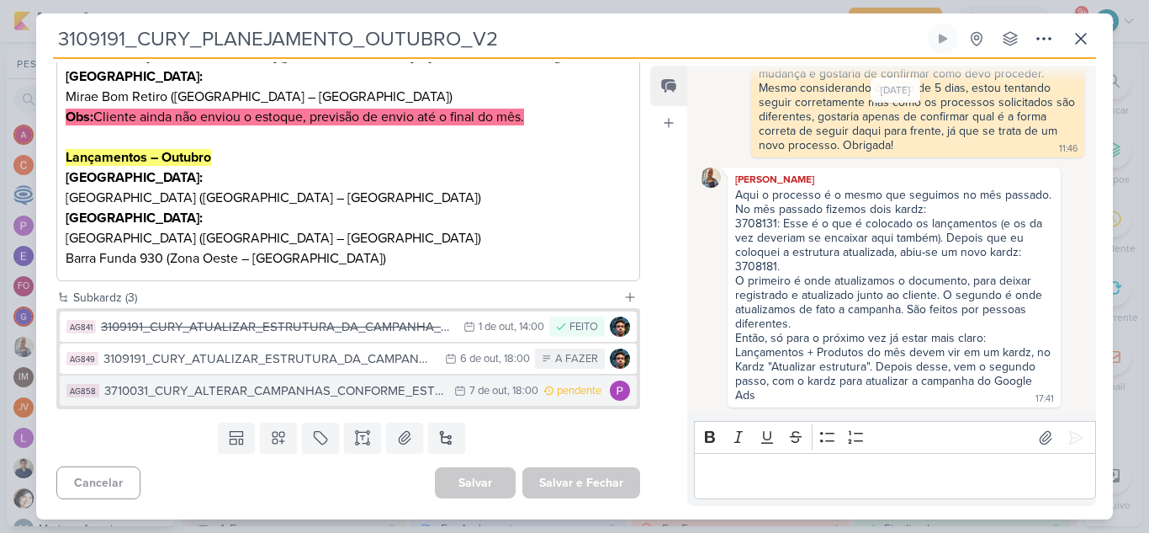
click at [336, 394] on div "3710031_CURY_ALTERAR_CAMPANHAS_CONFORME_ESTUTURA_OUTUBRO" at bounding box center [275, 390] width 342 height 19
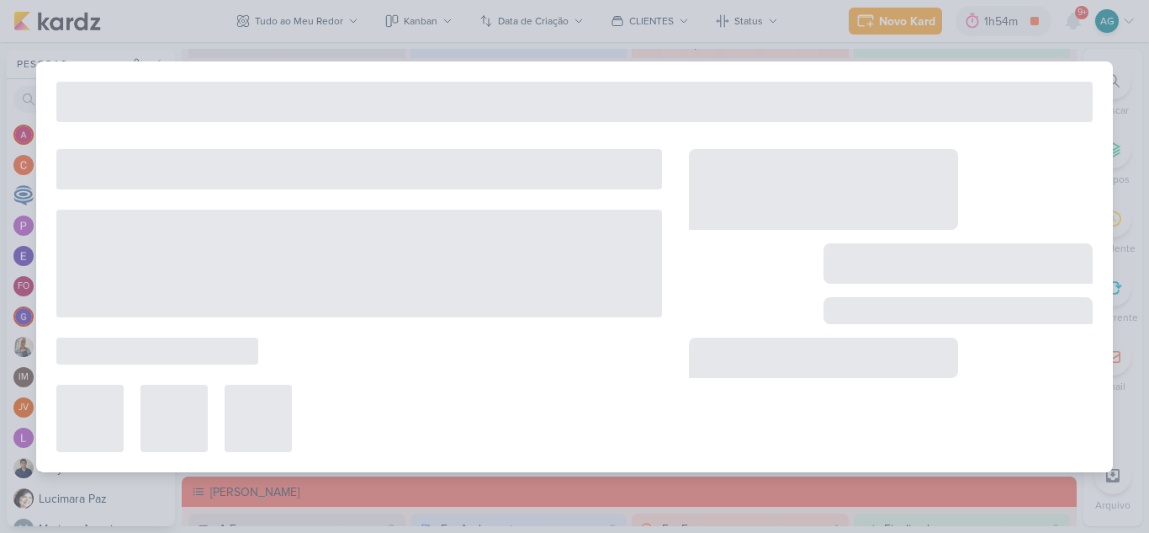
type input "3710031_CURY_ALTERAR_CAMPANHAS_CONFORME_ESTUTURA_OUTUBRO"
type input "7 de outubro de 2025 às 18:00"
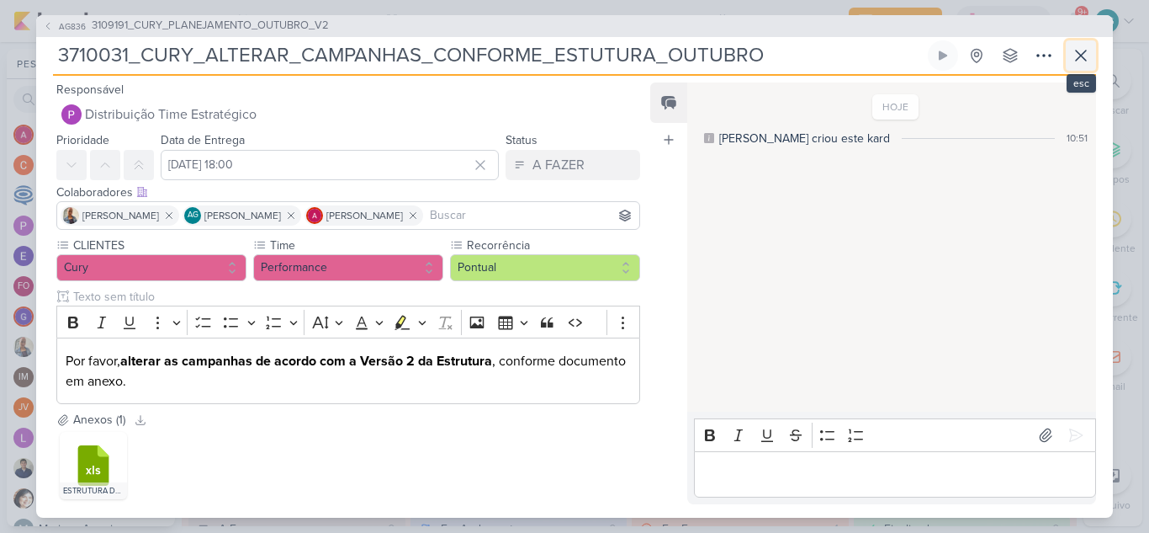
click at [1081, 55] on icon at bounding box center [1081, 55] width 10 height 10
